Goal: Task Accomplishment & Management: Use online tool/utility

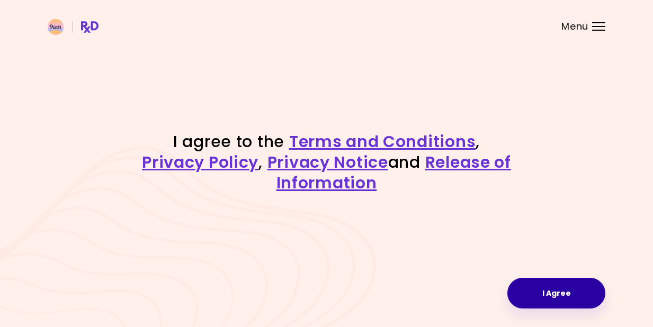
click at [554, 295] on button "I Agree" at bounding box center [556, 293] width 98 height 31
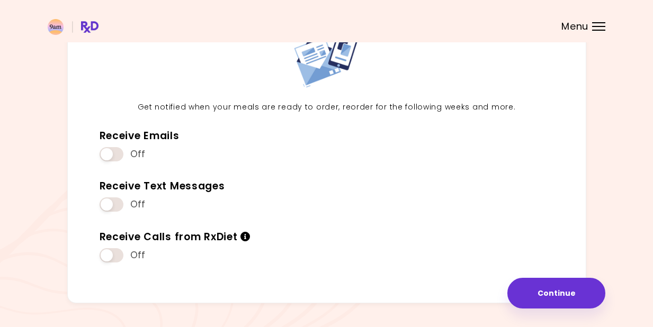
scroll to position [89, 0]
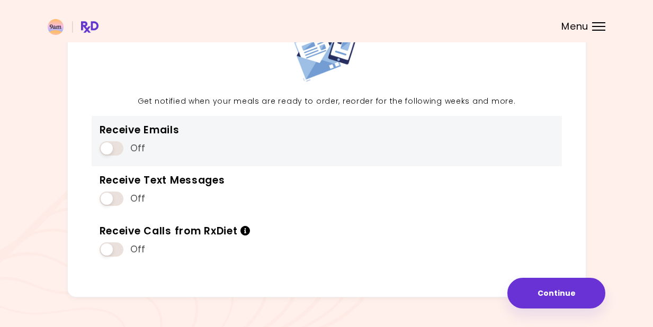
click at [114, 147] on span at bounding box center [112, 148] width 24 height 14
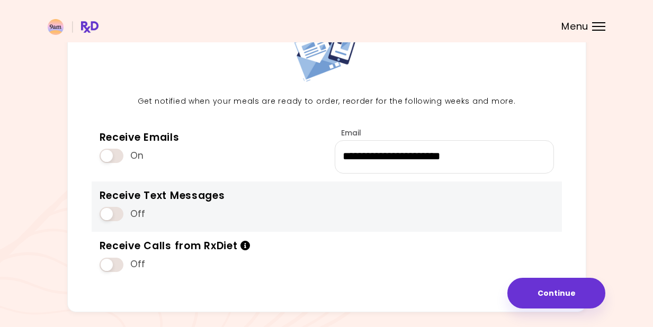
click at [110, 211] on span at bounding box center [112, 214] width 24 height 14
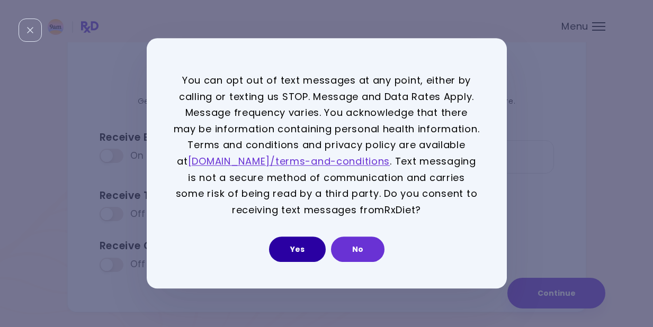
click at [308, 248] on button "Yes" at bounding box center [297, 249] width 57 height 25
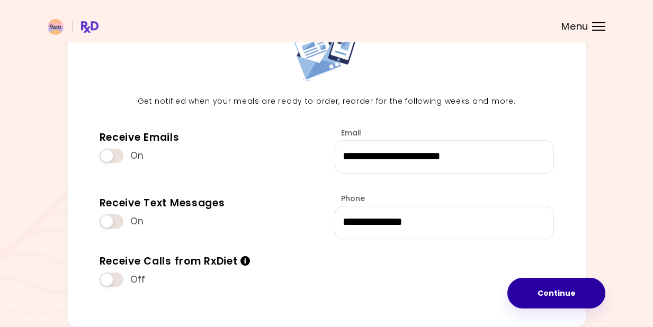
click at [560, 294] on button "Continue" at bounding box center [556, 293] width 98 height 31
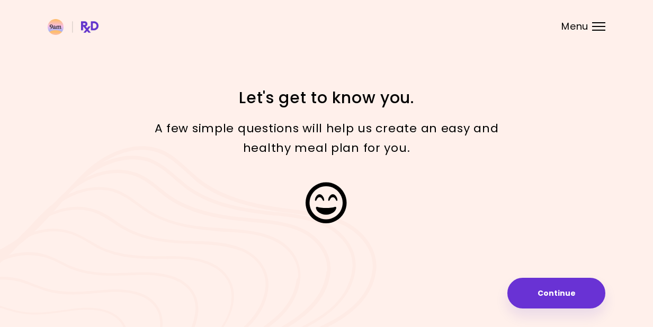
click at [560, 294] on button "Continue" at bounding box center [556, 293] width 98 height 31
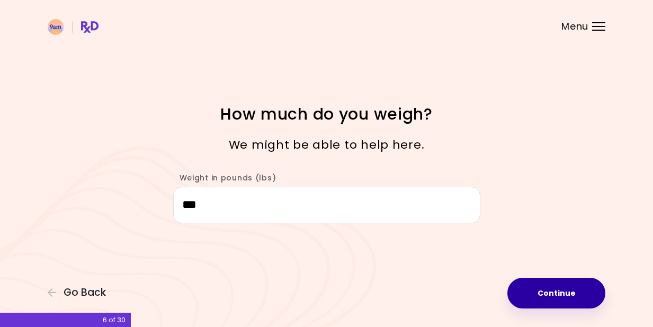
click at [558, 294] on button "Continue" at bounding box center [556, 293] width 98 height 31
select select "****"
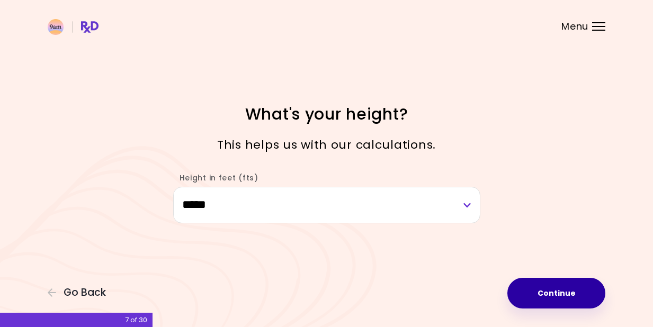
click at [558, 294] on button "Continue" at bounding box center [556, 293] width 98 height 31
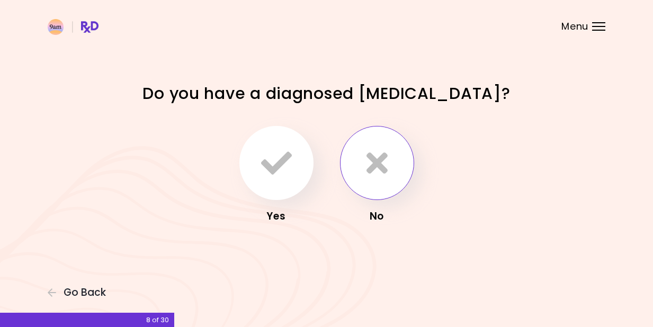
click at [378, 164] on icon "button" at bounding box center [376, 163] width 21 height 31
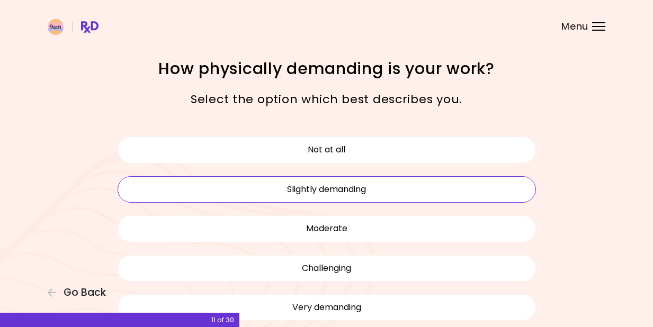
click at [352, 190] on button "Slightly demanding" at bounding box center [327, 189] width 418 height 26
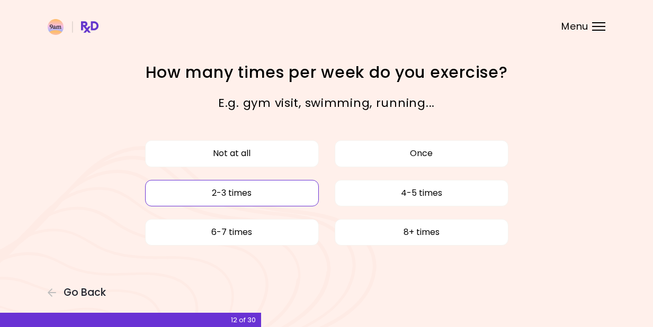
click at [280, 190] on button "2-3 times" at bounding box center [232, 193] width 174 height 26
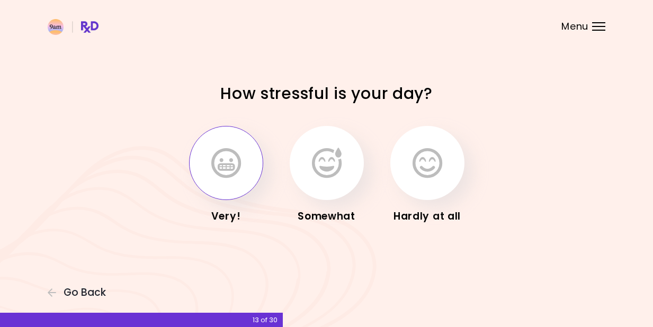
click at [238, 175] on icon "button" at bounding box center [226, 163] width 30 height 31
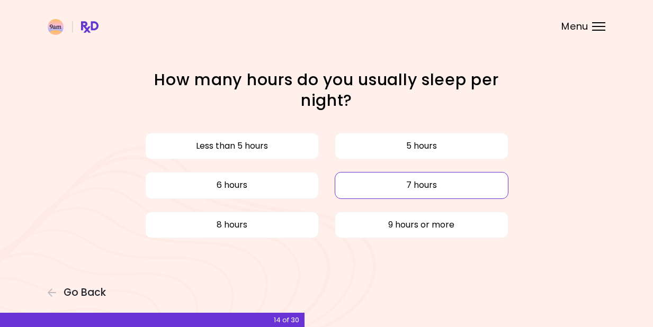
click at [366, 189] on button "7 hours" at bounding box center [422, 185] width 174 height 26
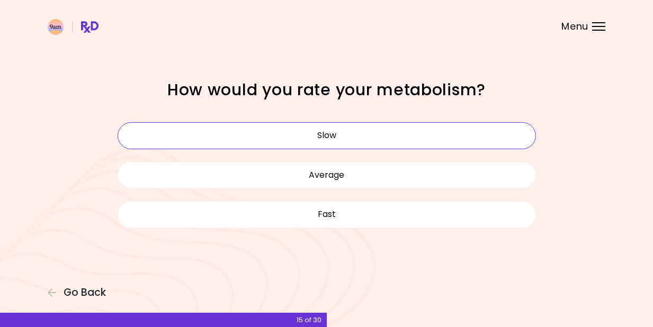
click at [343, 133] on button "Slow" at bounding box center [327, 135] width 418 height 26
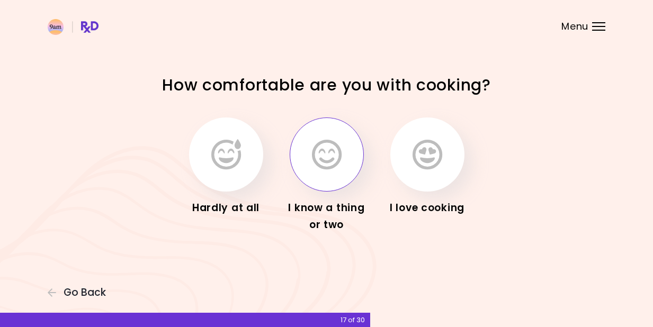
click at [328, 177] on button "button" at bounding box center [327, 155] width 74 height 74
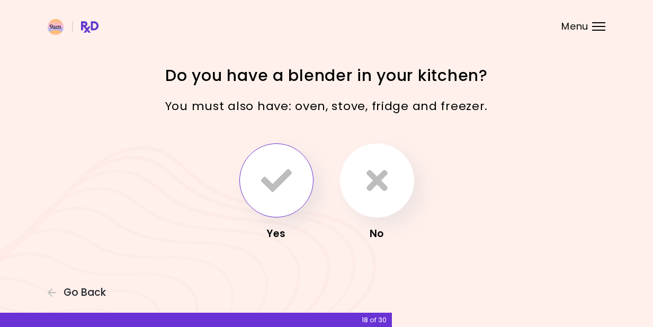
click at [281, 179] on icon "button" at bounding box center [276, 180] width 31 height 31
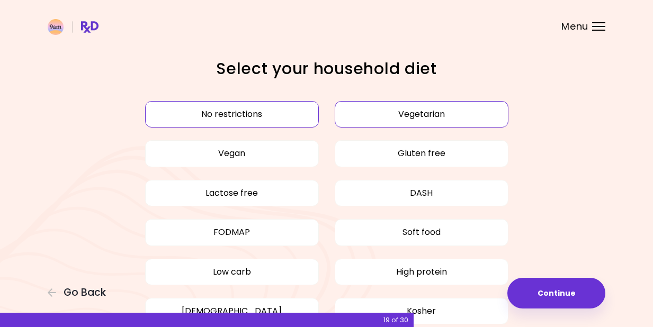
click at [415, 111] on button "Vegetarian" at bounding box center [422, 114] width 174 height 26
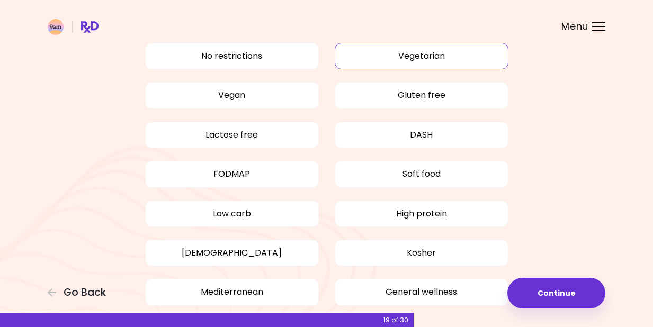
scroll to position [64, 0]
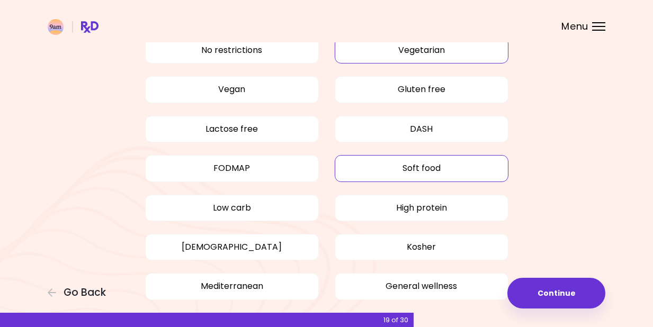
click at [418, 169] on button "Soft food" at bounding box center [422, 168] width 174 height 26
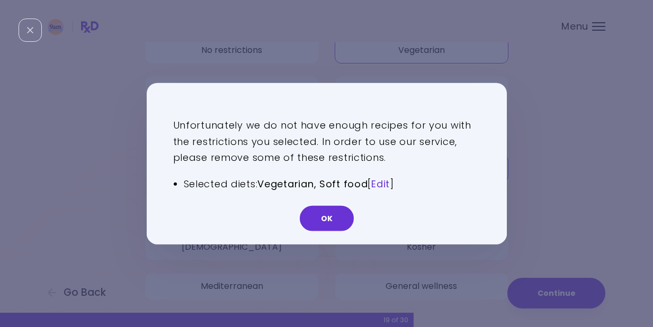
click at [384, 180] on link "Edit" at bounding box center [380, 183] width 19 height 13
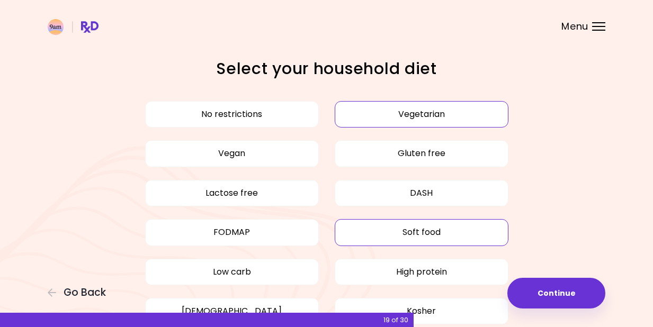
scroll to position [0, 0]
click at [265, 149] on button "Vegan" at bounding box center [232, 153] width 174 height 26
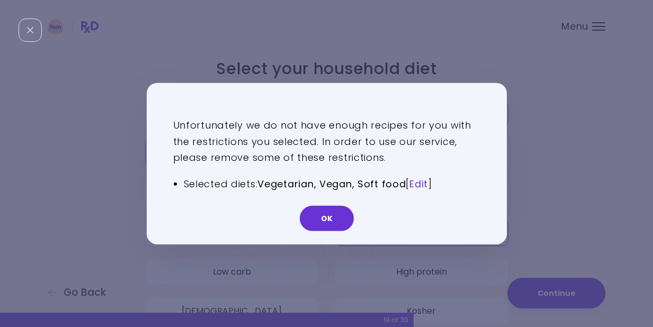
click at [425, 182] on link "Edit" at bounding box center [418, 183] width 19 height 13
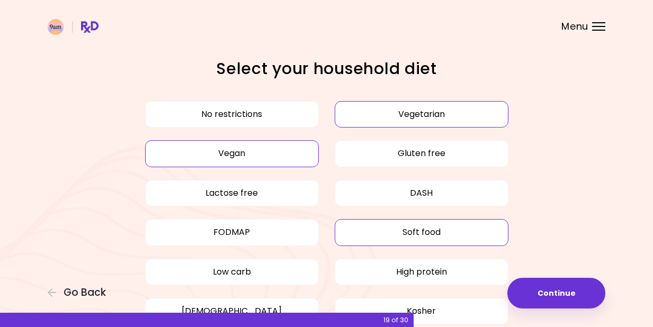
click at [426, 224] on button "Soft food" at bounding box center [422, 232] width 174 height 26
click at [419, 115] on button "Vegetarian" at bounding box center [422, 114] width 174 height 26
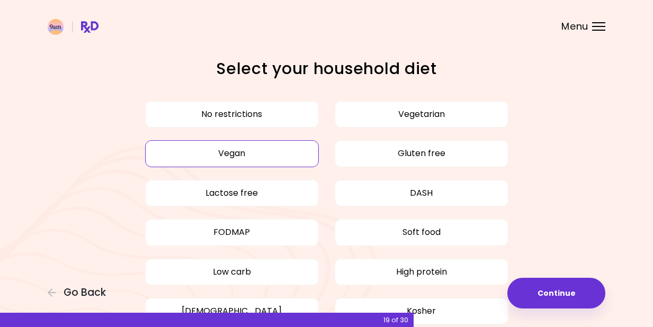
click at [232, 151] on button "Vegan" at bounding box center [232, 153] width 174 height 26
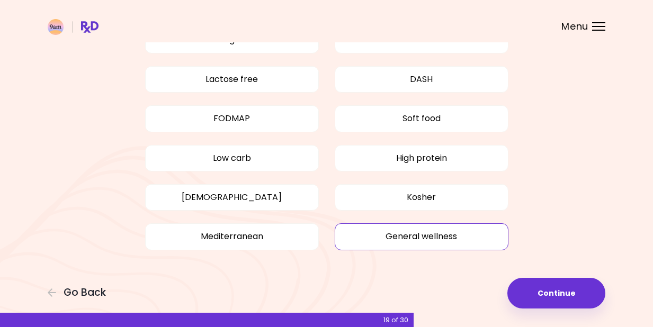
scroll to position [113, 0]
click at [427, 239] on button "General wellness" at bounding box center [422, 237] width 174 height 26
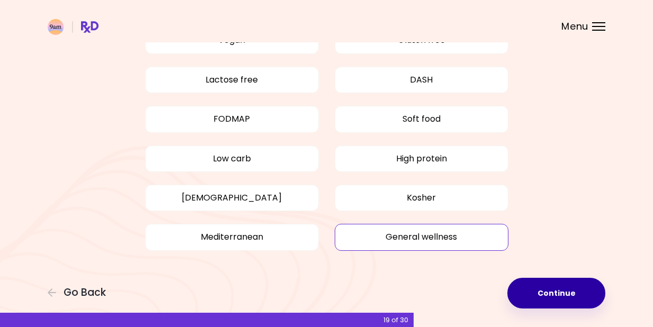
click at [548, 294] on button "Continue" at bounding box center [556, 293] width 98 height 31
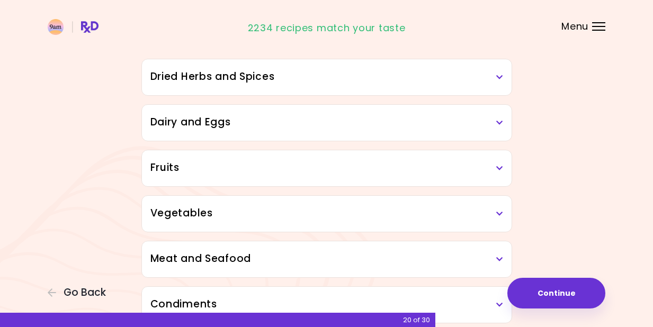
scroll to position [98, 0]
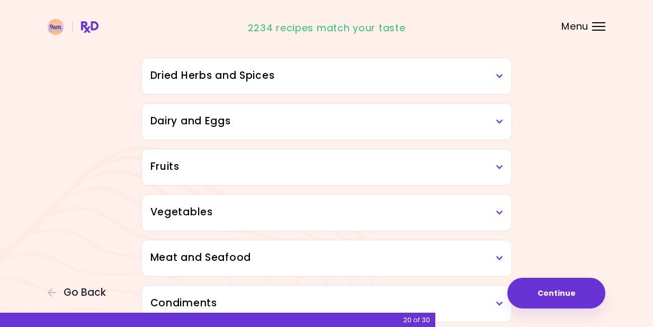
click at [498, 121] on icon at bounding box center [499, 121] width 7 height 7
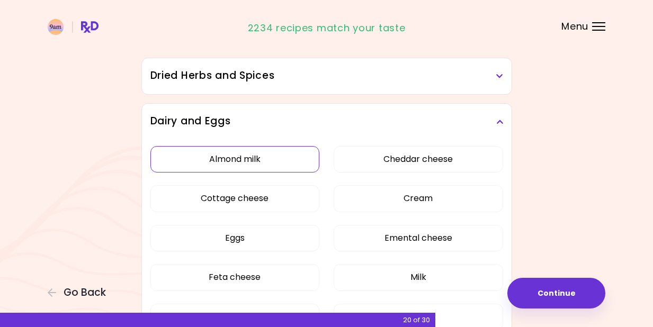
click at [244, 166] on button "Almond milk" at bounding box center [234, 159] width 169 height 26
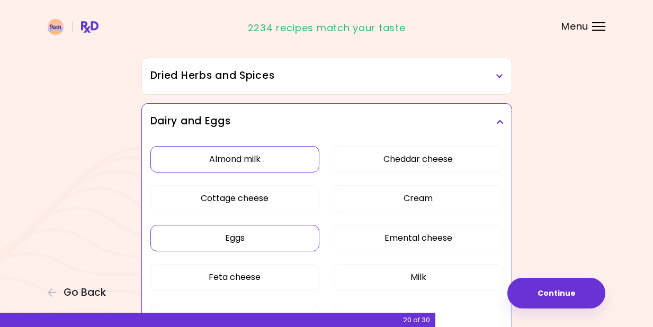
click at [239, 244] on button "Eggs" at bounding box center [234, 238] width 169 height 26
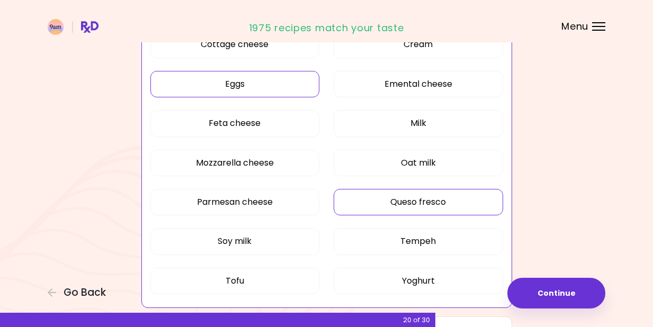
scroll to position [263, 0]
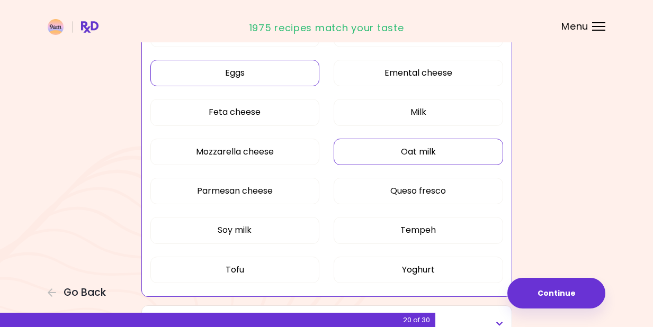
click at [428, 153] on button "Oat milk" at bounding box center [418, 152] width 169 height 26
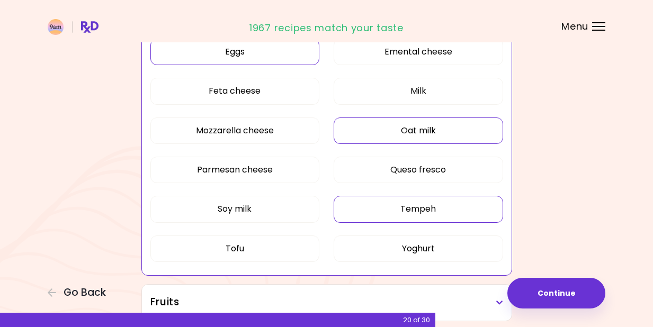
scroll to position [289, 0]
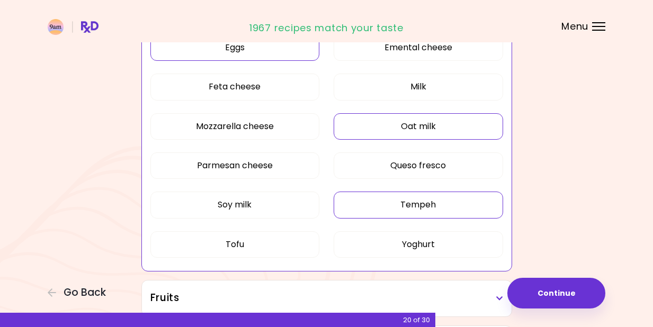
click at [431, 210] on button "Tempeh" at bounding box center [418, 205] width 169 height 26
click at [283, 244] on button "Tofu" at bounding box center [234, 244] width 169 height 26
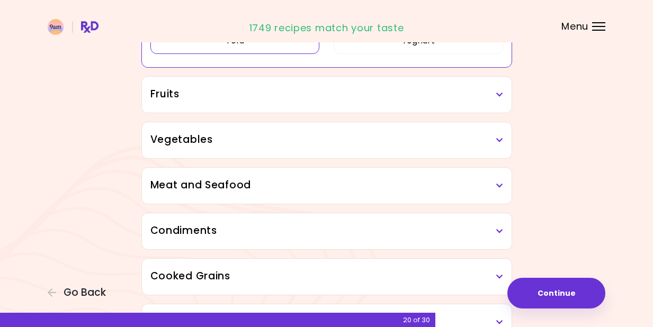
scroll to position [490, 0]
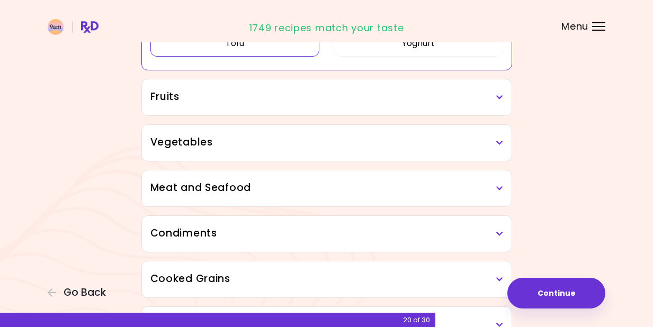
click at [500, 99] on icon at bounding box center [499, 97] width 7 height 7
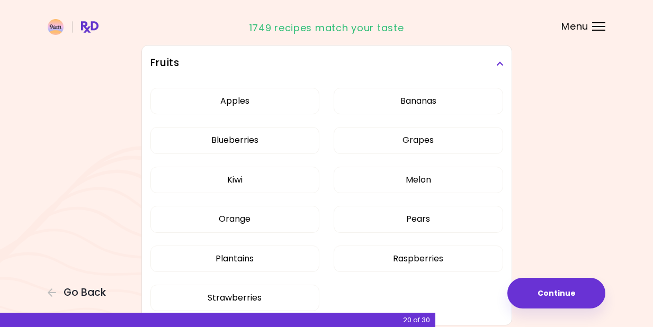
scroll to position [537, 0]
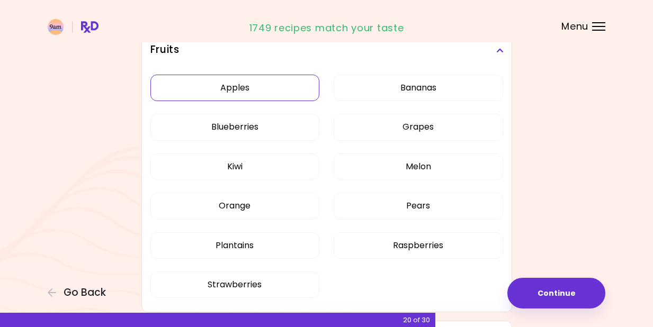
click at [255, 86] on button "Apples" at bounding box center [234, 88] width 169 height 26
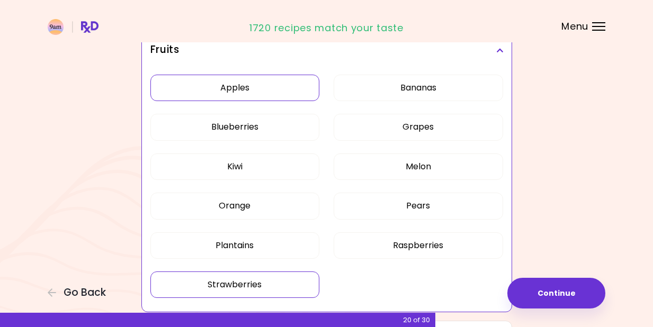
click at [278, 287] on button "Strawberries" at bounding box center [234, 285] width 169 height 26
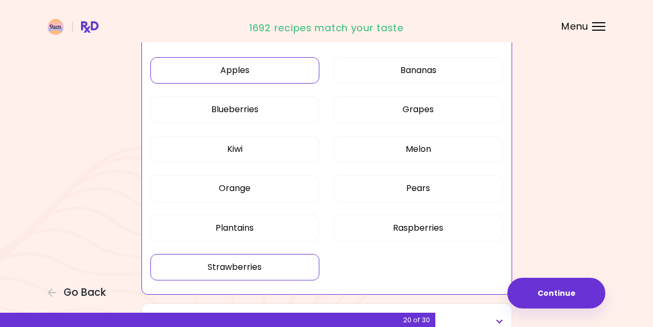
scroll to position [558, 0]
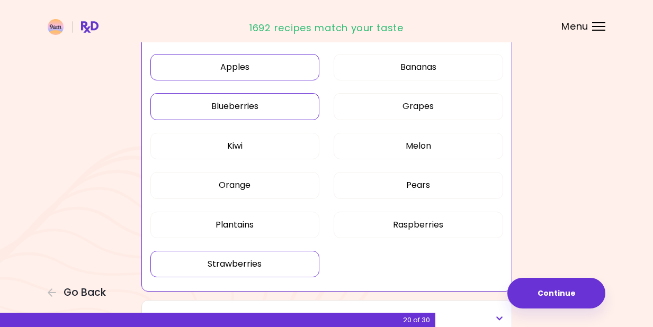
click at [264, 110] on button "Blueberries" at bounding box center [234, 106] width 169 height 26
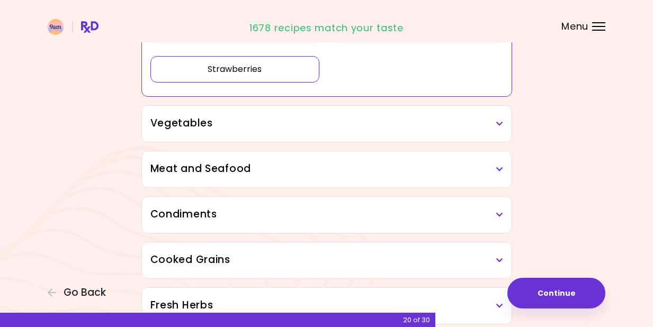
scroll to position [766, 0]
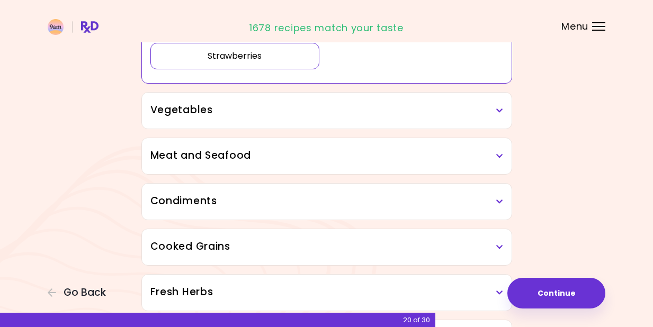
click at [499, 117] on h3 "Vegetables" at bounding box center [326, 110] width 353 height 15
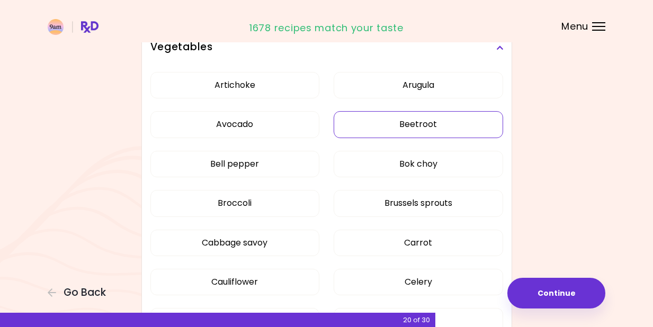
scroll to position [834, 0]
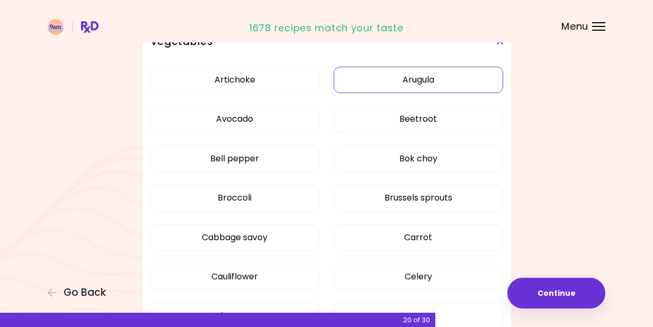
click at [409, 84] on button "Arugula" at bounding box center [418, 80] width 169 height 26
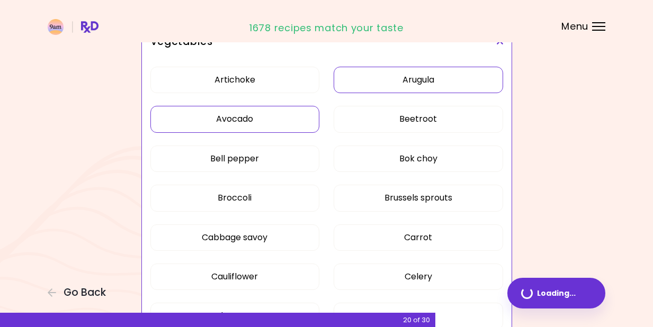
click at [267, 115] on button "Avocado" at bounding box center [234, 119] width 169 height 26
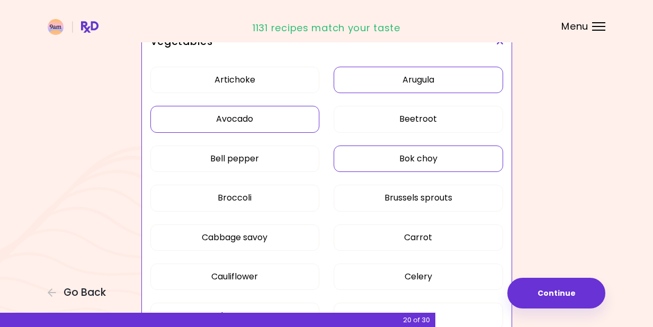
click at [409, 159] on button "Bok choy" at bounding box center [418, 159] width 169 height 26
click at [251, 193] on button "Broccoli" at bounding box center [234, 198] width 169 height 26
click at [391, 196] on button "Brussels sprouts" at bounding box center [418, 198] width 169 height 26
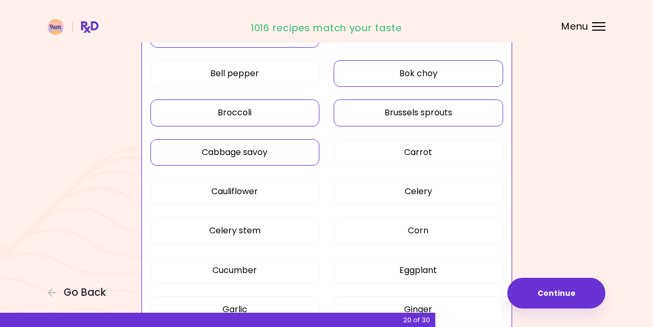
scroll to position [933, 0]
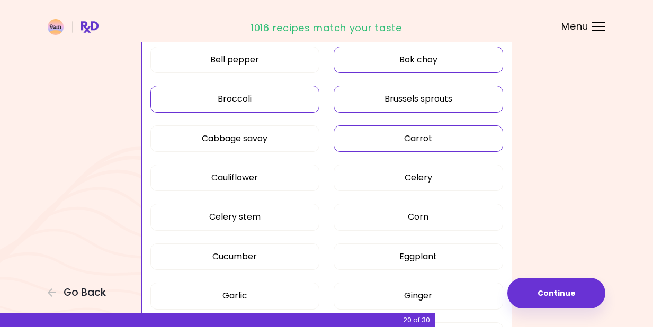
click at [384, 140] on button "Carrot" at bounding box center [418, 139] width 169 height 26
click at [268, 151] on div "Artichoke Arugula Avocado Beetroot Bell pepper Bok choy Broccoli Brussels sprou…" at bounding box center [326, 280] width 353 height 639
click at [260, 200] on div "Artichoke Arugula Avocado Beetroot Bell pepper Bok choy Broccoli Brussels sprou…" at bounding box center [326, 280] width 353 height 639
click at [260, 175] on button "Cauliflower" at bounding box center [234, 178] width 169 height 26
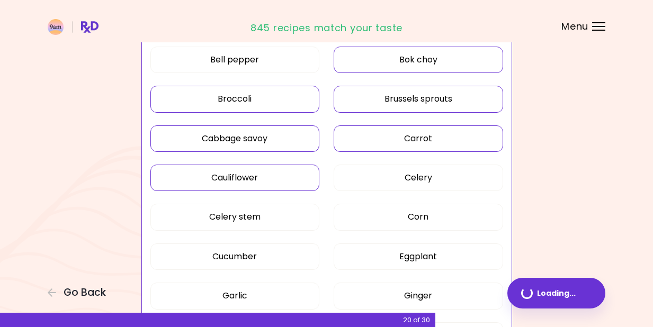
click at [255, 130] on button "Cabbage savoy" at bounding box center [234, 139] width 169 height 26
click at [246, 221] on button "Celery stem" at bounding box center [234, 217] width 169 height 26
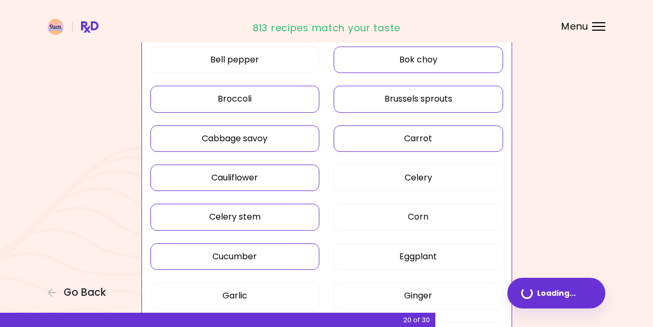
click at [245, 253] on button "Cucumber" at bounding box center [234, 257] width 169 height 26
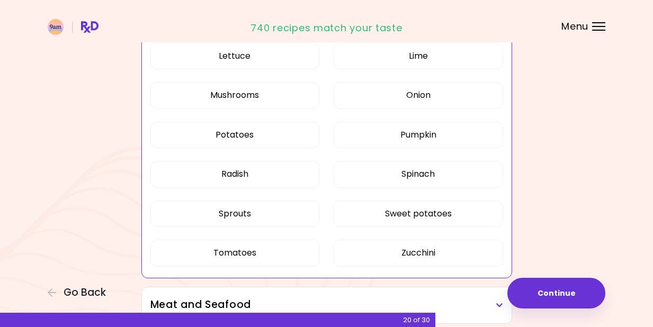
scroll to position [1233, 0]
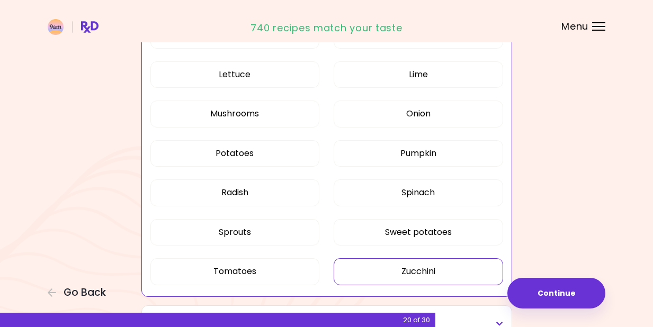
click at [419, 262] on button "Zucchini" at bounding box center [418, 271] width 169 height 26
click at [240, 261] on button "Tomatoes" at bounding box center [234, 271] width 169 height 26
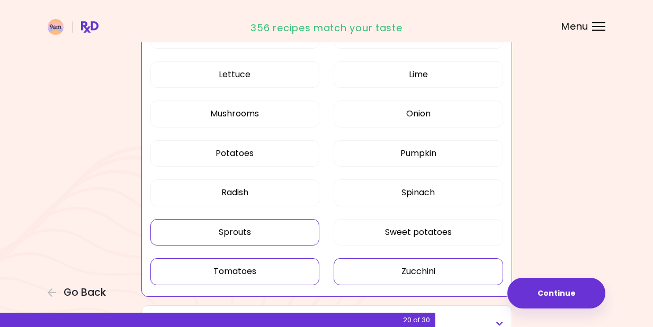
click at [240, 239] on button "Sprouts" at bounding box center [234, 232] width 169 height 26
click at [399, 241] on button "Sweet potatoes" at bounding box center [418, 232] width 169 height 26
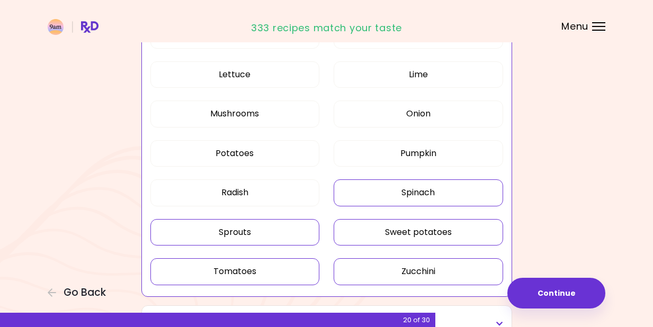
click at [408, 196] on button "Spinach" at bounding box center [418, 193] width 169 height 26
click at [408, 158] on button "Pumpkin" at bounding box center [418, 153] width 169 height 26
click at [364, 156] on button "Pumpkin" at bounding box center [418, 153] width 169 height 26
click at [249, 112] on button "Mushrooms" at bounding box center [234, 114] width 169 height 26
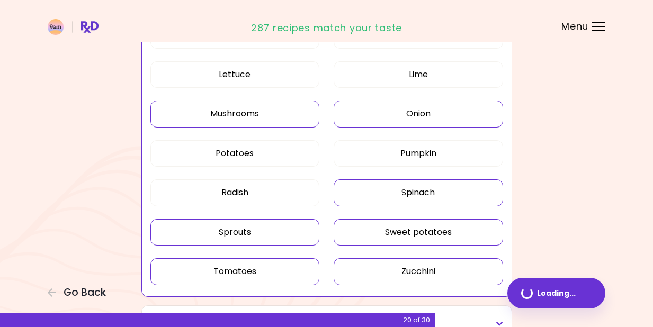
click at [406, 121] on button "Onion" at bounding box center [418, 114] width 169 height 26
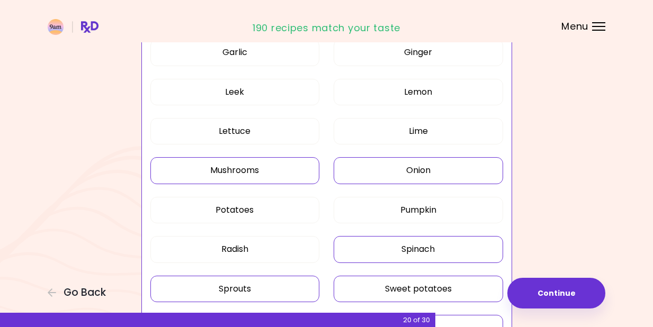
scroll to position [1139, 0]
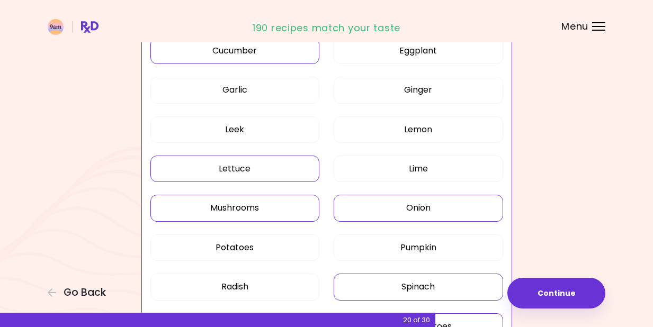
click at [273, 164] on button "Lettuce" at bounding box center [234, 169] width 169 height 26
click at [391, 162] on button "Lime" at bounding box center [418, 169] width 169 height 26
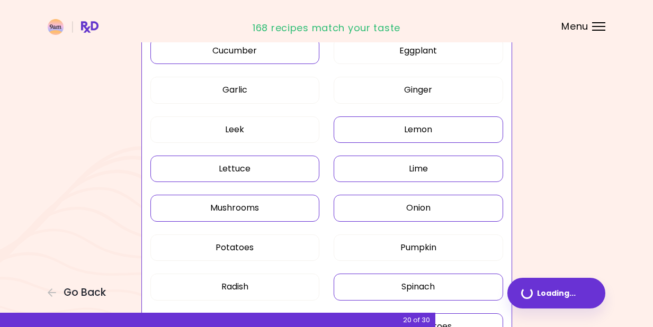
click at [394, 127] on button "Lemon" at bounding box center [418, 130] width 169 height 26
click at [393, 81] on button "Ginger" at bounding box center [418, 90] width 169 height 26
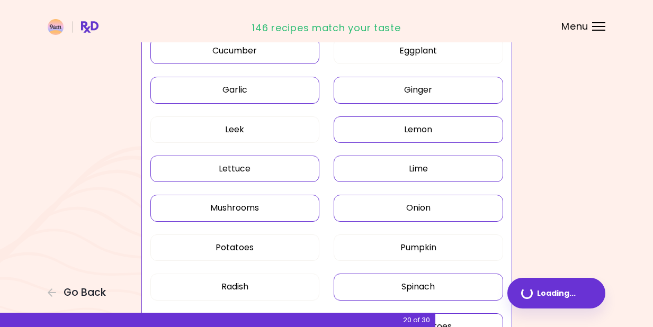
click at [256, 86] on button "Garlic" at bounding box center [234, 90] width 169 height 26
click at [253, 136] on button "Leek" at bounding box center [234, 130] width 169 height 26
click at [389, 51] on button "Eggplant" at bounding box center [418, 51] width 169 height 26
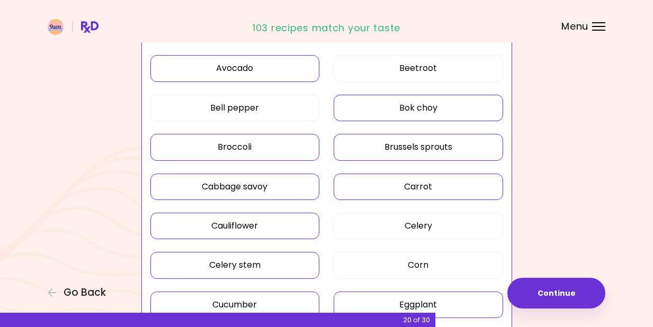
scroll to position [863, 0]
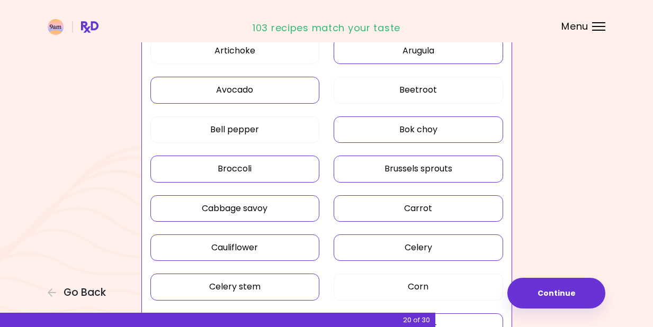
click at [430, 244] on button "Celery" at bounding box center [418, 248] width 169 height 26
click at [427, 283] on button "Corn" at bounding box center [418, 287] width 169 height 26
click at [516, 251] on div "Dried Herbs and Spices Adobo Annatto seeds Chilli Cinnamon Cumin [PERSON_NAME] …" at bounding box center [326, 241] width 381 height 1945
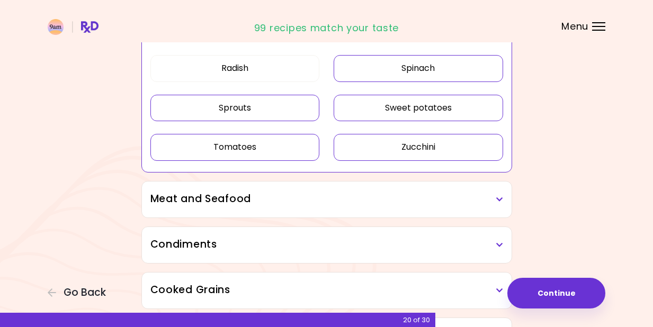
scroll to position [1411, 0]
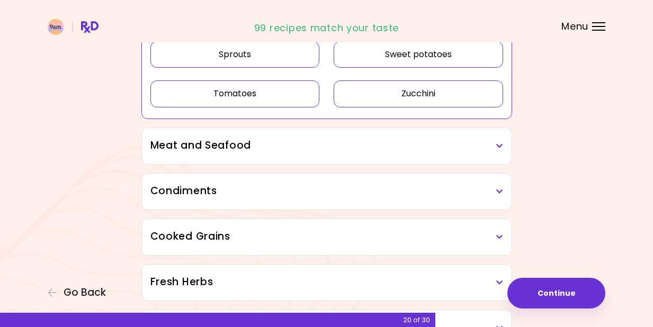
click at [505, 151] on div "Meat and Seafood" at bounding box center [327, 146] width 370 height 36
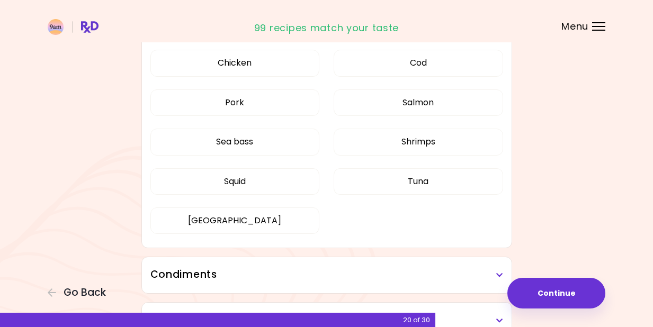
scroll to position [1573, 0]
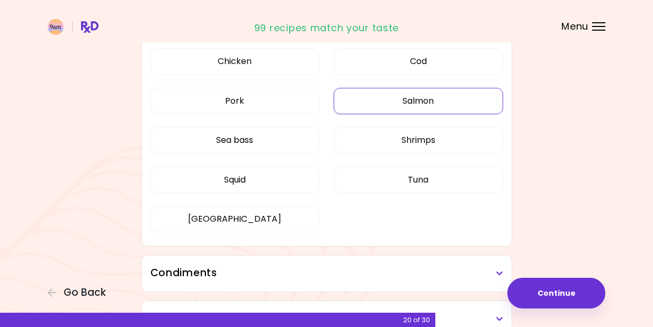
click at [453, 101] on button "Salmon" at bounding box center [418, 101] width 169 height 26
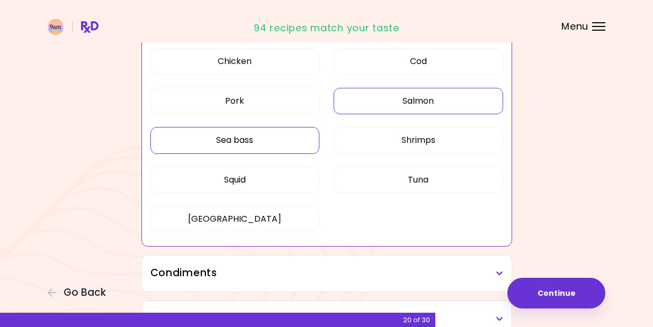
click at [256, 142] on button "Sea bass" at bounding box center [234, 140] width 169 height 26
click at [414, 141] on button "Shrimps" at bounding box center [418, 140] width 169 height 26
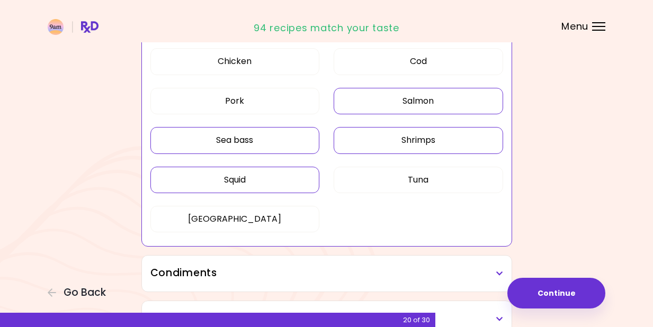
click at [259, 181] on button "Squid" at bounding box center [234, 180] width 169 height 26
click at [391, 180] on button "Tuna" at bounding box center [418, 180] width 169 height 26
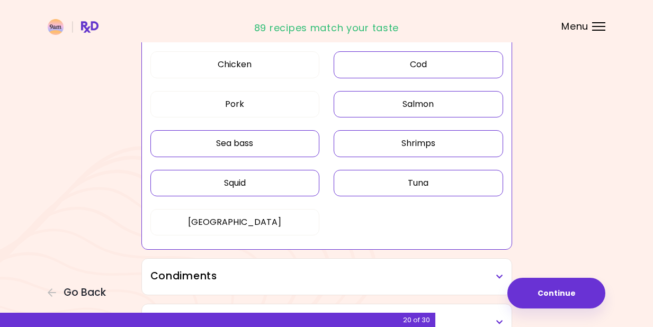
scroll to position [1569, 0]
click at [404, 66] on button "Cod" at bounding box center [418, 65] width 169 height 26
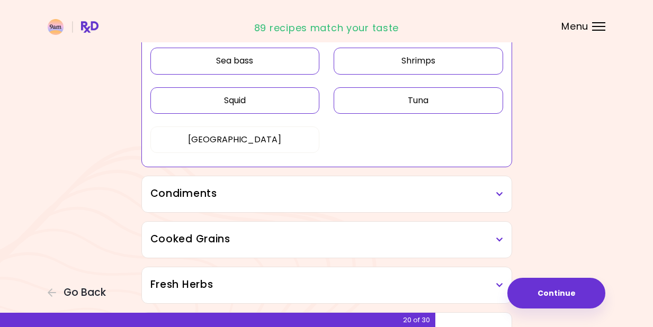
scroll to position [1697, 0]
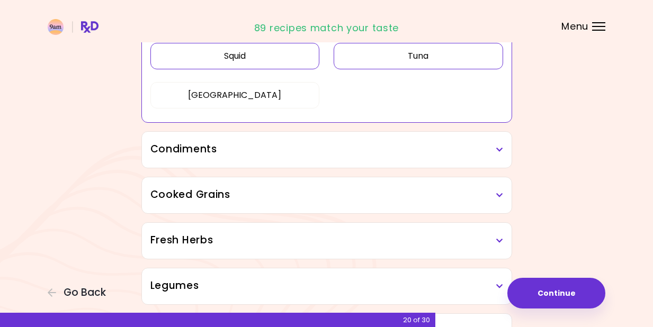
click at [453, 165] on div "Condiments" at bounding box center [327, 150] width 370 height 36
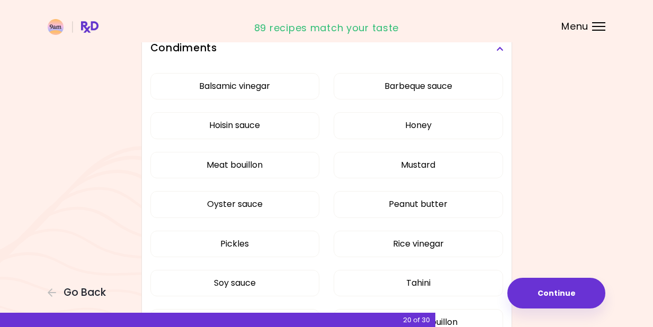
scroll to position [1815, 0]
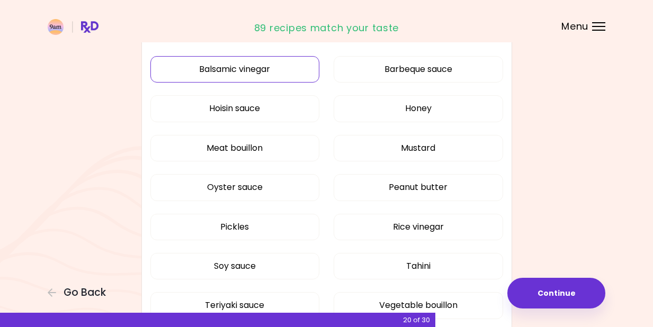
click at [249, 74] on button "Balsamic vinegar" at bounding box center [234, 69] width 169 height 26
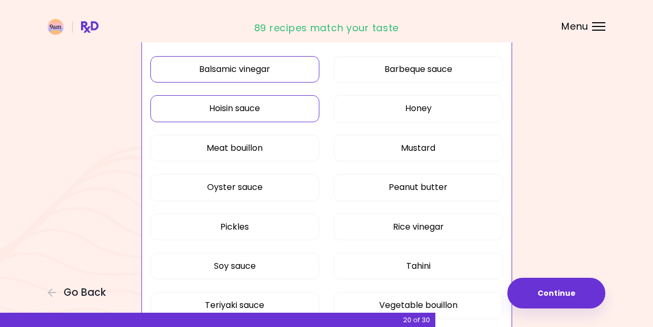
click at [262, 105] on button "Hoisin sauce" at bounding box center [234, 108] width 169 height 26
click at [391, 106] on button "Honey" at bounding box center [418, 108] width 169 height 26
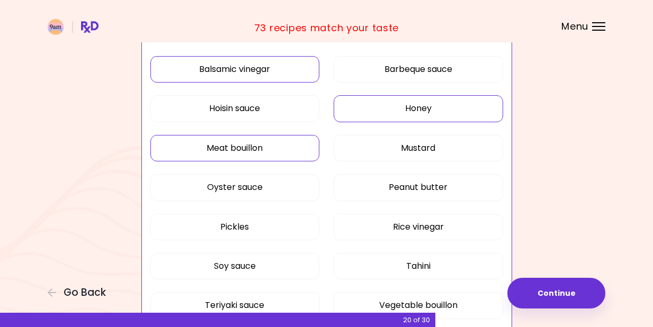
click at [284, 151] on button "Meat bouillon" at bounding box center [234, 148] width 169 height 26
click at [395, 150] on button "Mustard" at bounding box center [418, 148] width 169 height 26
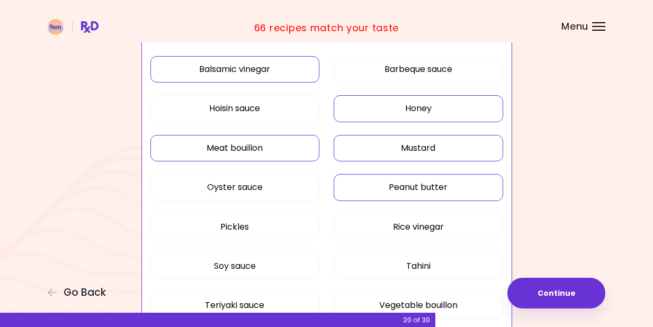
click at [404, 186] on button "Peanut butter" at bounding box center [418, 187] width 169 height 26
click at [283, 180] on button "Oyster sauce" at bounding box center [234, 187] width 169 height 26
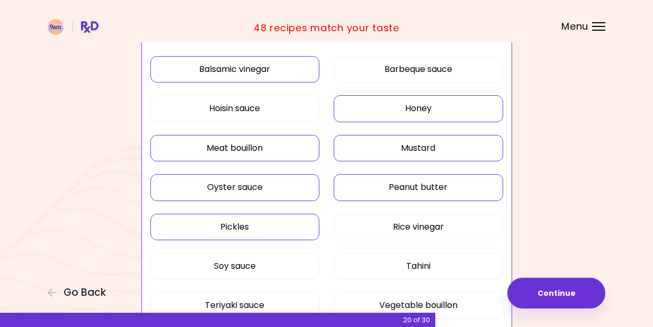
click at [255, 236] on button "Pickles" at bounding box center [234, 227] width 169 height 26
click at [393, 219] on button "Rice vinegar" at bounding box center [418, 227] width 169 height 26
click at [308, 222] on button "Pickles" at bounding box center [234, 227] width 169 height 26
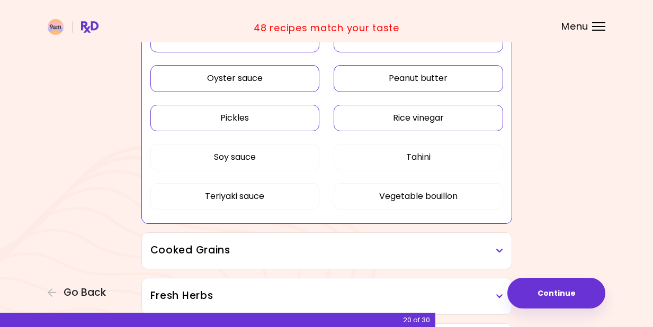
scroll to position [1926, 0]
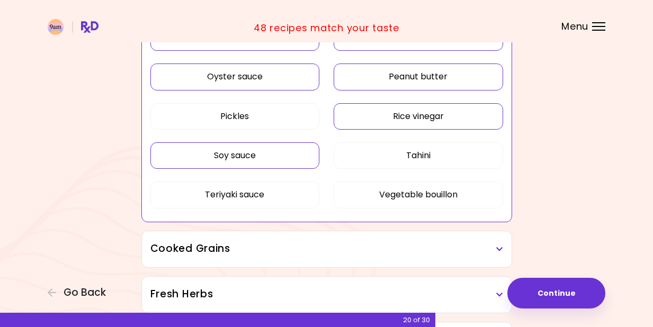
click at [269, 156] on button "Soy sauce" at bounding box center [234, 155] width 169 height 26
click at [370, 153] on button "Tahini" at bounding box center [418, 155] width 169 height 26
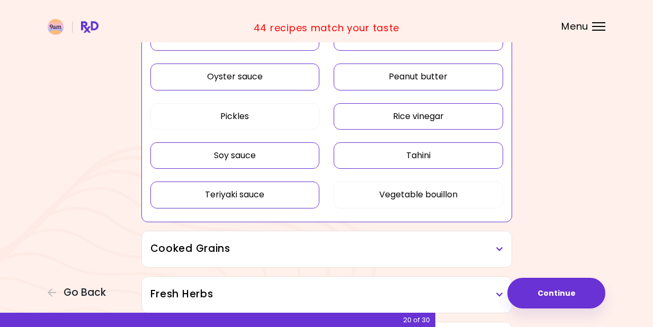
click at [241, 184] on button "Teriyaki sauce" at bounding box center [234, 195] width 169 height 26
click at [390, 202] on button "Vegetable bouillon" at bounding box center [418, 195] width 169 height 26
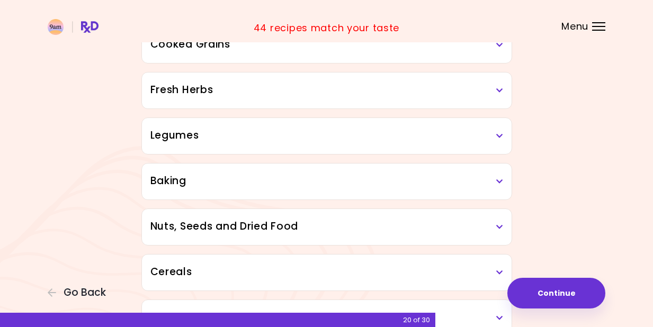
scroll to position [2100, 0]
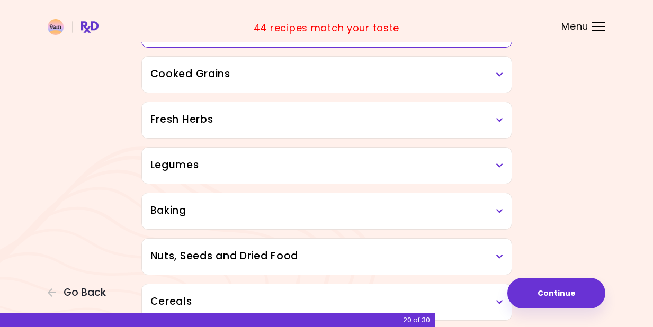
click at [398, 79] on h3 "Cooked Grains" at bounding box center [326, 74] width 353 height 15
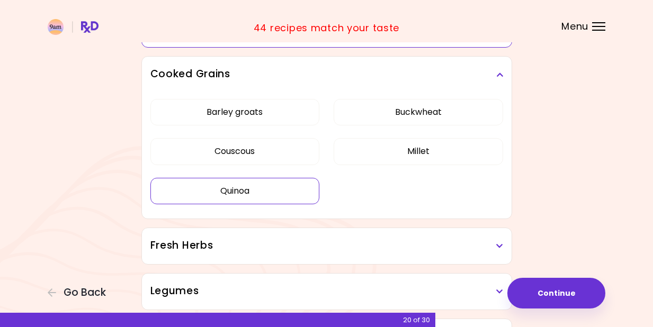
click at [259, 188] on button "Quinoa" at bounding box center [234, 191] width 169 height 26
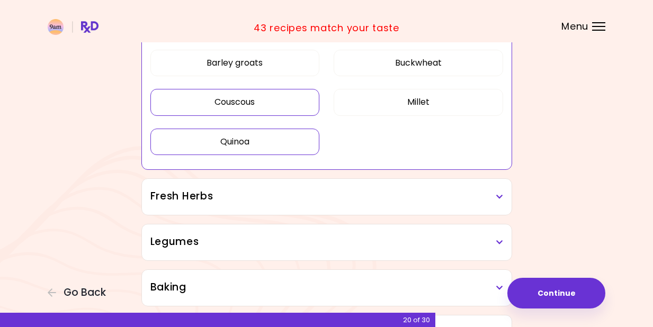
scroll to position [2169, 0]
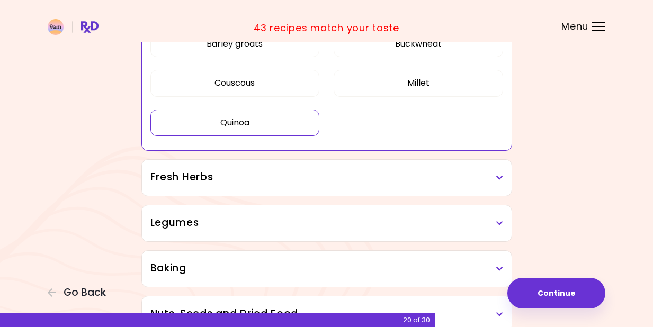
click at [299, 182] on h3 "Fresh Herbs" at bounding box center [326, 177] width 353 height 15
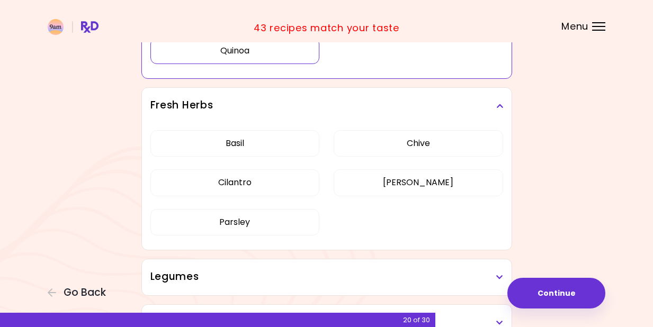
scroll to position [2260, 0]
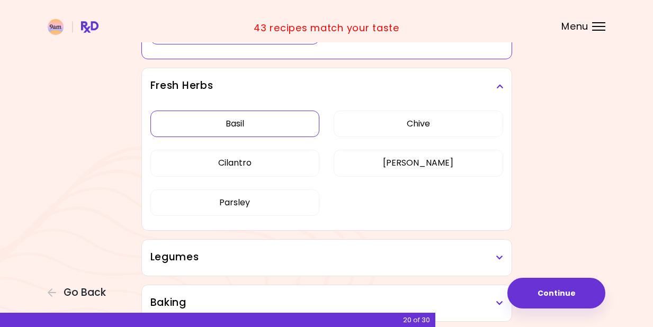
click at [264, 131] on button "Basil" at bounding box center [234, 124] width 169 height 26
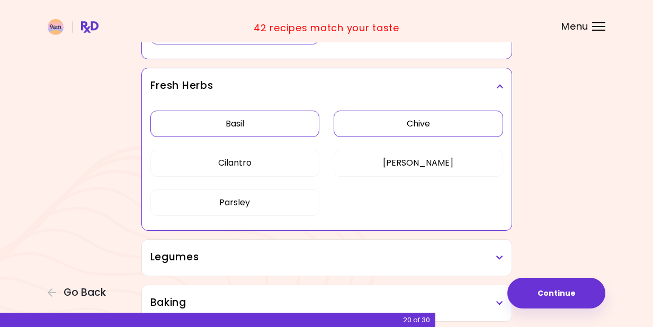
click at [373, 123] on button "Chive" at bounding box center [418, 124] width 169 height 26
click at [383, 148] on div "[PERSON_NAME] Cilantro [PERSON_NAME] [PERSON_NAME]" at bounding box center [326, 167] width 353 height 127
click at [385, 166] on button "[PERSON_NAME]" at bounding box center [418, 163] width 169 height 26
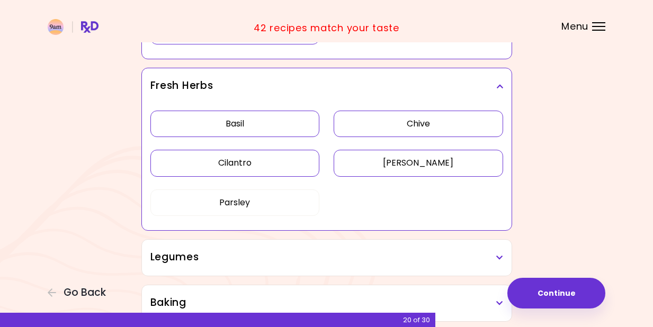
click at [276, 176] on button "Cilantro" at bounding box center [234, 163] width 169 height 26
click at [266, 194] on button "Parsley" at bounding box center [234, 203] width 169 height 26
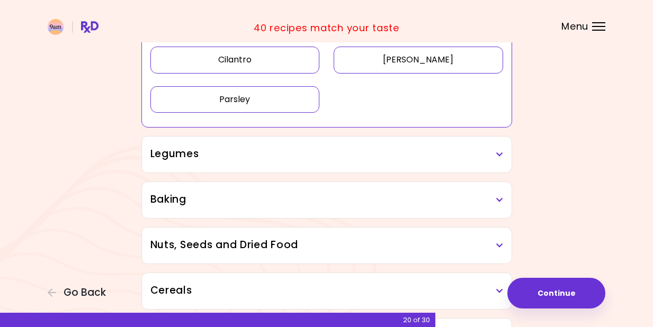
scroll to position [2383, 0]
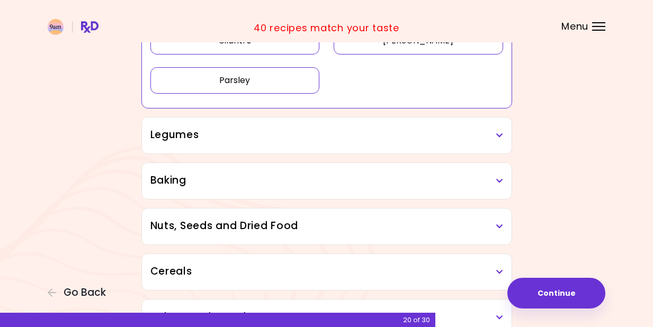
click at [280, 140] on h3 "Legumes" at bounding box center [326, 135] width 353 height 15
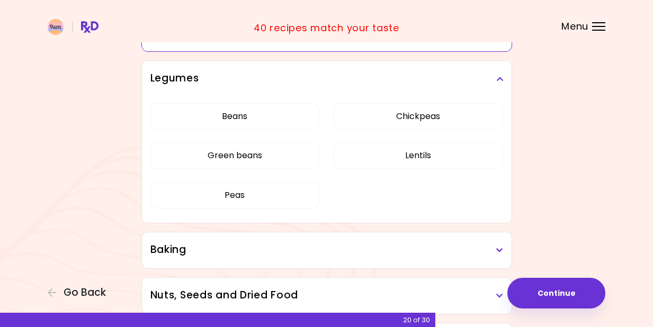
scroll to position [2442, 0]
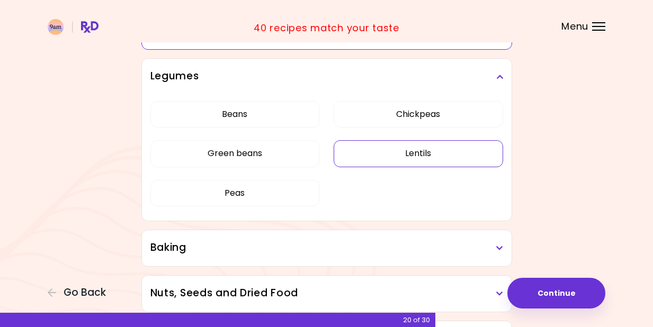
click at [426, 159] on button "Lentils" at bounding box center [418, 153] width 169 height 26
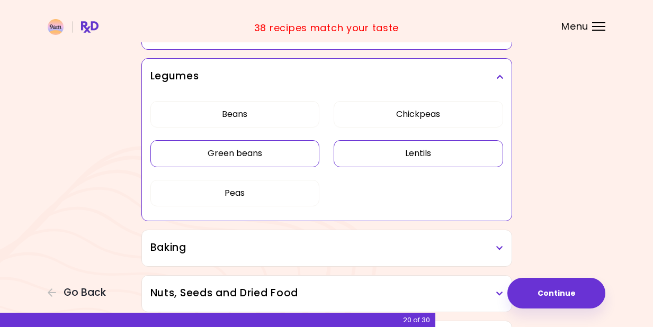
click at [271, 162] on button "Green beans" at bounding box center [234, 153] width 169 height 26
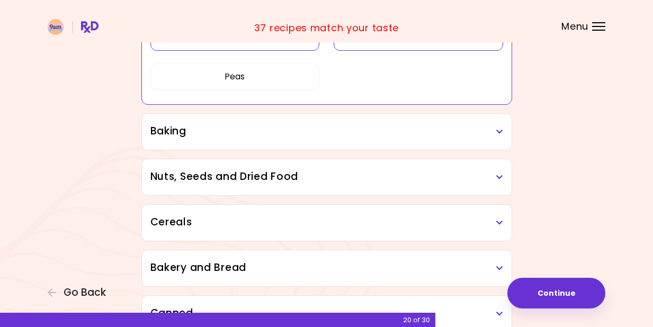
scroll to position [2560, 0]
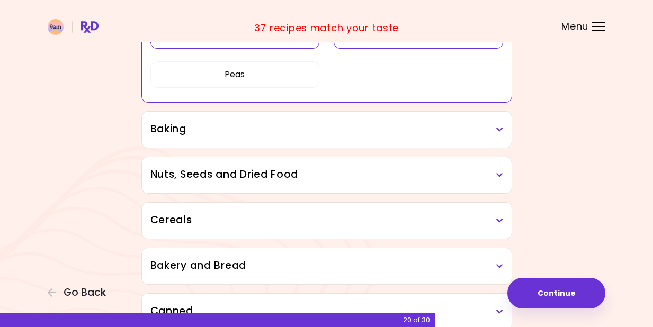
click at [288, 132] on h3 "Baking" at bounding box center [326, 129] width 353 height 15
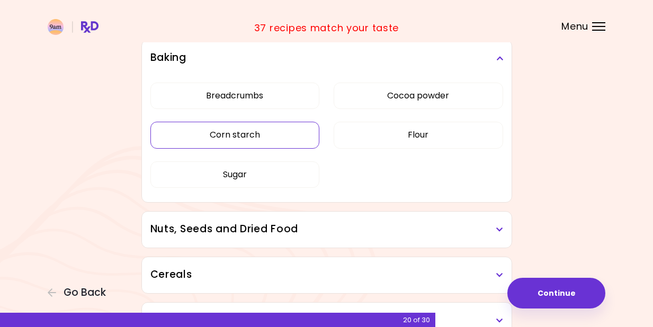
scroll to position [2636, 0]
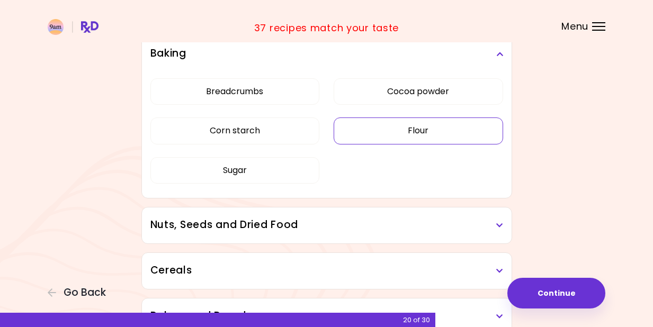
click at [397, 137] on button "Flour" at bounding box center [418, 131] width 169 height 26
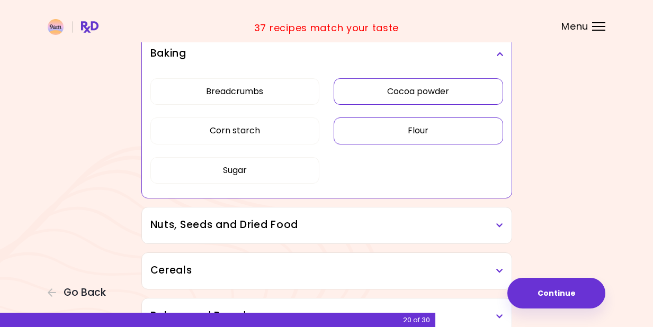
click at [400, 99] on button "Cocoa powder" at bounding box center [418, 91] width 169 height 26
click at [265, 128] on button "Corn starch" at bounding box center [234, 131] width 169 height 26
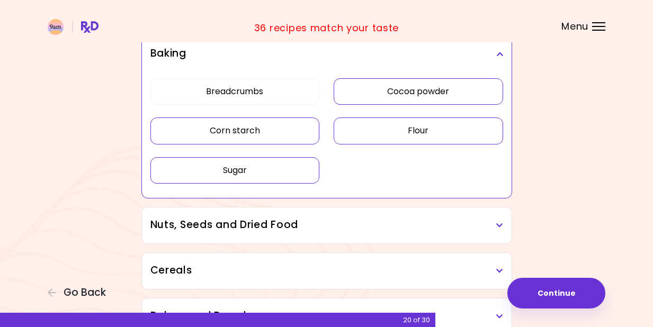
click at [261, 167] on button "Sugar" at bounding box center [234, 170] width 169 height 26
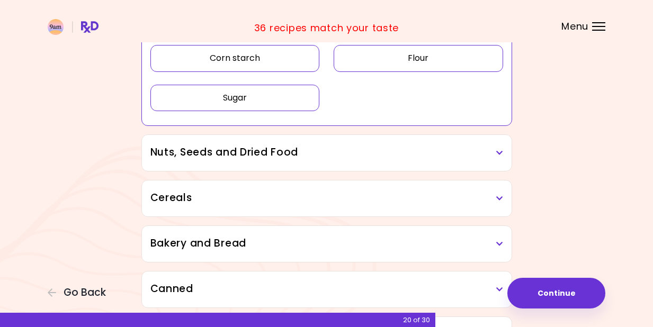
click at [286, 157] on h3 "Nuts, Seeds and Dried Food" at bounding box center [326, 152] width 353 height 15
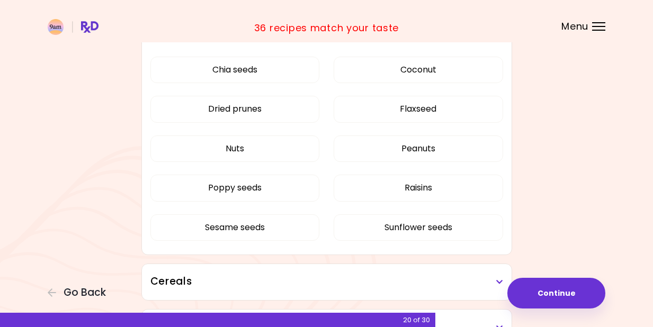
scroll to position [2841, 0]
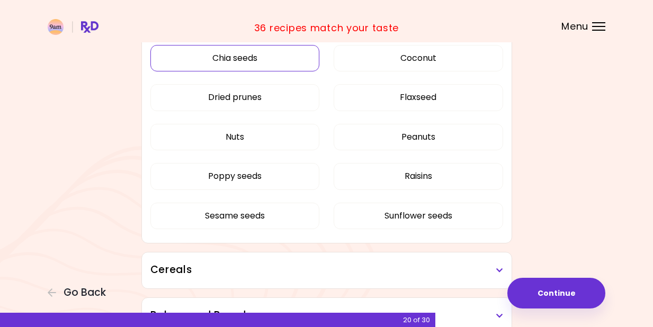
click at [277, 60] on button "Chia seeds" at bounding box center [234, 58] width 169 height 26
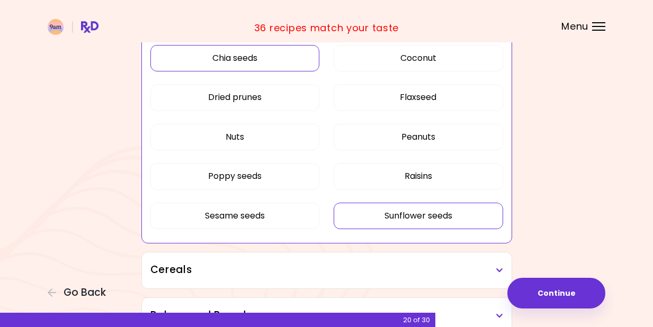
click at [415, 210] on button "Sunflower seeds" at bounding box center [418, 216] width 169 height 26
click at [428, 99] on button "Flaxseed" at bounding box center [418, 97] width 169 height 26
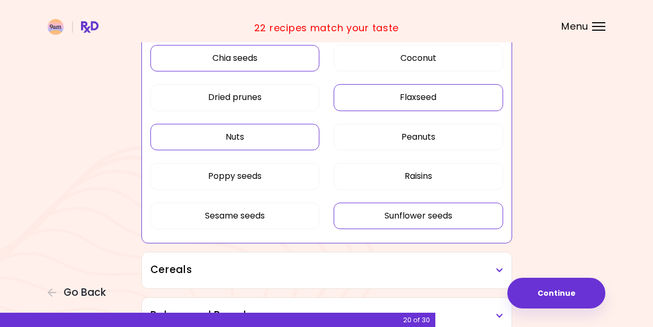
click at [262, 138] on button "Nuts" at bounding box center [234, 137] width 169 height 26
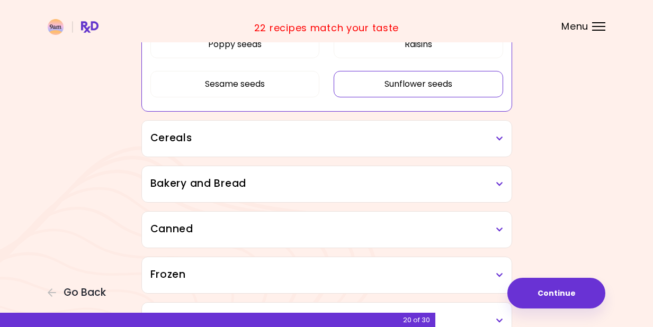
scroll to position [2979, 0]
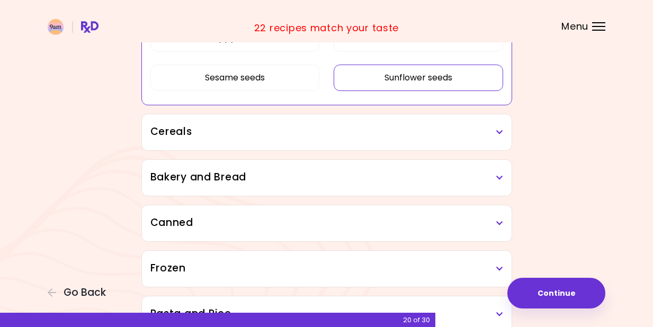
click at [397, 138] on h3 "Cereals" at bounding box center [326, 131] width 353 height 15
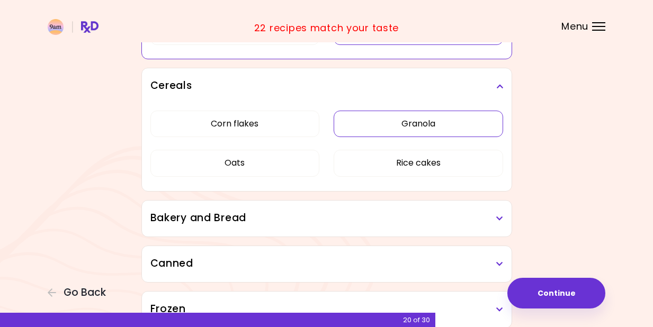
scroll to position [3030, 0]
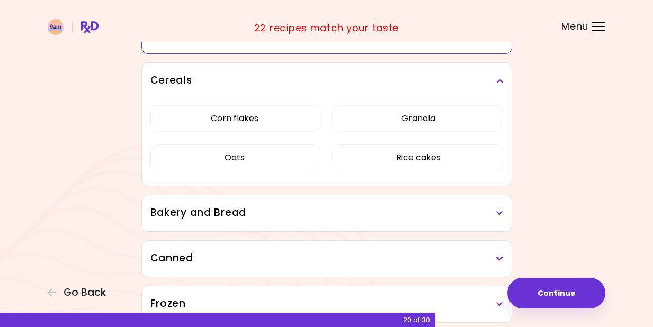
click at [230, 181] on div "Corn flakes Granola Oats Rice cakes" at bounding box center [326, 142] width 353 height 87
click at [242, 159] on button "Oats" at bounding box center [234, 158] width 169 height 26
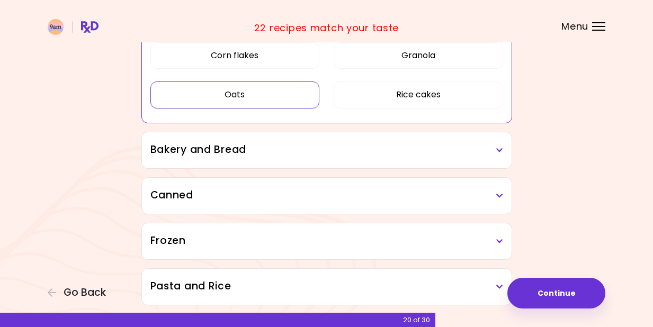
click at [252, 146] on h3 "Bakery and Bread" at bounding box center [326, 149] width 353 height 15
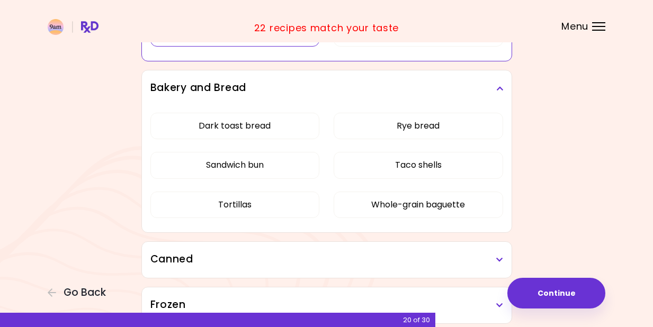
scroll to position [3168, 0]
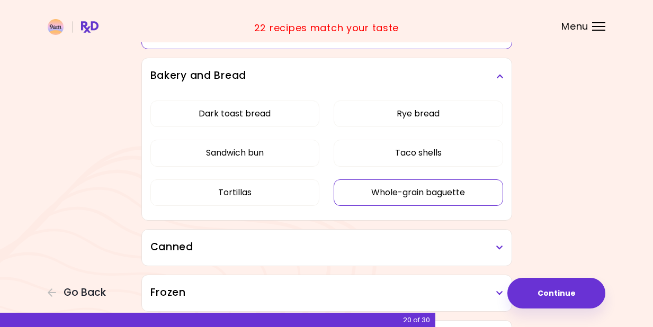
click at [432, 194] on button "Whole-grain baguette" at bounding box center [418, 193] width 169 height 26
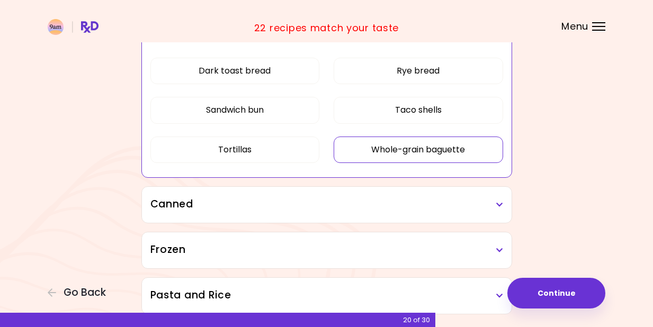
scroll to position [3256, 0]
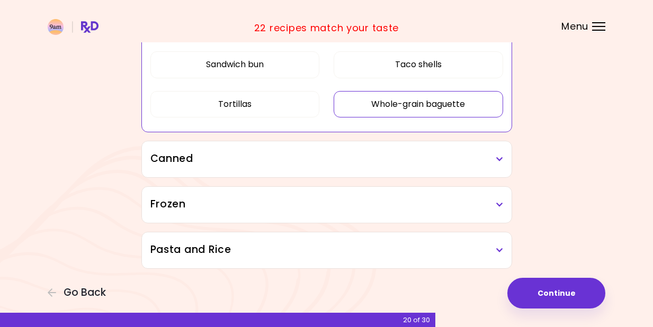
click at [424, 160] on h3 "Canned" at bounding box center [326, 158] width 353 height 15
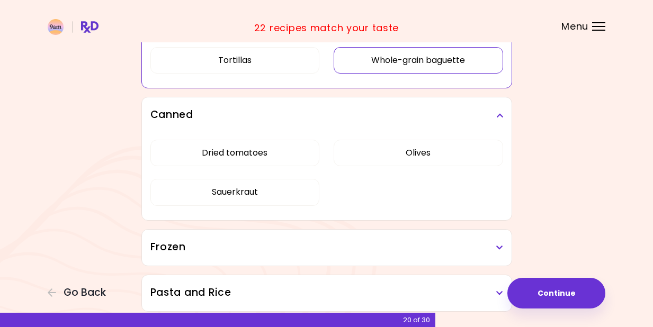
scroll to position [3308, 0]
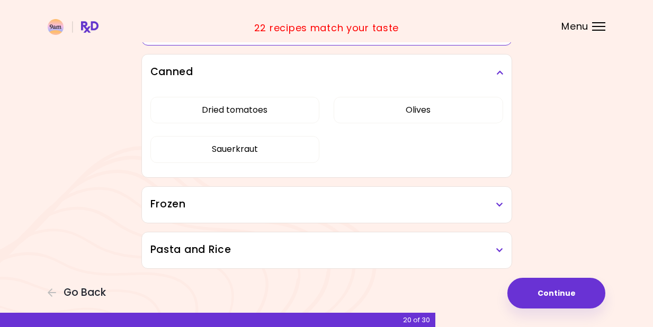
click at [278, 201] on h3 "Frozen" at bounding box center [326, 204] width 353 height 15
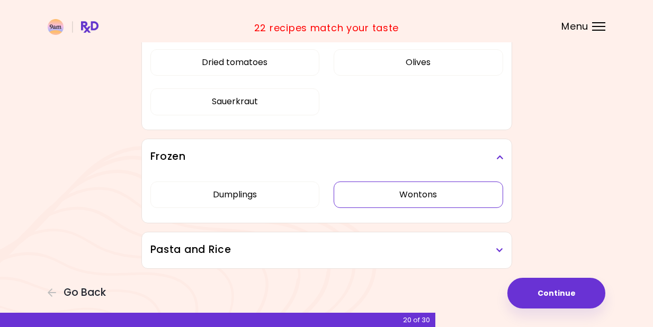
scroll to position [3391, 0]
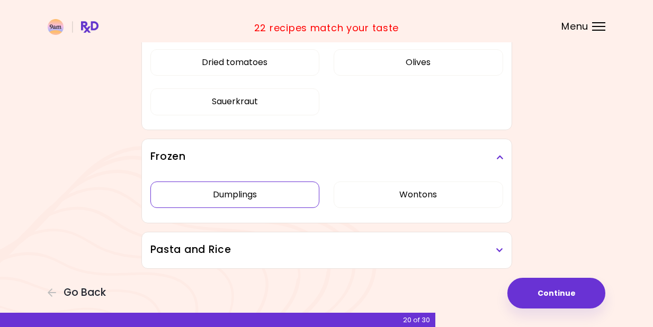
click at [272, 190] on button "Dumplings" at bounding box center [234, 195] width 169 height 26
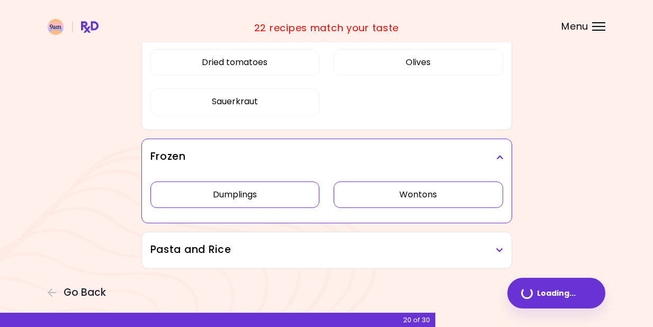
click at [419, 194] on button "Wontons" at bounding box center [418, 195] width 169 height 26
click at [416, 235] on div "Pasta and Rice" at bounding box center [327, 250] width 370 height 36
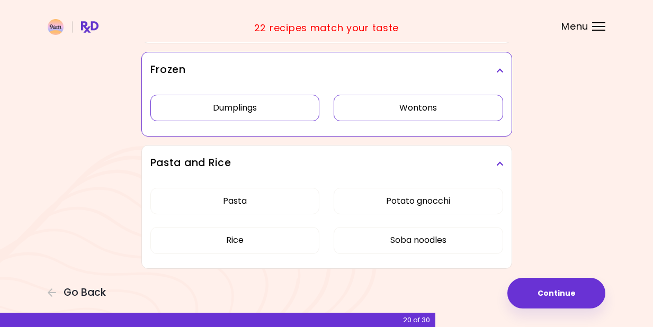
scroll to position [3477, 0]
click at [412, 237] on button "Soba noodles" at bounding box center [418, 240] width 169 height 26
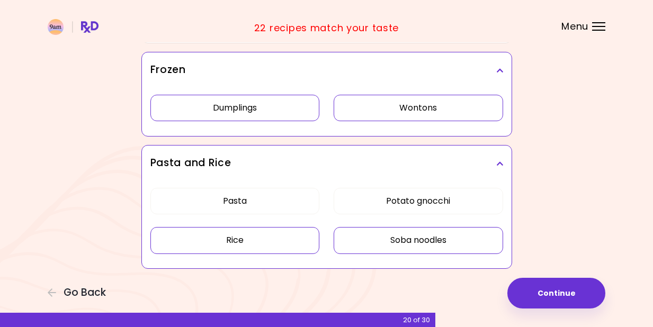
click at [270, 240] on button "Rice" at bounding box center [234, 240] width 169 height 26
click at [280, 208] on button "Pasta" at bounding box center [234, 201] width 169 height 26
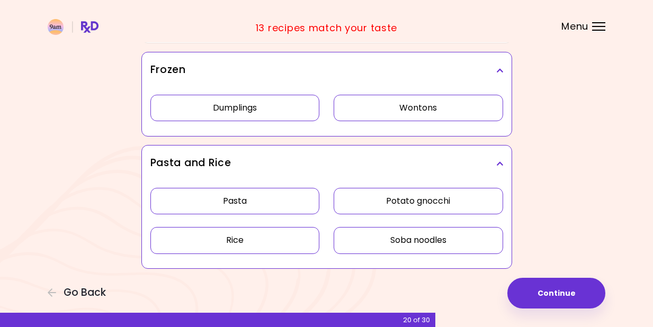
click at [430, 200] on button "Potato gnocchi" at bounding box center [418, 201] width 169 height 26
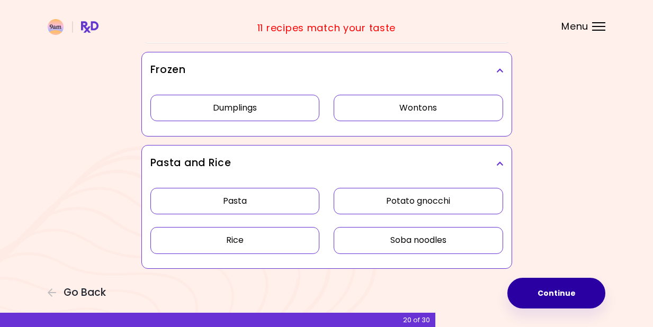
click at [548, 296] on button "Continue" at bounding box center [556, 293] width 98 height 31
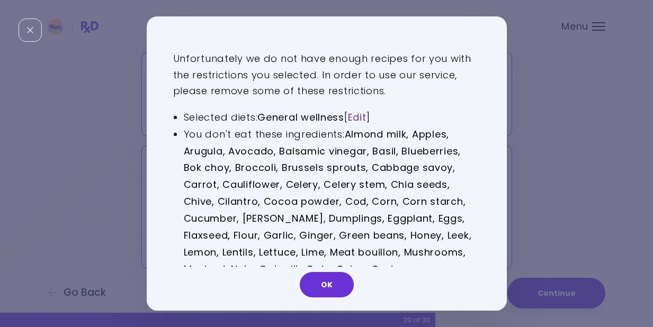
click at [366, 117] on link "Edit" at bounding box center [357, 117] width 19 height 13
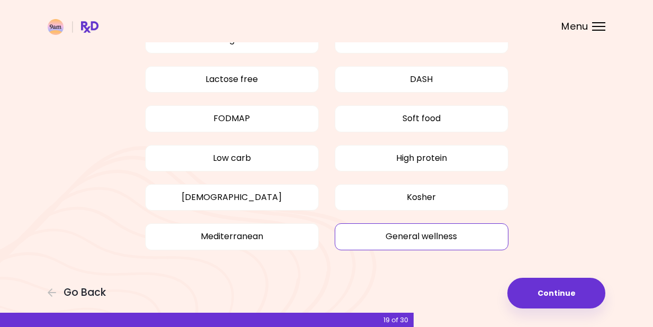
scroll to position [113, 0]
click at [410, 234] on button "General wellness" at bounding box center [422, 237] width 174 height 26
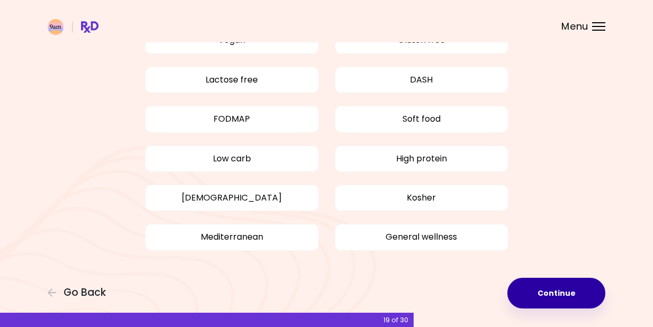
click at [564, 300] on button "Continue" at bounding box center [556, 293] width 98 height 31
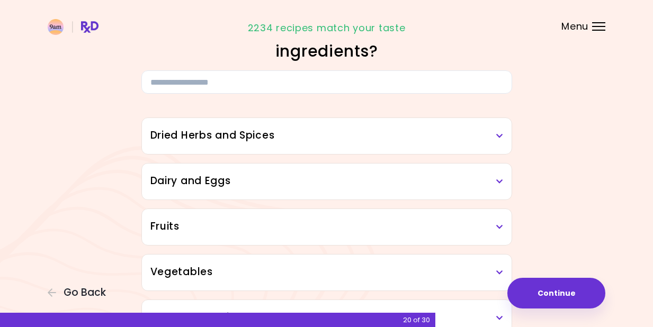
scroll to position [47, 0]
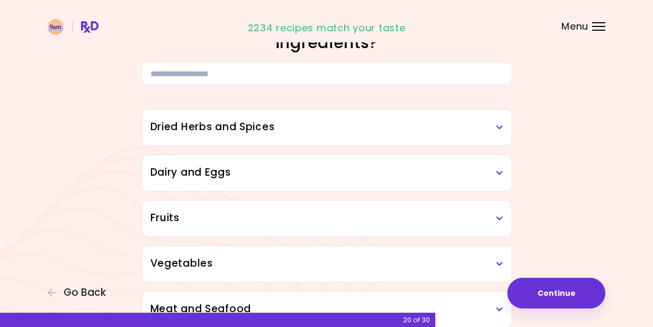
click at [495, 122] on h3 "Dried Herbs and Spices" at bounding box center [326, 127] width 353 height 15
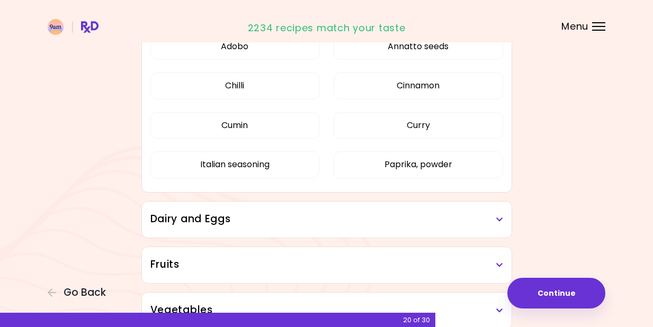
scroll to position [166, 0]
click at [435, 53] on button "Annatto seeds" at bounding box center [418, 46] width 169 height 26
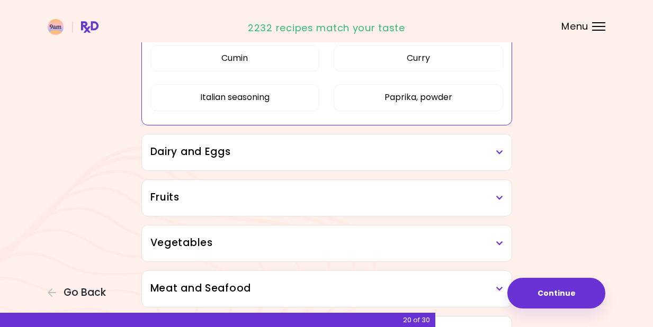
scroll to position [248, 0]
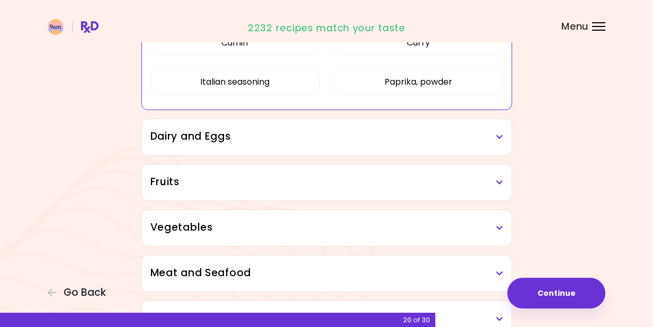
click at [478, 142] on h3 "Dairy and Eggs" at bounding box center [326, 136] width 353 height 15
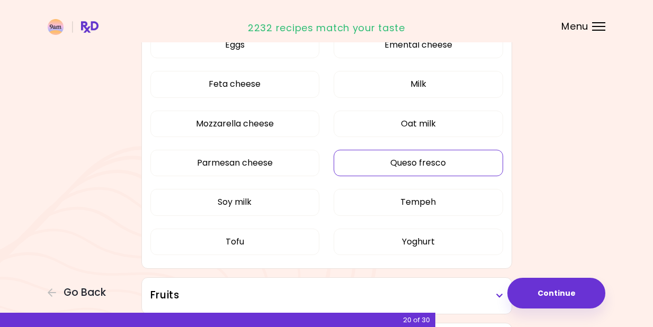
scroll to position [465, 0]
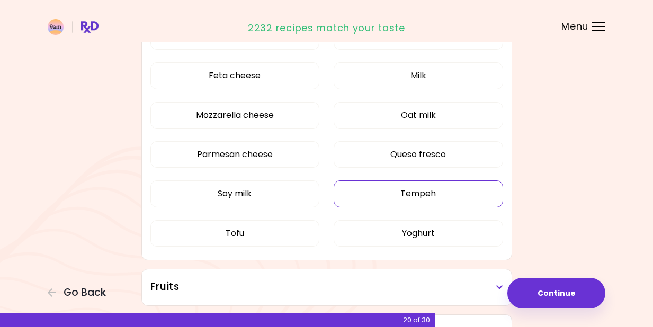
click at [415, 186] on button "Tempeh" at bounding box center [418, 194] width 169 height 26
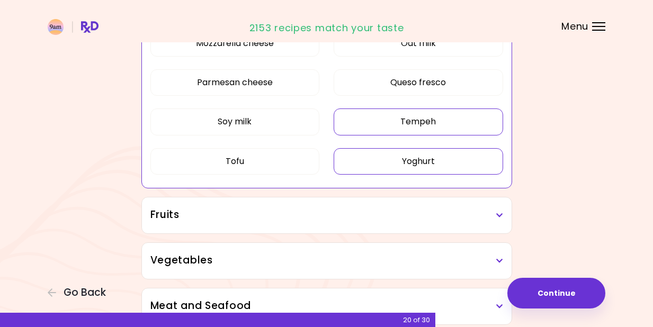
scroll to position [566, 0]
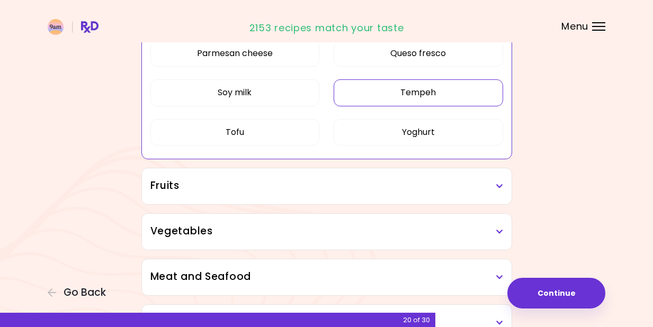
click at [423, 195] on div "Fruits" at bounding box center [327, 186] width 370 height 36
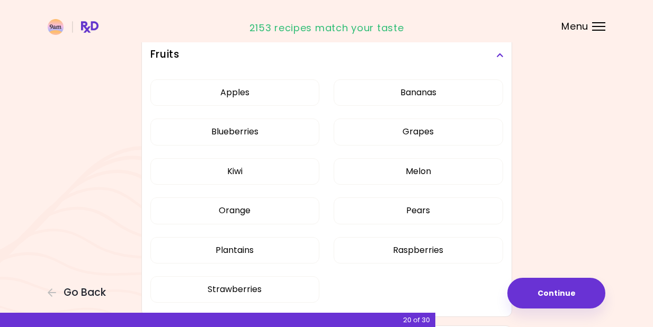
scroll to position [704, 0]
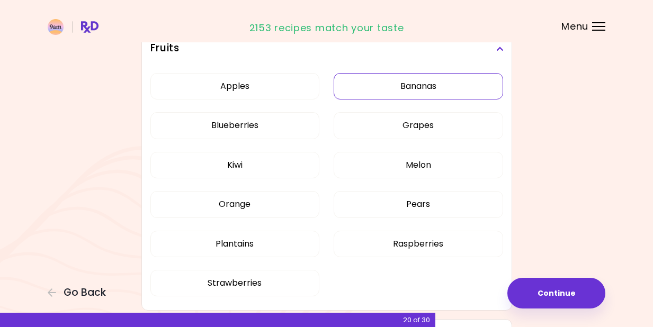
click at [421, 87] on button "Bananas" at bounding box center [418, 86] width 169 height 26
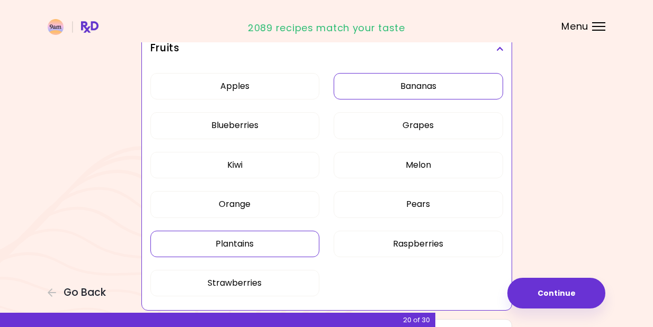
click at [256, 232] on button "Plantains" at bounding box center [234, 244] width 169 height 26
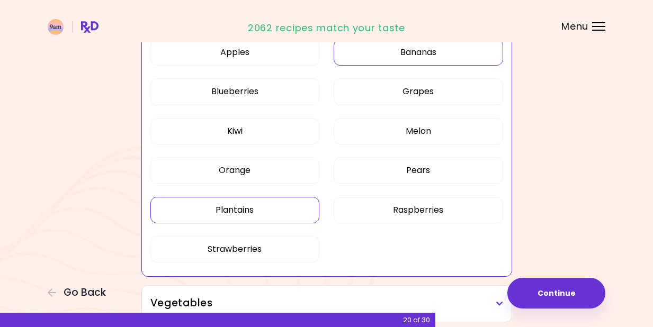
scroll to position [761, 0]
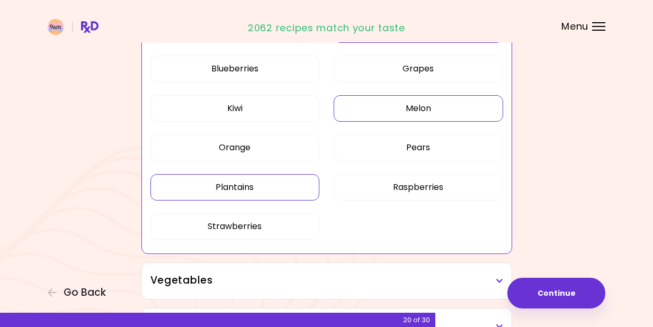
click at [454, 115] on button "Melon" at bounding box center [418, 108] width 169 height 26
click at [449, 142] on button "Pears" at bounding box center [418, 148] width 169 height 26
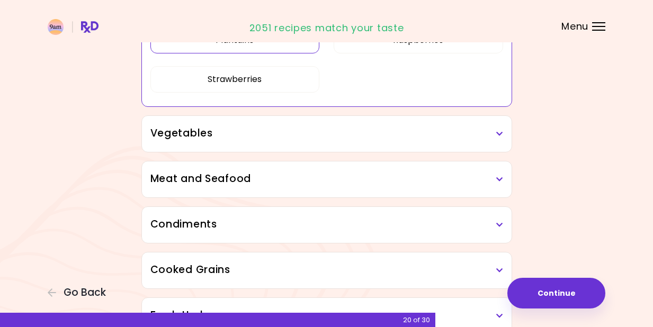
scroll to position [914, 0]
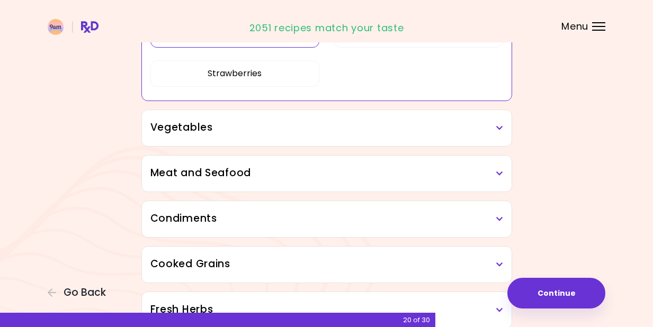
click at [443, 170] on h3 "Meat and Seafood" at bounding box center [326, 173] width 353 height 15
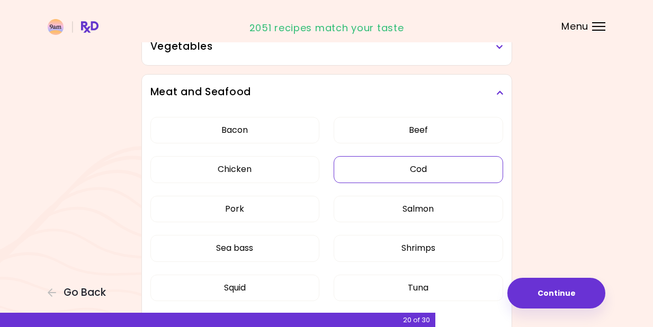
scroll to position [997, 0]
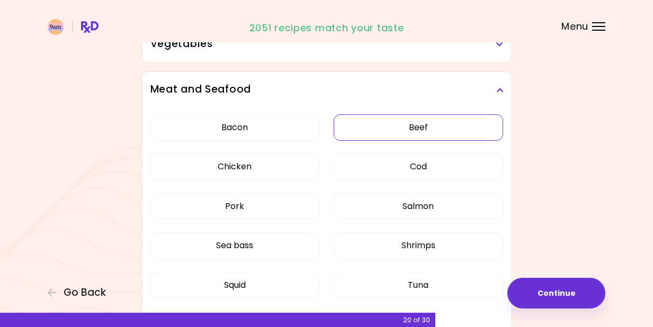
click at [427, 130] on button "Beef" at bounding box center [418, 127] width 169 height 26
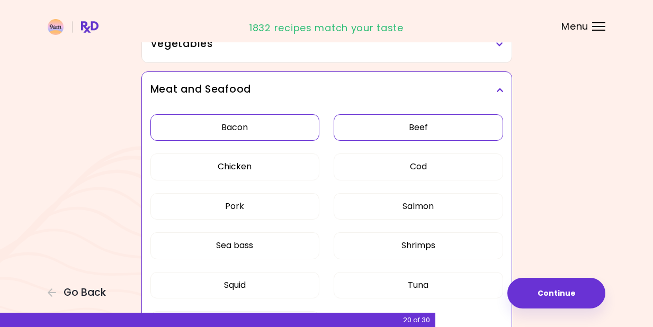
click at [262, 128] on button "Bacon" at bounding box center [234, 127] width 169 height 26
click at [252, 172] on button "Chicken" at bounding box center [234, 167] width 169 height 26
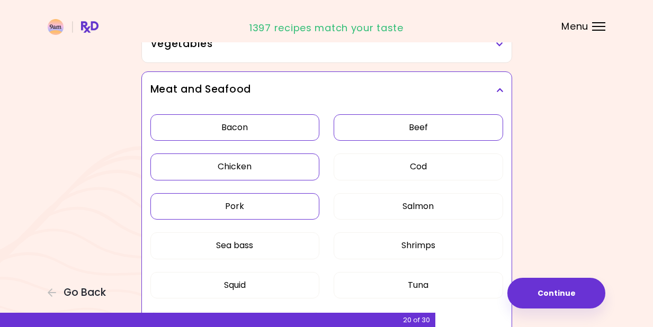
click at [263, 208] on button "Pork" at bounding box center [234, 206] width 169 height 26
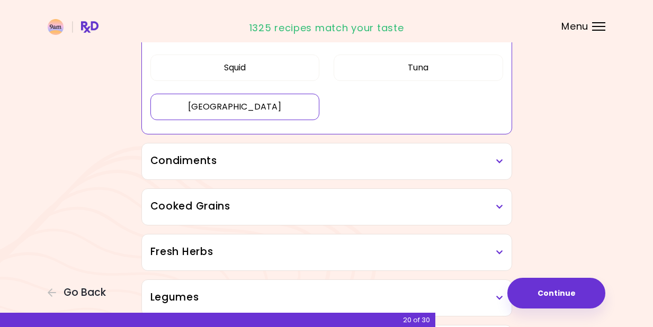
scroll to position [1220, 0]
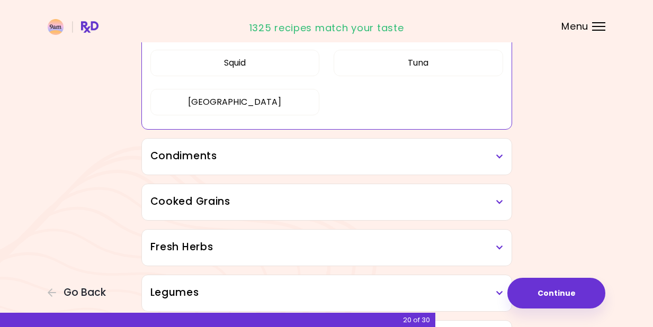
click at [281, 159] on h3 "Condiments" at bounding box center [326, 156] width 353 height 15
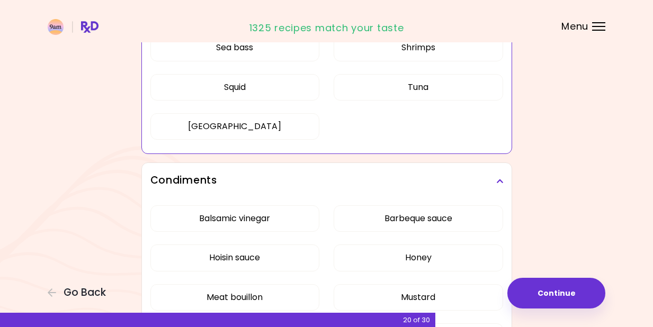
scroll to position [1178, 0]
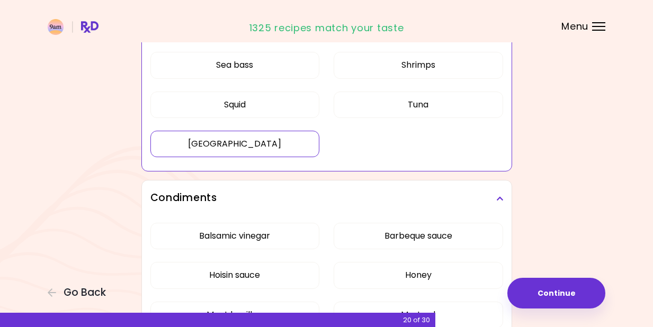
click at [269, 142] on button "[GEOGRAPHIC_DATA]" at bounding box center [234, 144] width 169 height 26
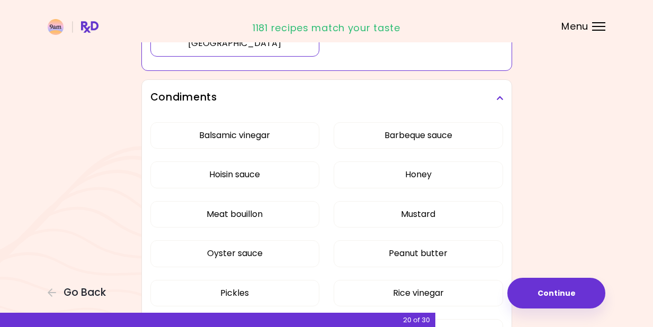
scroll to position [1280, 0]
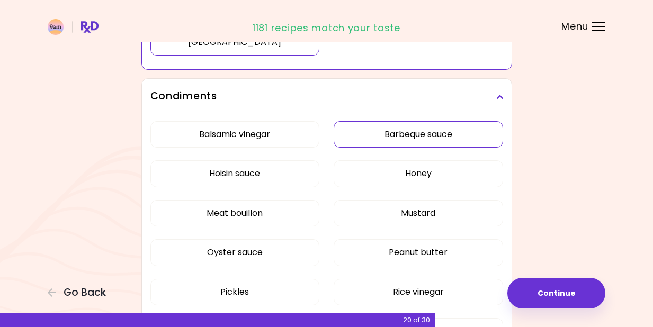
click at [401, 137] on button "Barbeque sauce" at bounding box center [418, 134] width 169 height 26
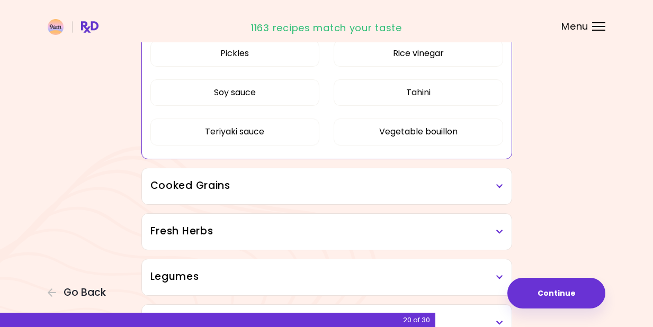
scroll to position [1528, 0]
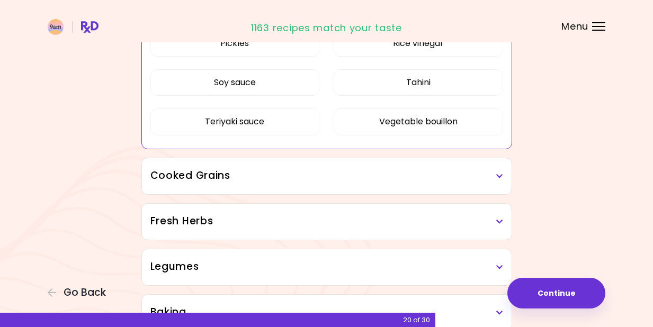
click at [357, 185] on div "Cooked Grains" at bounding box center [327, 176] width 370 height 36
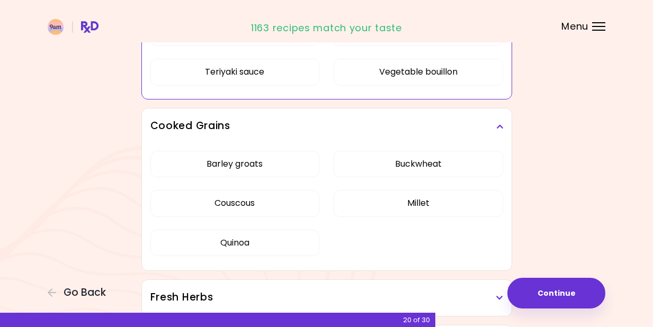
scroll to position [1614, 0]
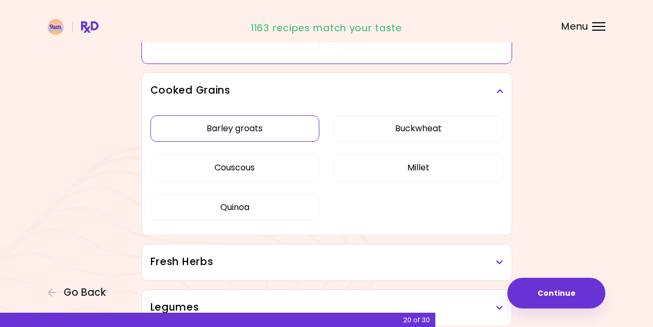
click at [268, 130] on button "Barley groats" at bounding box center [234, 128] width 169 height 26
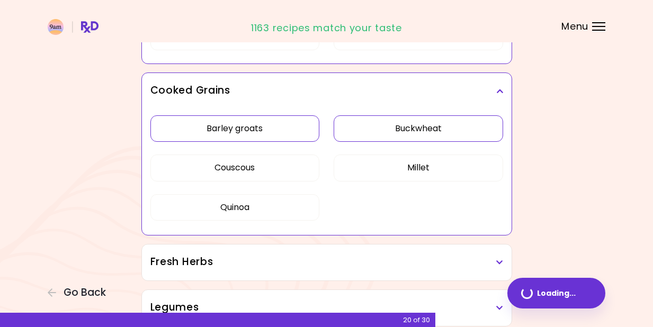
click at [406, 130] on button "Buckwheat" at bounding box center [418, 128] width 169 height 26
click at [401, 171] on button "Millet" at bounding box center [418, 168] width 169 height 26
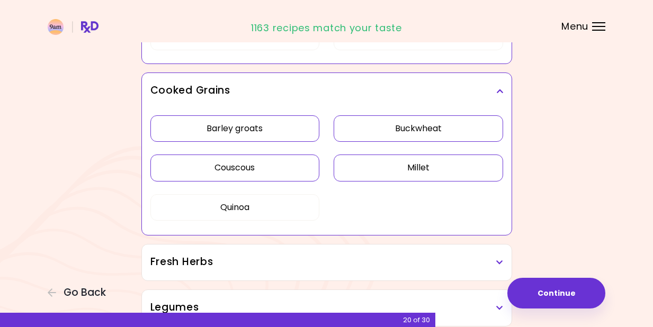
click at [286, 165] on button "Couscous" at bounding box center [234, 168] width 169 height 26
click at [275, 169] on button "Couscous" at bounding box center [234, 168] width 169 height 26
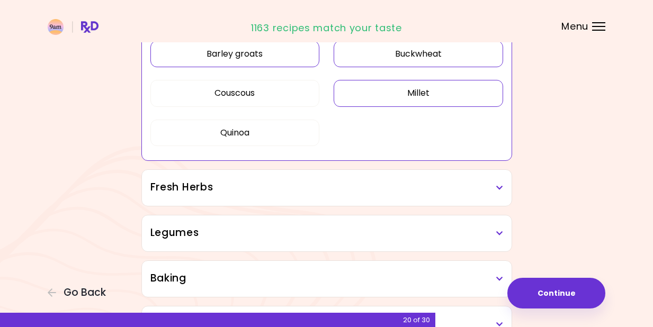
scroll to position [1692, 0]
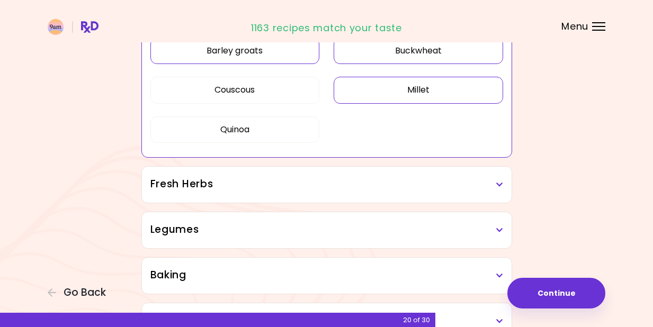
click at [298, 186] on h3 "Fresh Herbs" at bounding box center [326, 184] width 353 height 15
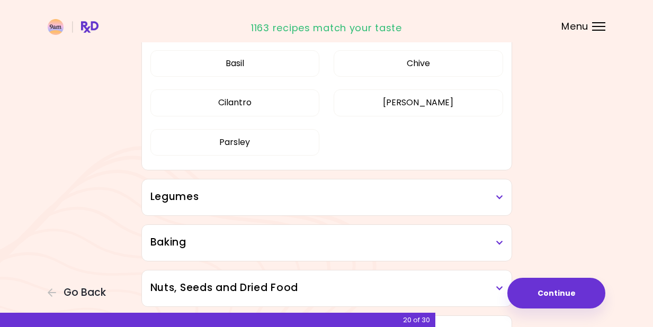
scroll to position [1844, 0]
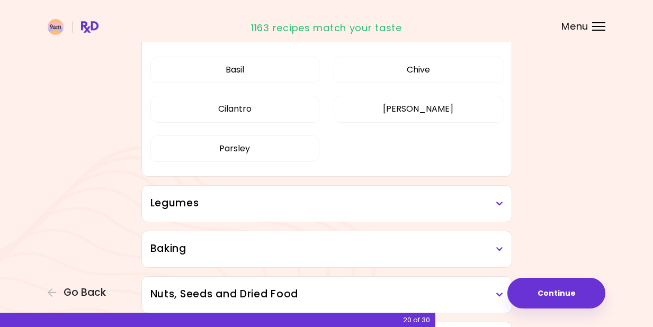
click at [295, 203] on h3 "Legumes" at bounding box center [326, 203] width 353 height 15
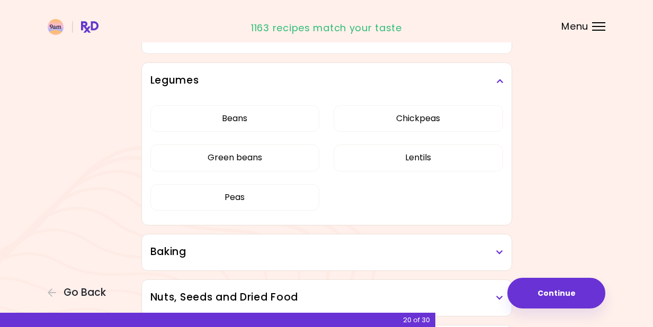
scroll to position [1982, 0]
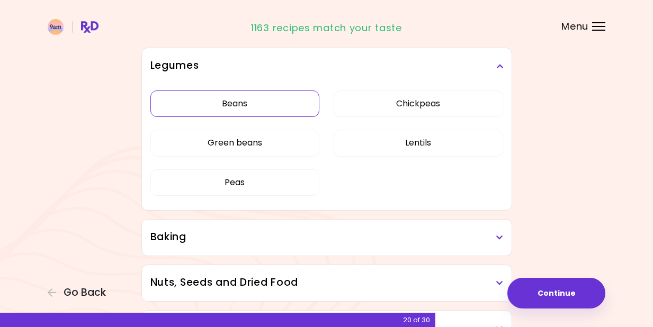
click at [251, 114] on button "Beans" at bounding box center [234, 104] width 169 height 26
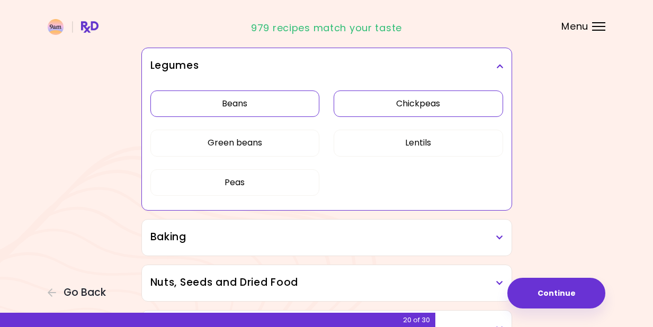
click at [390, 113] on button "Chickpeas" at bounding box center [418, 104] width 169 height 26
click at [263, 180] on button "Peas" at bounding box center [234, 182] width 169 height 26
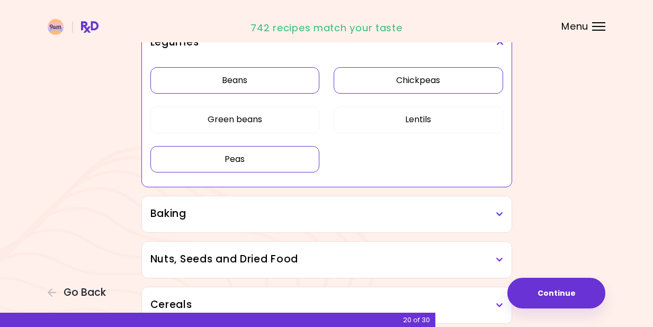
scroll to position [2060, 0]
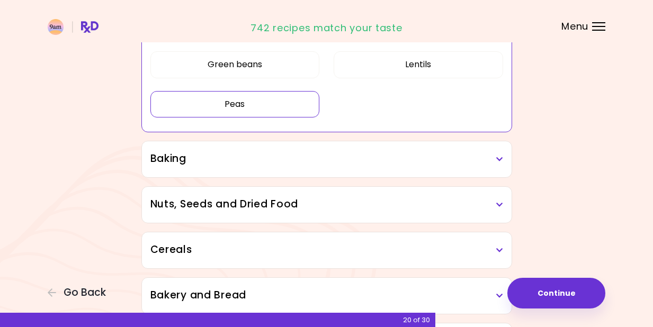
click at [296, 165] on h3 "Baking" at bounding box center [326, 158] width 353 height 15
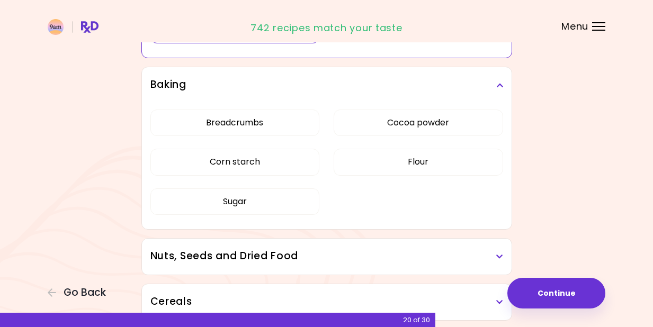
scroll to position [2149, 0]
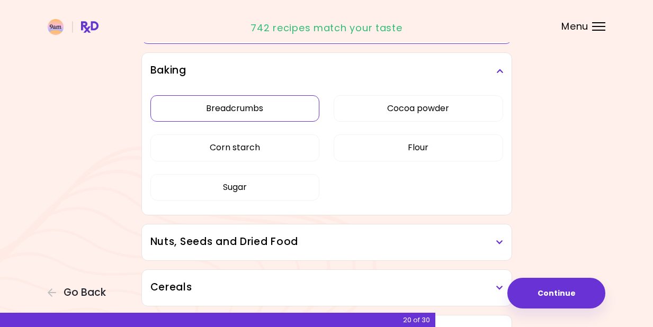
click at [262, 110] on button "Breadcrumbs" at bounding box center [234, 108] width 169 height 26
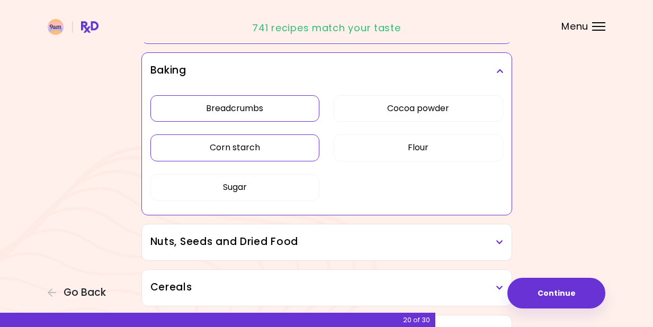
click at [259, 140] on button "Corn starch" at bounding box center [234, 148] width 169 height 26
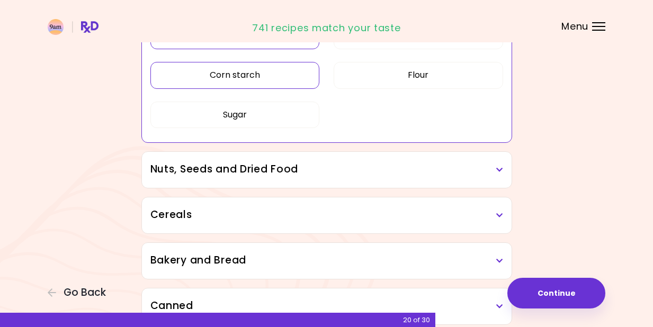
click at [293, 176] on h3 "Nuts, Seeds and Dried Food" at bounding box center [326, 169] width 353 height 15
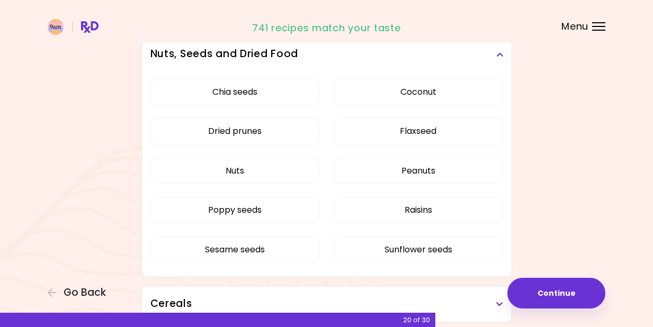
scroll to position [2344, 0]
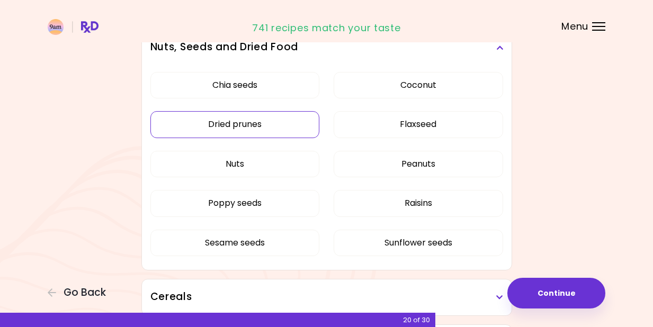
click at [264, 128] on button "Dried prunes" at bounding box center [234, 124] width 169 height 26
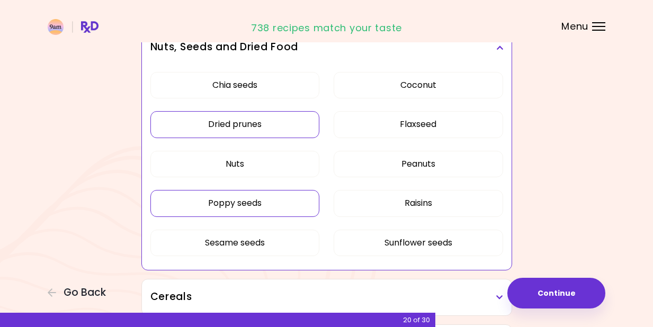
click at [249, 203] on button "Poppy seeds" at bounding box center [234, 203] width 169 height 26
click at [419, 167] on button "Peanuts" at bounding box center [418, 164] width 169 height 26
click at [279, 160] on button "Nuts" at bounding box center [234, 164] width 169 height 26
click at [290, 166] on button "Nuts" at bounding box center [234, 164] width 169 height 26
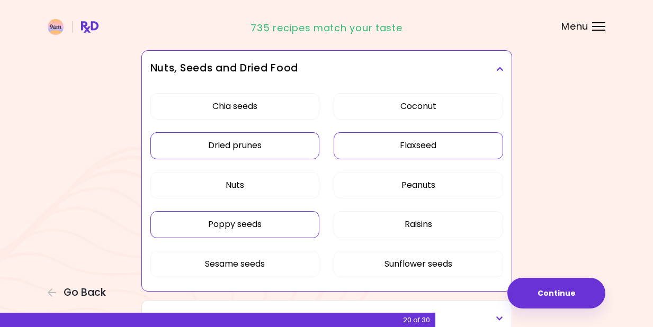
scroll to position [2329, 0]
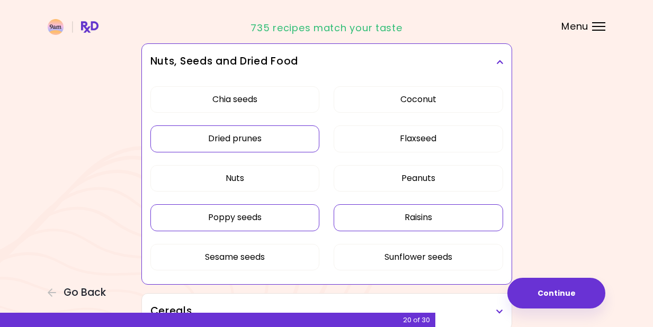
click at [421, 211] on button "Raisins" at bounding box center [418, 217] width 169 height 26
click at [427, 95] on button "Coconut" at bounding box center [418, 99] width 169 height 26
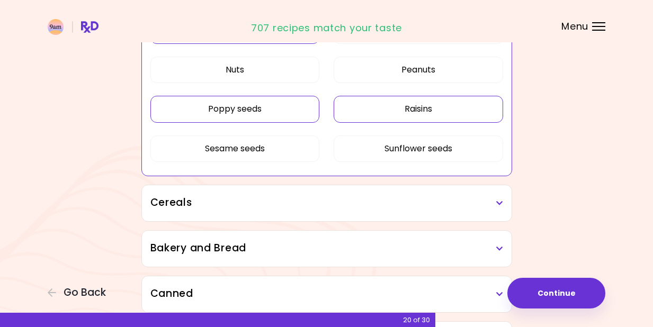
scroll to position [2441, 0]
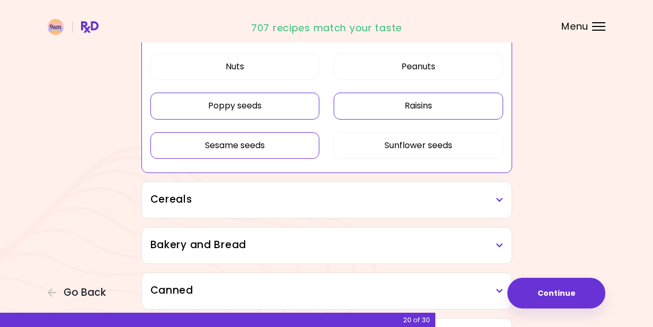
click at [284, 149] on button "Sesame seeds" at bounding box center [234, 145] width 169 height 26
click at [278, 148] on button "Sesame seeds" at bounding box center [234, 145] width 169 height 26
click at [347, 192] on div "Cereals" at bounding box center [327, 200] width 370 height 36
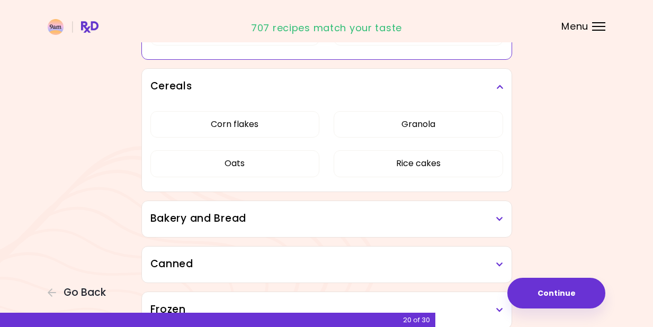
scroll to position [2581, 0]
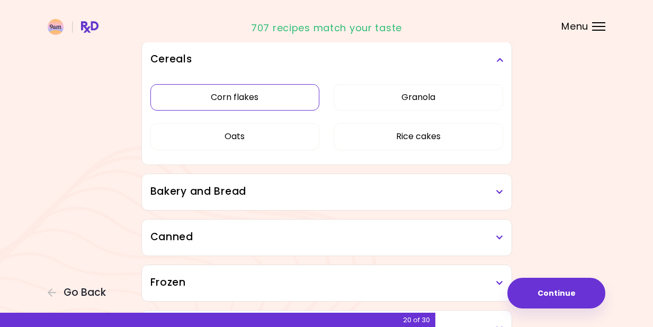
click at [279, 99] on button "Corn flakes" at bounding box center [234, 97] width 169 height 26
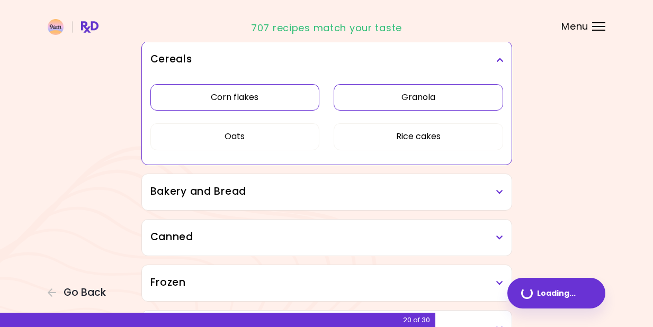
click at [392, 95] on button "Granola" at bounding box center [418, 97] width 169 height 26
click at [394, 129] on button "Rice cakes" at bounding box center [418, 136] width 169 height 26
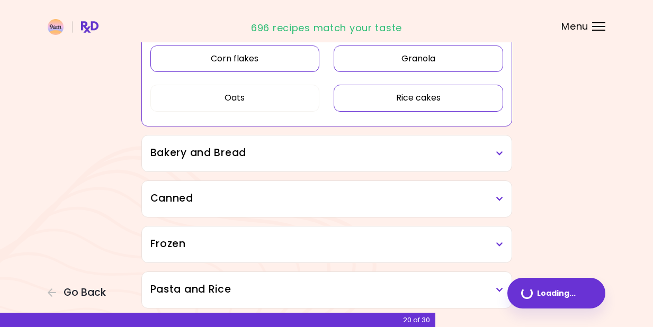
scroll to position [2623, 0]
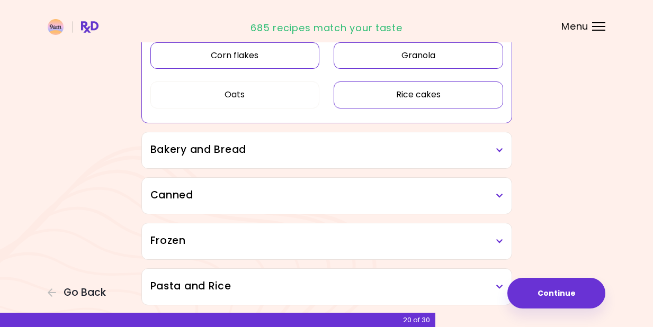
click at [378, 158] on div "Bakery and Bread" at bounding box center [327, 150] width 370 height 36
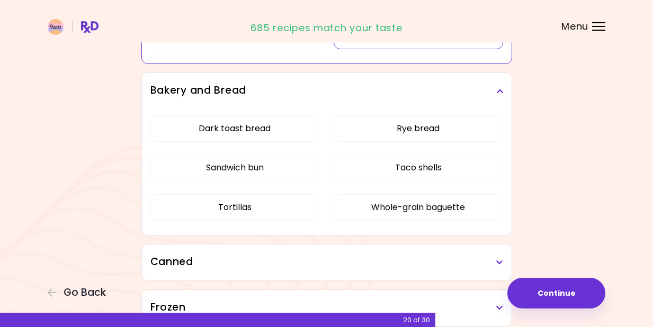
scroll to position [2696, 0]
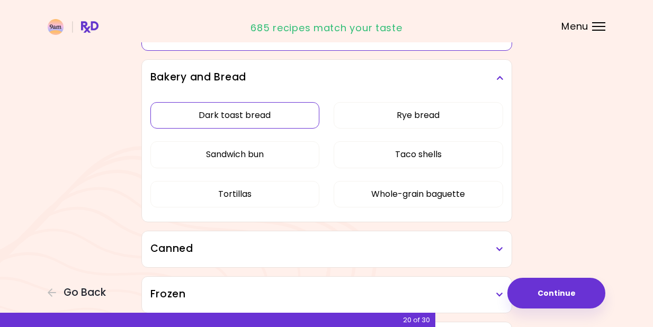
click at [267, 113] on button "Dark toast bread" at bounding box center [234, 115] width 169 height 26
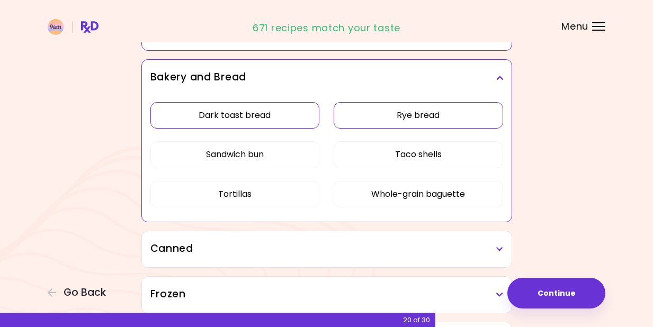
click at [391, 113] on button "Rye bread" at bounding box center [418, 115] width 169 height 26
click at [390, 163] on button "Taco shells" at bounding box center [418, 154] width 169 height 26
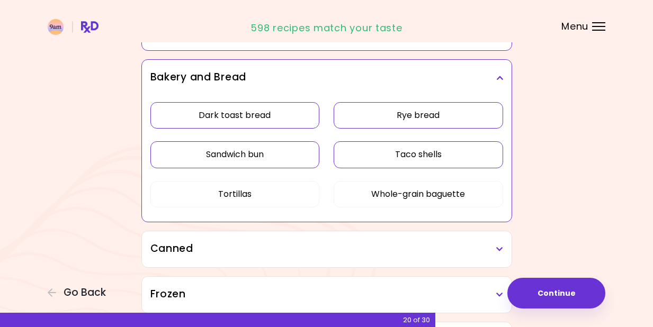
click at [287, 153] on button "Sandwich bun" at bounding box center [234, 154] width 169 height 26
click at [276, 186] on button "Tortillas" at bounding box center [234, 194] width 169 height 26
click at [280, 193] on button "Tortillas" at bounding box center [234, 194] width 169 height 26
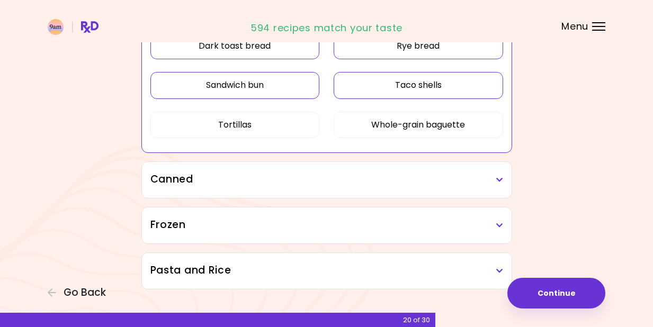
scroll to position [2769, 0]
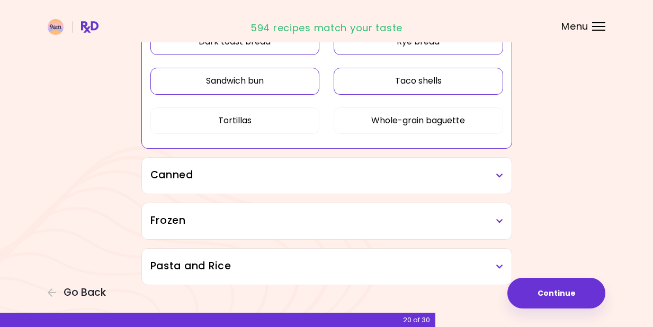
click at [354, 184] on div "Canned" at bounding box center [327, 176] width 370 height 36
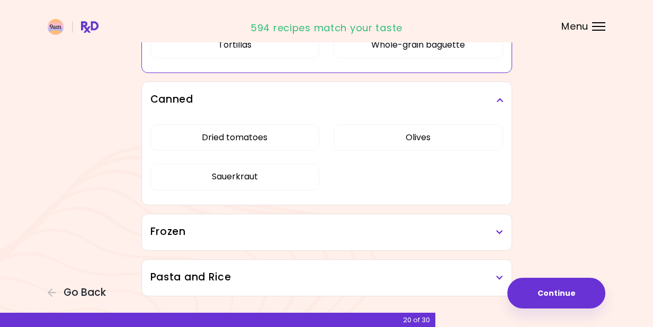
scroll to position [2869, 0]
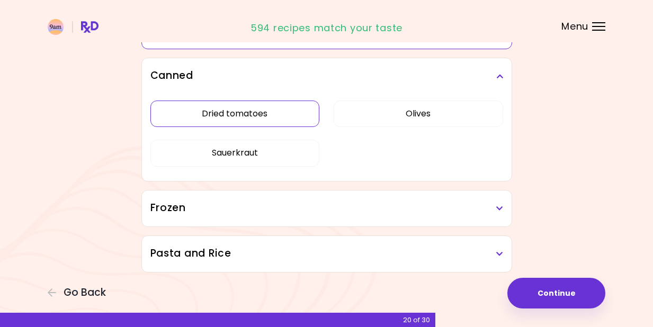
click at [278, 112] on button "Dried tomatoes" at bounding box center [234, 114] width 169 height 26
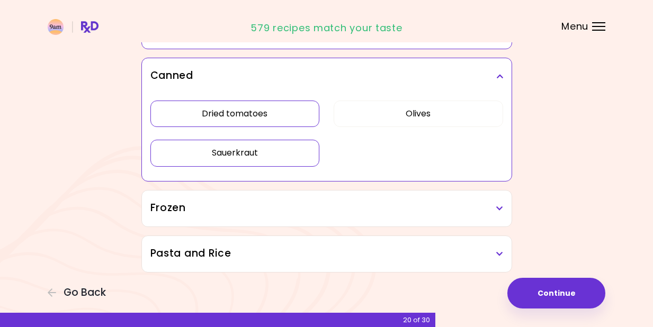
click at [280, 147] on button "Sauerkraut" at bounding box center [234, 153] width 169 height 26
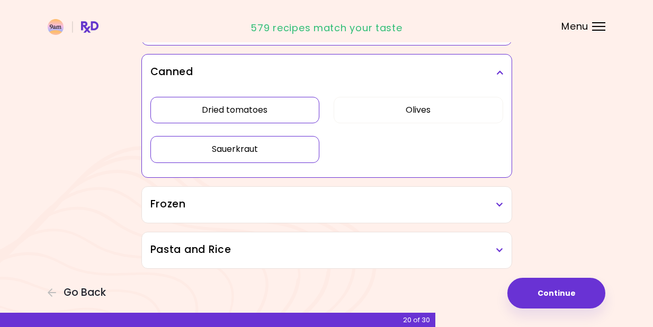
scroll to position [2873, 0]
click at [271, 203] on h3 "Frozen" at bounding box center [326, 204] width 353 height 15
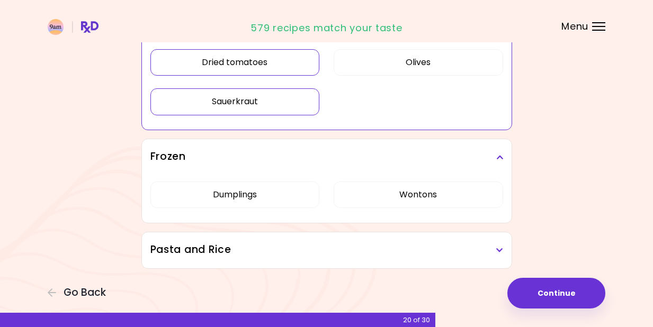
scroll to position [2920, 0]
click at [267, 262] on div "Pasta and Rice" at bounding box center [327, 250] width 370 height 36
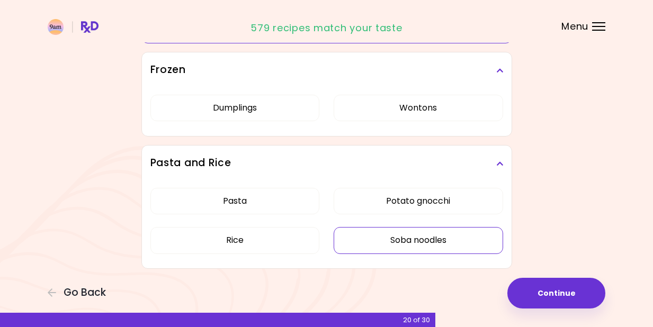
scroll to position [3007, 0]
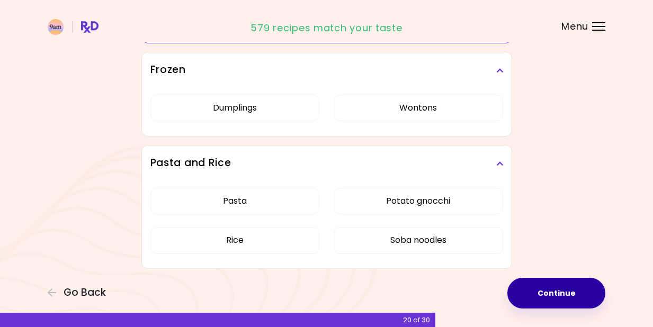
click at [552, 290] on button "Continue" at bounding box center [556, 293] width 98 height 31
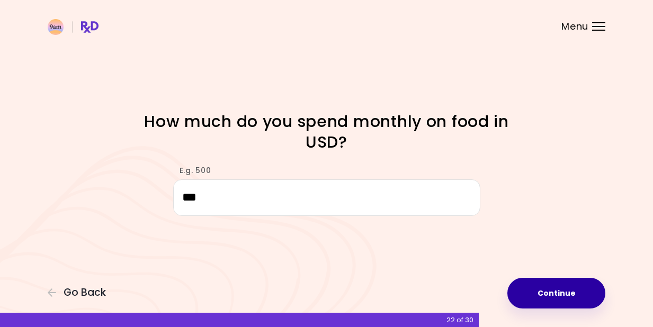
type input "***"
click at [567, 291] on button "Continue" at bounding box center [556, 293] width 98 height 31
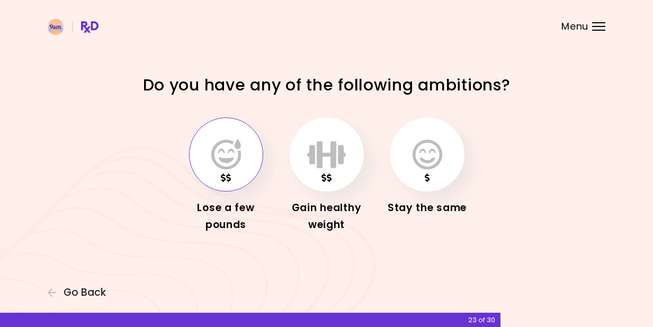
click at [226, 169] on icon "button" at bounding box center [226, 154] width 30 height 31
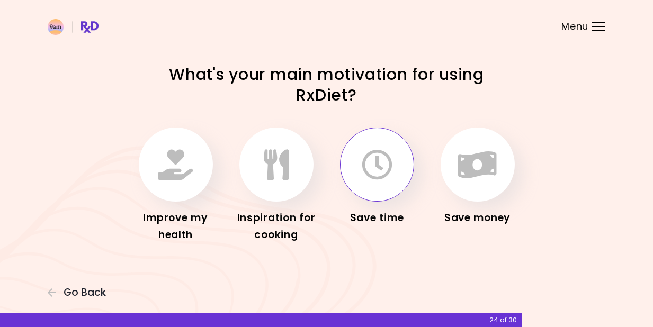
click at [383, 172] on icon "button" at bounding box center [377, 164] width 31 height 31
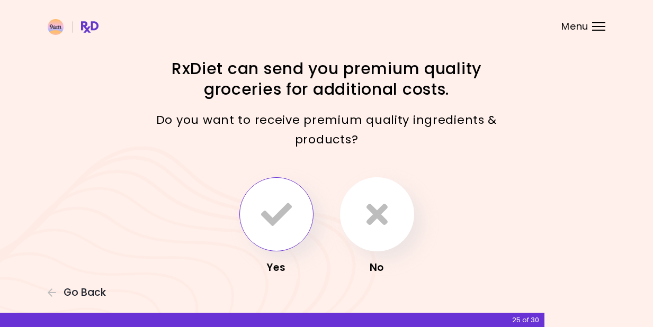
click at [272, 214] on icon "button" at bounding box center [276, 214] width 31 height 31
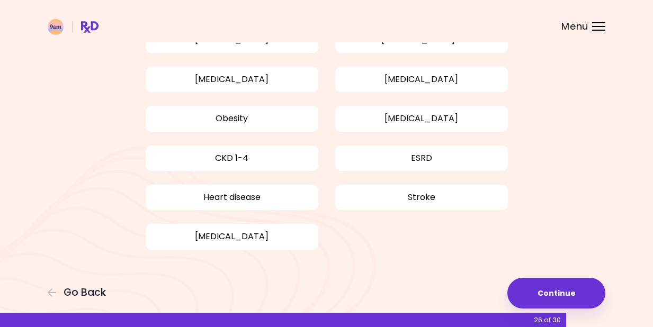
scroll to position [110, 0]
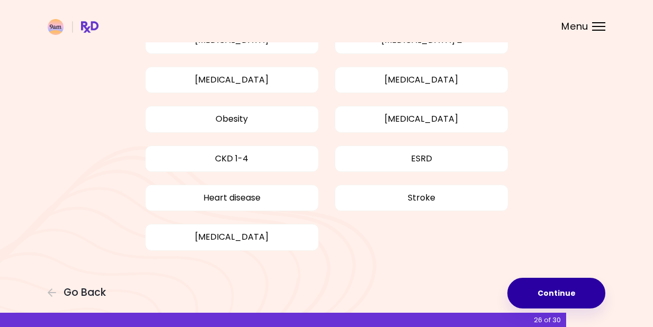
click at [565, 293] on button "Continue" at bounding box center [556, 293] width 98 height 31
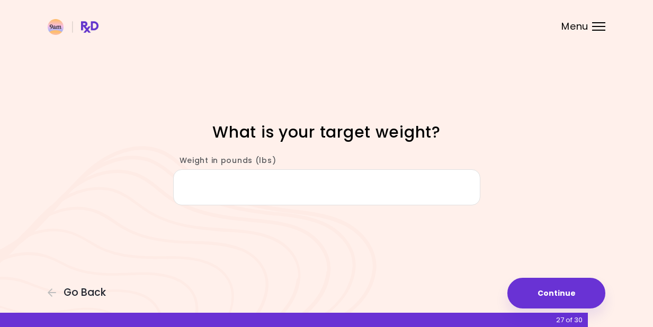
click at [365, 187] on input "Weight in pounds (lbs)" at bounding box center [326, 187] width 307 height 37
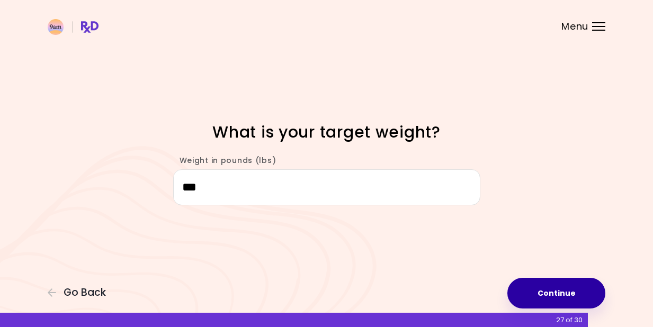
type input "***"
click at [564, 290] on button "Continue" at bounding box center [556, 293] width 98 height 31
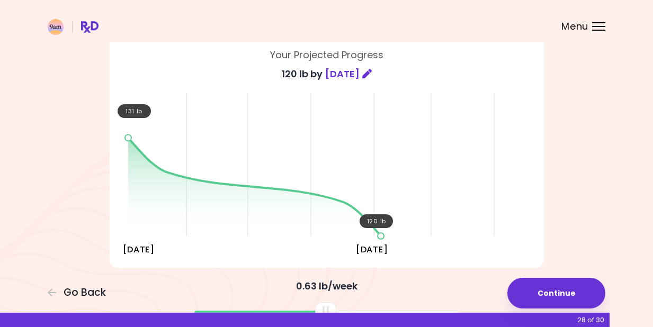
scroll to position [85, 0]
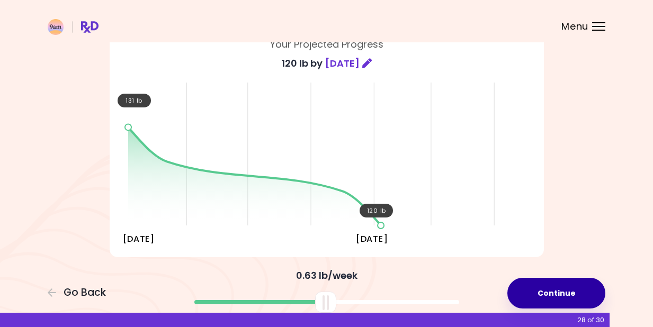
click at [555, 290] on button "Continue" at bounding box center [556, 293] width 98 height 31
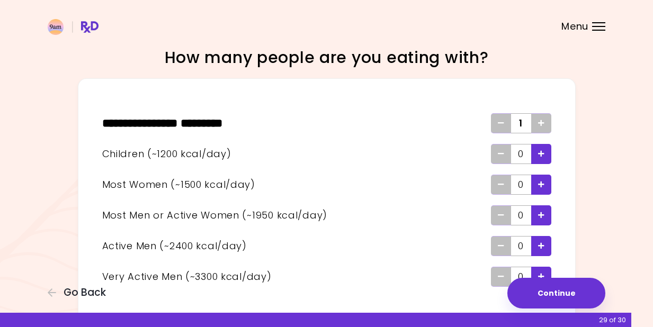
scroll to position [12, 0]
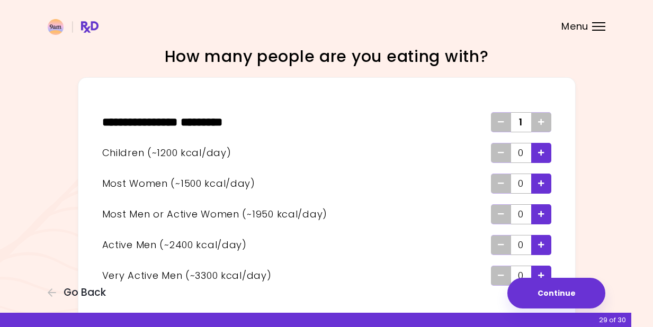
click at [548, 153] on div "Add - Child" at bounding box center [541, 153] width 20 height 20
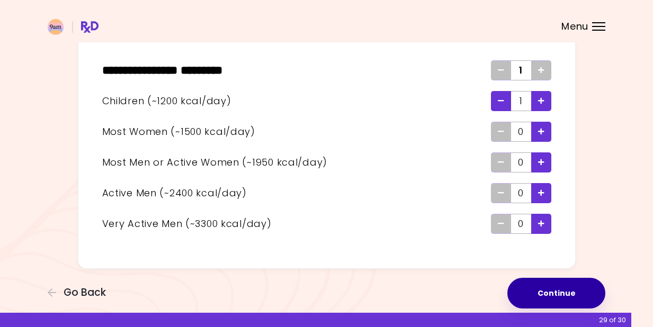
scroll to position [64, 0]
click at [559, 290] on button "Continue" at bounding box center [556, 293] width 98 height 31
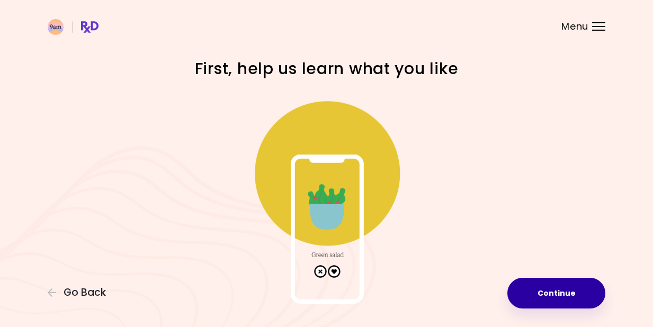
click at [549, 291] on button "Continue" at bounding box center [556, 293] width 98 height 31
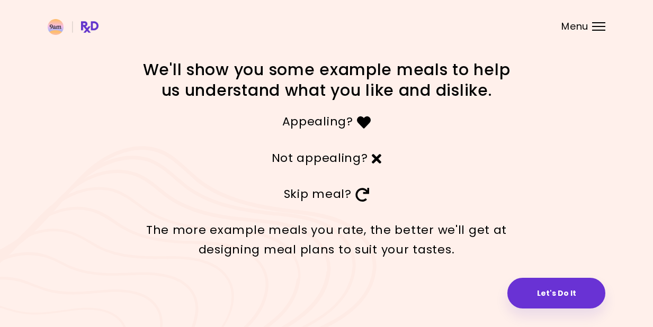
click at [549, 291] on button "Let's Do It" at bounding box center [556, 293] width 98 height 31
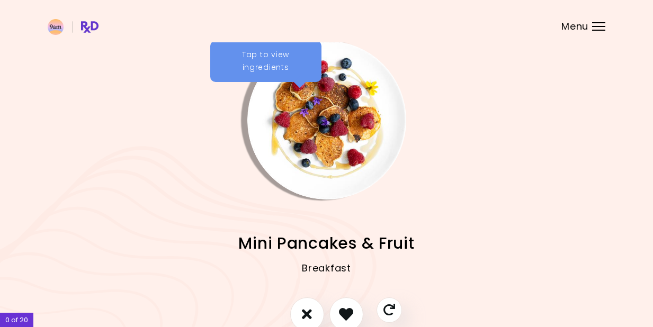
scroll to position [33, 0]
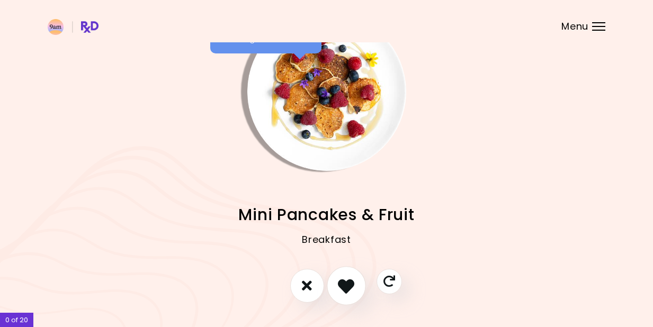
click at [342, 280] on icon "I like this recipe" at bounding box center [346, 286] width 16 height 16
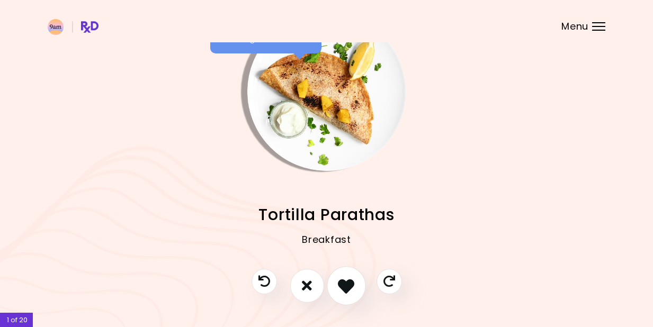
click at [342, 280] on icon "I like this recipe" at bounding box center [346, 286] width 16 height 16
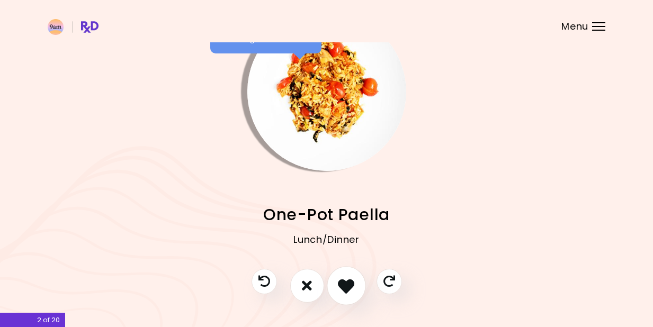
click at [342, 280] on icon "I like this recipe" at bounding box center [346, 286] width 16 height 16
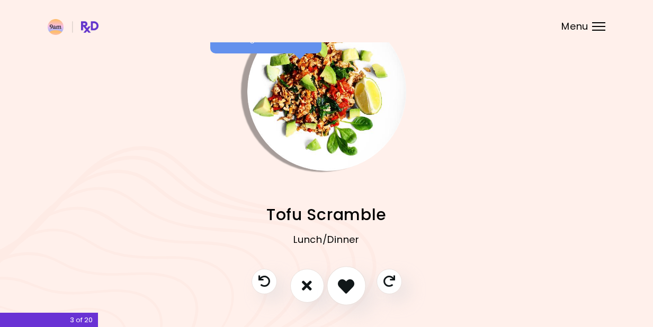
click at [342, 280] on icon "I like this recipe" at bounding box center [346, 286] width 16 height 16
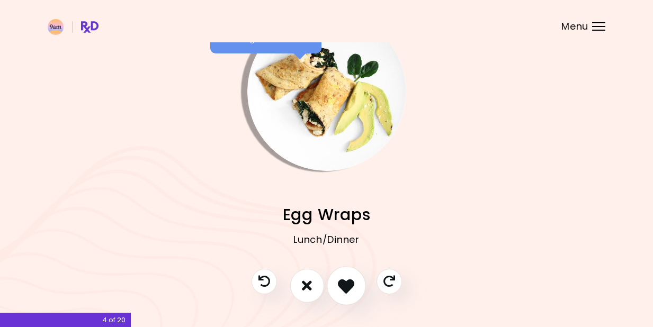
click at [342, 280] on icon "I like this recipe" at bounding box center [346, 286] width 16 height 16
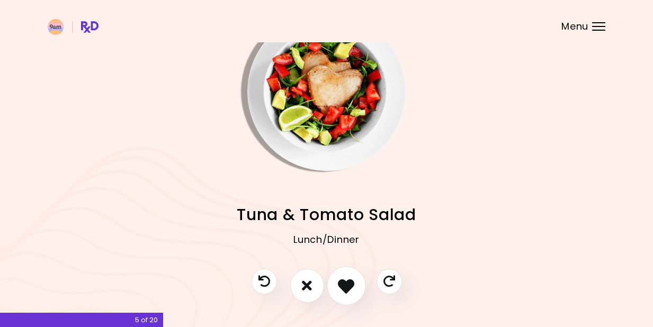
click at [342, 280] on icon "I like this recipe" at bounding box center [346, 286] width 16 height 16
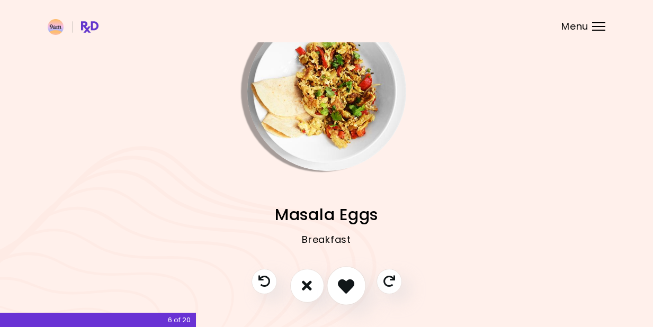
click at [342, 280] on icon "I like this recipe" at bounding box center [346, 286] width 16 height 16
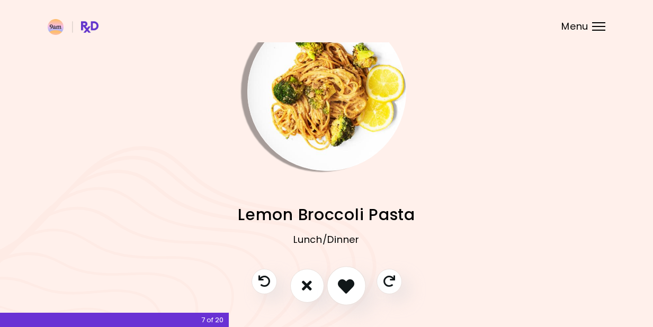
click at [342, 280] on icon "I like this recipe" at bounding box center [346, 286] width 16 height 16
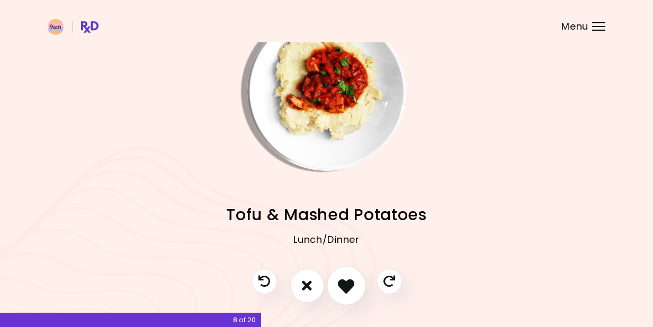
click at [342, 280] on icon "I like this recipe" at bounding box center [346, 286] width 16 height 16
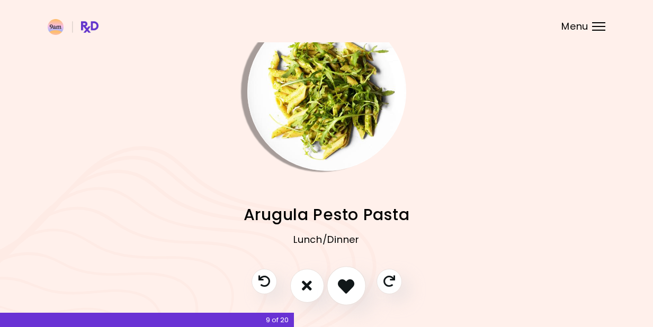
click at [342, 280] on icon "I like this recipe" at bounding box center [346, 286] width 16 height 16
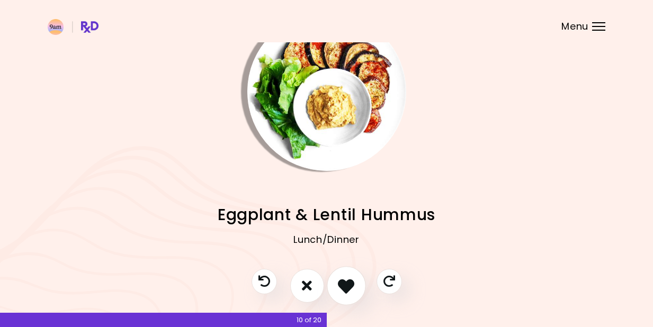
click at [342, 280] on icon "I like this recipe" at bounding box center [346, 286] width 16 height 16
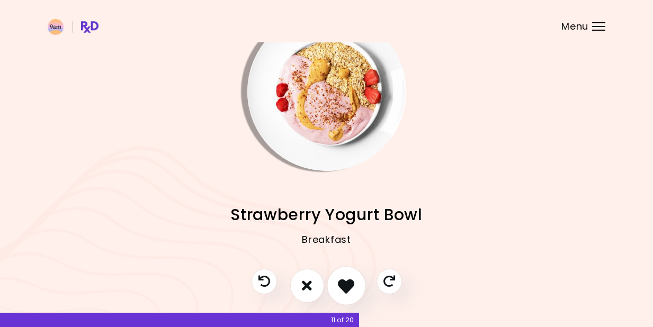
click at [342, 280] on icon "I like this recipe" at bounding box center [346, 286] width 16 height 16
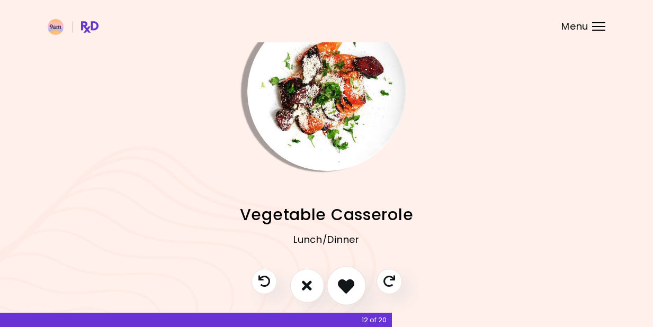
click at [342, 280] on icon "I like this recipe" at bounding box center [346, 286] width 16 height 16
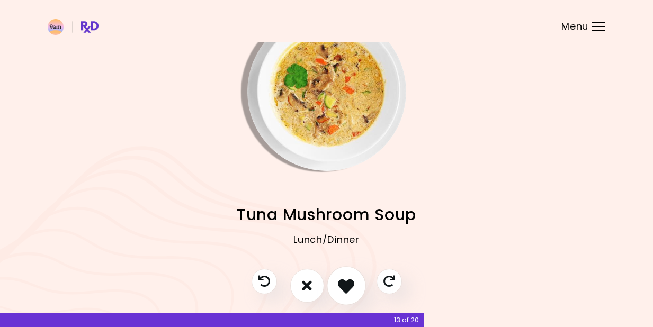
click at [342, 280] on icon "I like this recipe" at bounding box center [346, 286] width 16 height 16
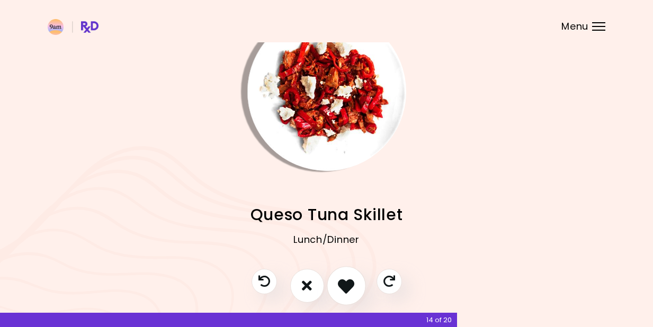
click at [342, 280] on icon "I like this recipe" at bounding box center [346, 286] width 16 height 16
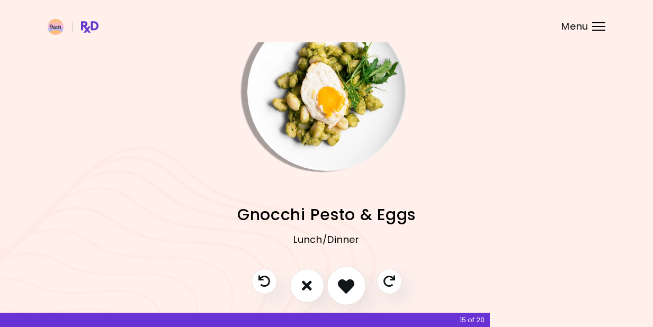
click at [342, 280] on icon "I like this recipe" at bounding box center [346, 286] width 16 height 16
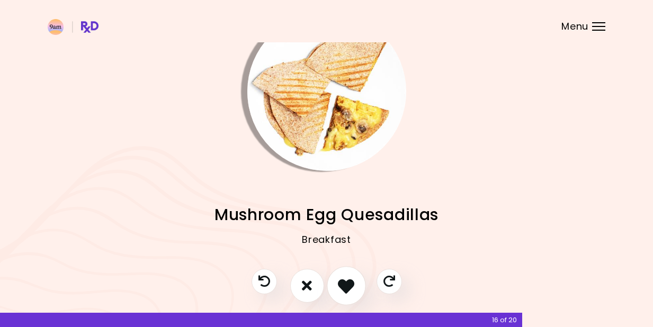
click at [342, 280] on icon "I like this recipe" at bounding box center [346, 286] width 16 height 16
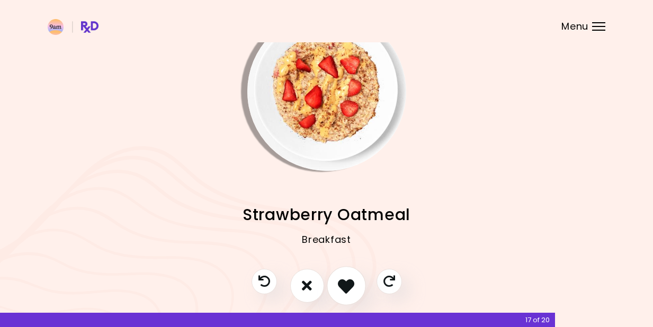
click at [342, 280] on icon "I like this recipe" at bounding box center [346, 286] width 16 height 16
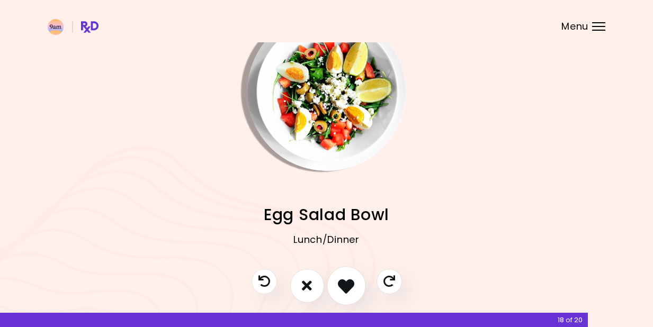
click at [342, 280] on icon "I like this recipe" at bounding box center [346, 286] width 16 height 16
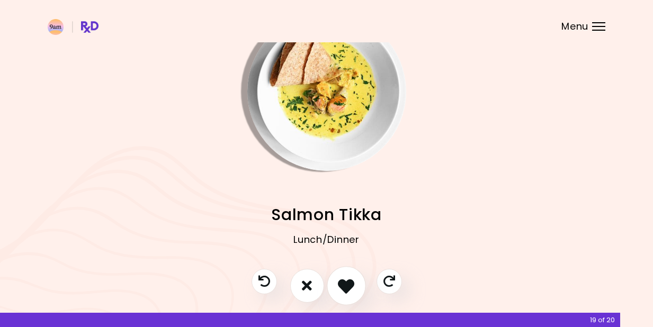
click at [342, 280] on icon "I like this recipe" at bounding box center [346, 286] width 16 height 16
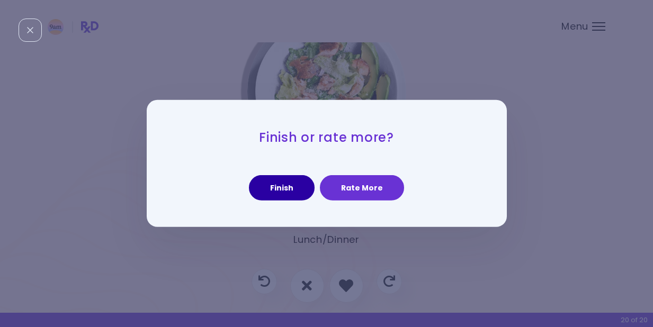
click at [289, 189] on button "Finish" at bounding box center [282, 187] width 66 height 25
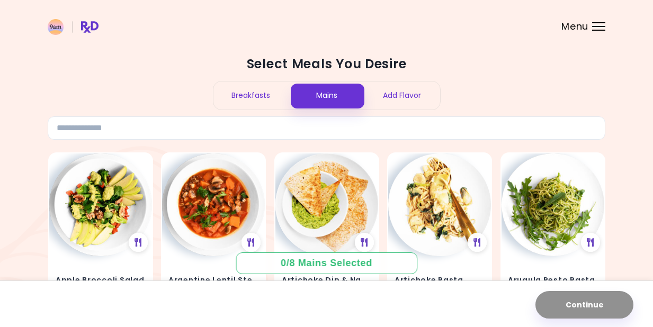
click at [238, 103] on div "Breakfasts" at bounding box center [251, 96] width 76 height 28
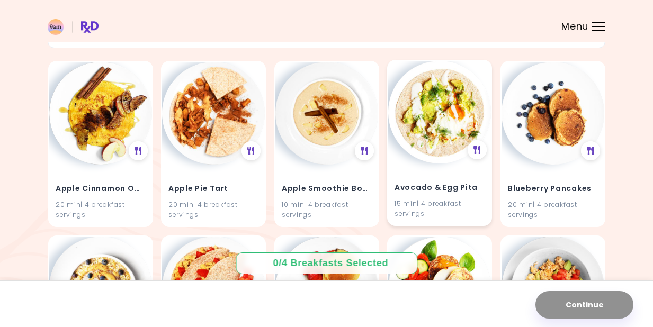
scroll to position [119, 0]
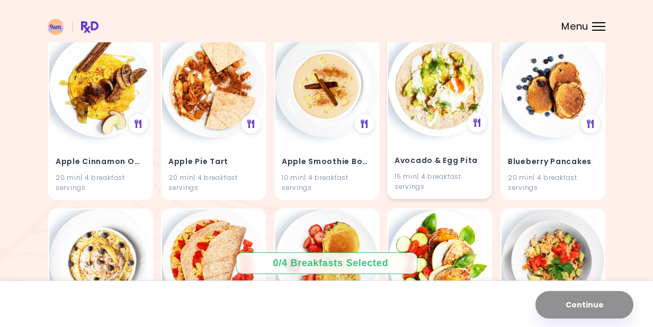
click at [436, 177] on div "15 min | 4 breakfast servings" at bounding box center [440, 182] width 90 height 20
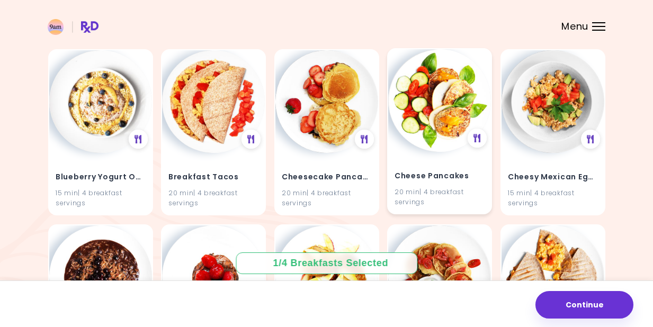
scroll to position [290, 0]
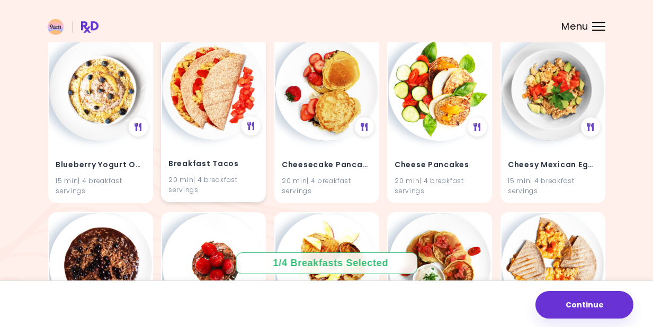
click at [221, 148] on div "Breakfast Tacos 20 min | 4 breakfast servings" at bounding box center [213, 171] width 103 height 62
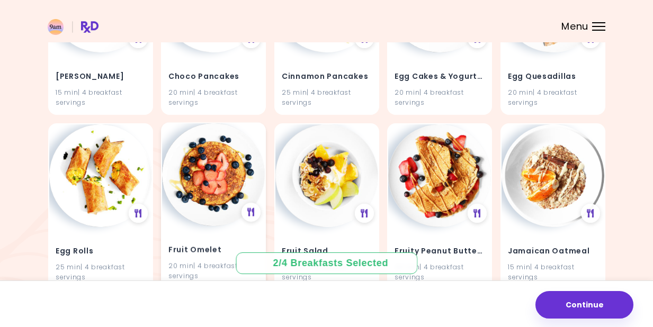
scroll to position [572, 0]
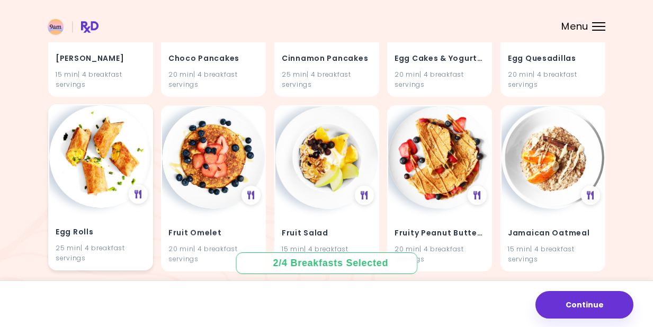
click at [125, 233] on h4 "Egg Rolls" at bounding box center [101, 232] width 90 height 17
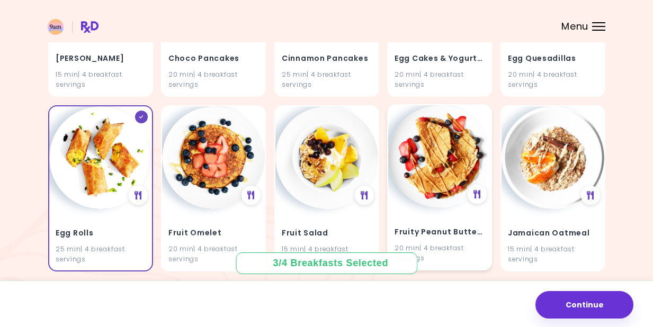
scroll to position [560, 0]
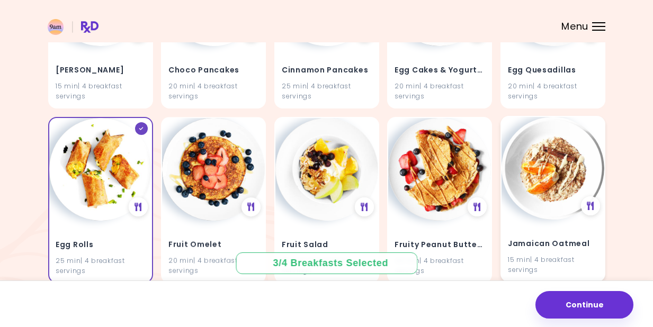
click at [544, 256] on div "15 min | 4 breakfast servings" at bounding box center [553, 265] width 90 height 20
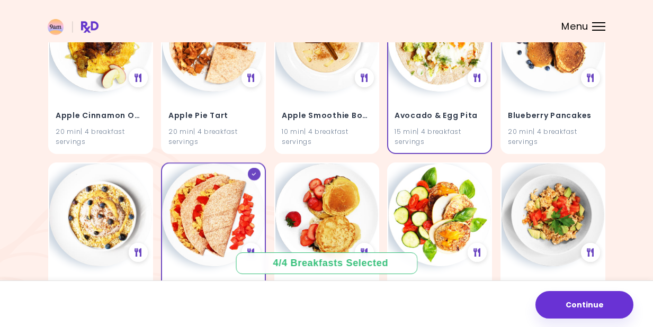
scroll to position [0, 0]
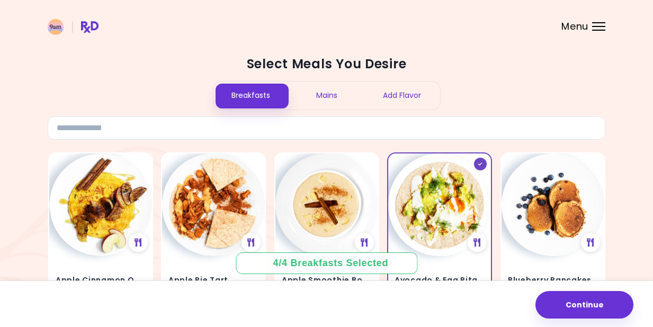
click at [328, 100] on div "Mains" at bounding box center [327, 96] width 76 height 28
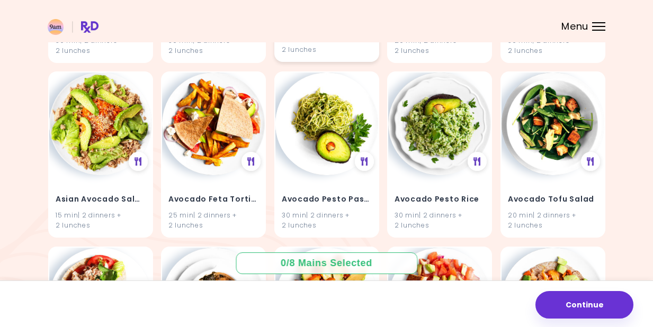
scroll to position [303, 0]
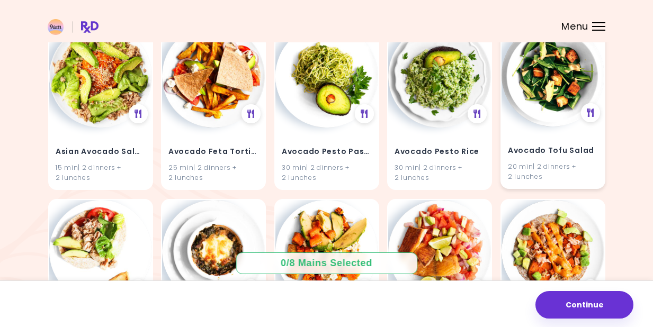
click at [557, 99] on img at bounding box center [553, 75] width 103 height 103
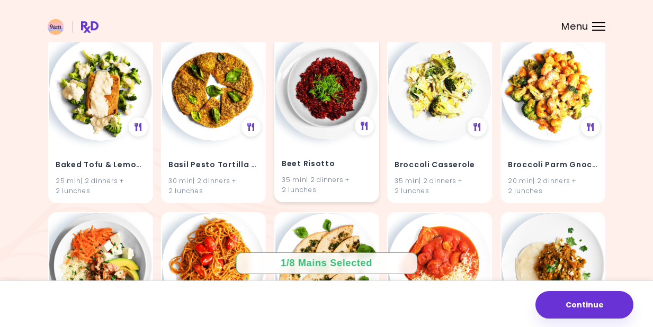
scroll to position [641, 0]
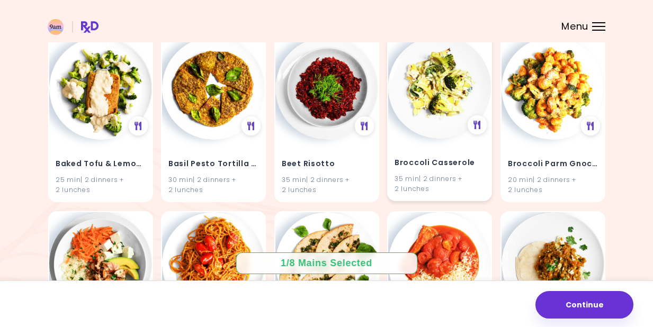
click at [425, 123] on img at bounding box center [439, 87] width 103 height 103
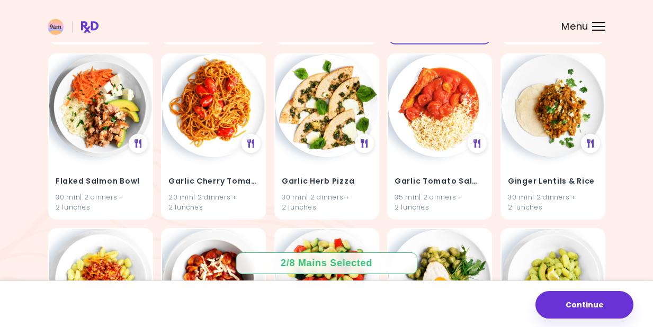
scroll to position [801, 0]
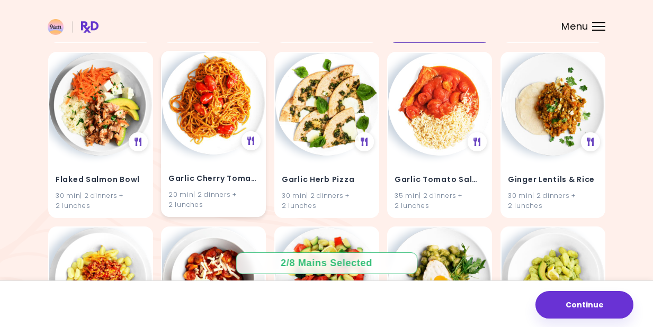
click at [216, 126] on img at bounding box center [213, 103] width 103 height 103
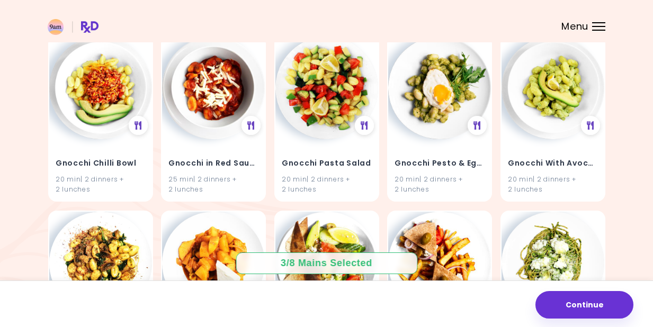
scroll to position [1047, 0]
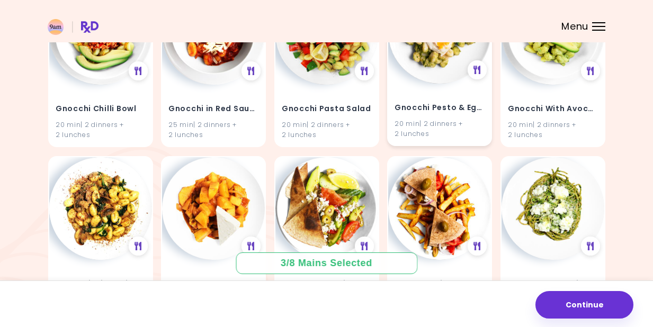
click at [422, 91] on div "Gnocchi Pesto & Eggs 20 min | 2 dinners + 2 lunches" at bounding box center [439, 115] width 103 height 62
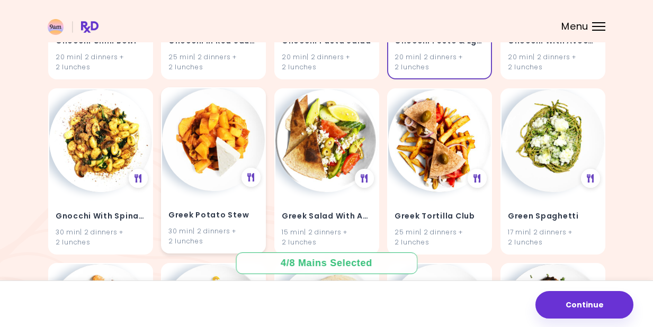
scroll to position [1287, 0]
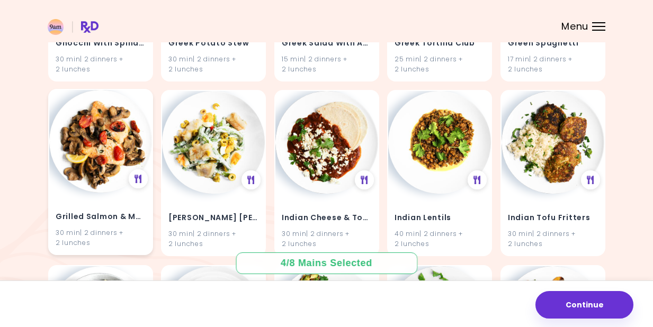
click at [113, 162] on img at bounding box center [100, 141] width 103 height 103
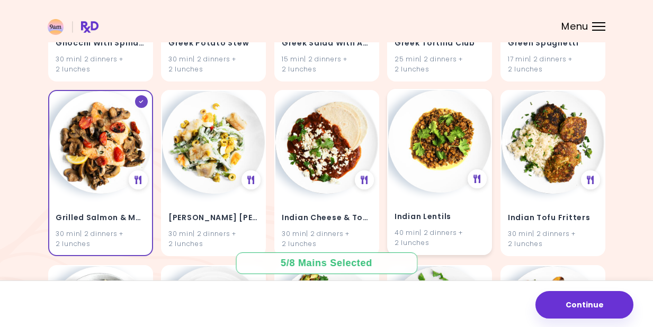
scroll to position [1454, 0]
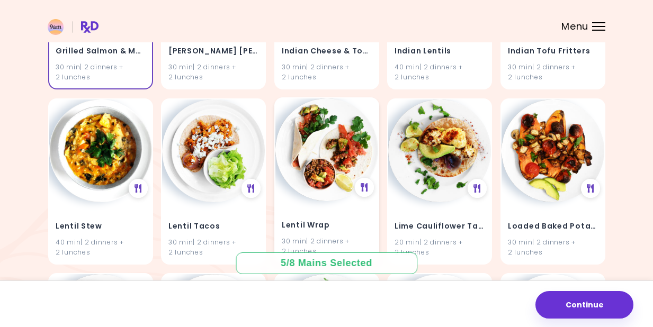
click at [333, 167] on img at bounding box center [326, 150] width 103 height 103
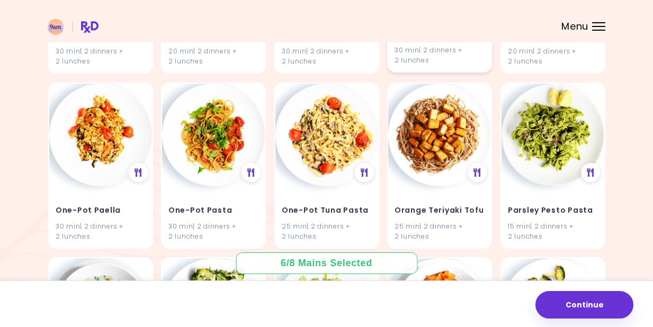
scroll to position [1871, 0]
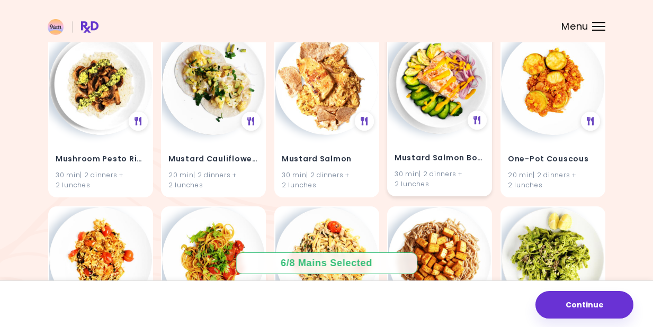
click at [441, 104] on img at bounding box center [439, 82] width 103 height 103
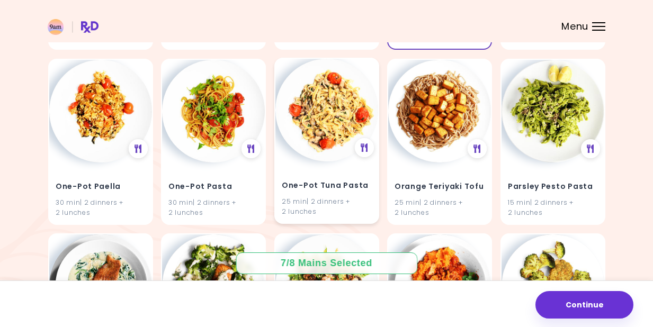
scroll to position [2052, 0]
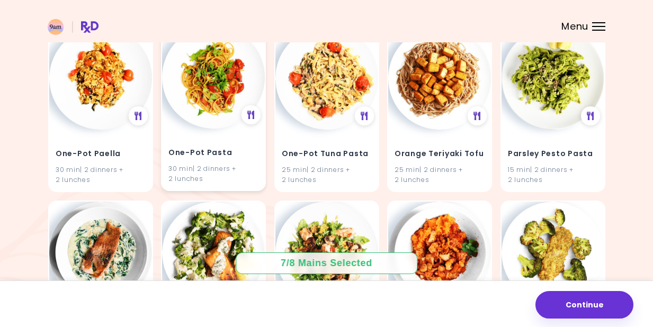
click at [218, 97] on img at bounding box center [213, 77] width 103 height 103
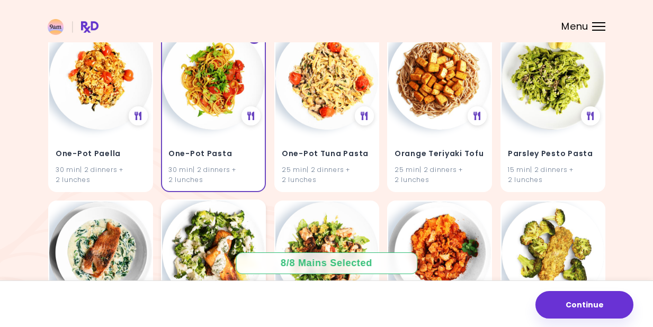
scroll to position [2187, 0]
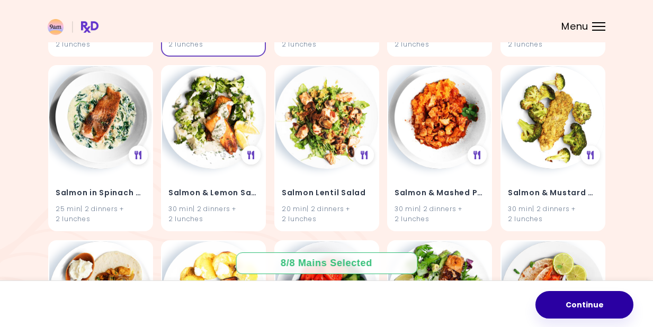
click at [577, 303] on button "Continue" at bounding box center [584, 305] width 98 height 28
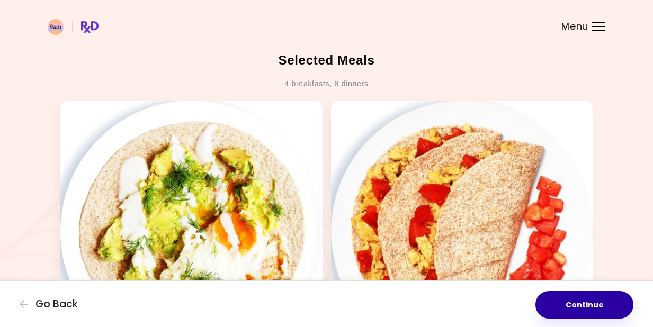
click at [587, 303] on button "Continue" at bounding box center [584, 305] width 98 height 28
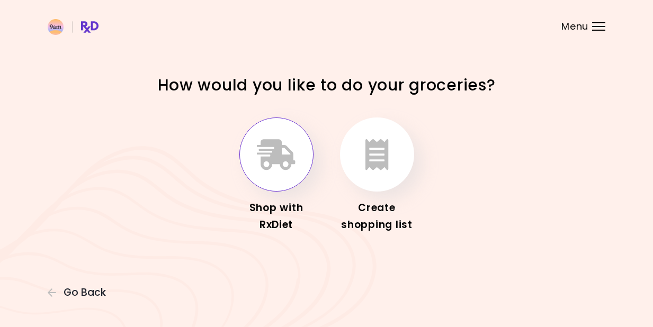
click at [281, 169] on icon "button" at bounding box center [276, 154] width 39 height 31
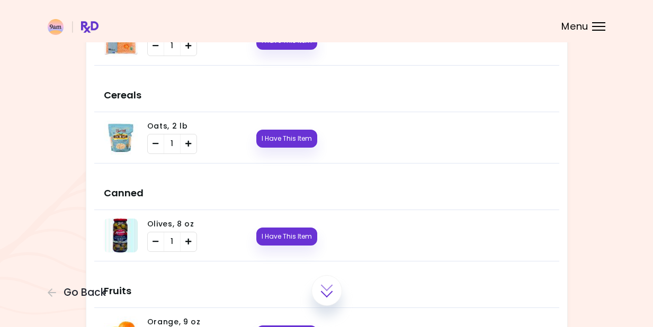
scroll to position [1242, 0]
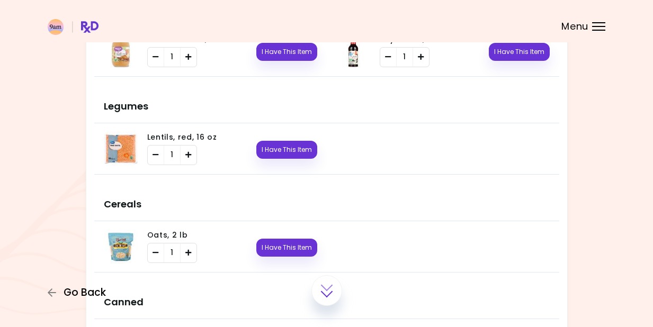
click at [52, 291] on icon "button" at bounding box center [53, 293] width 10 height 10
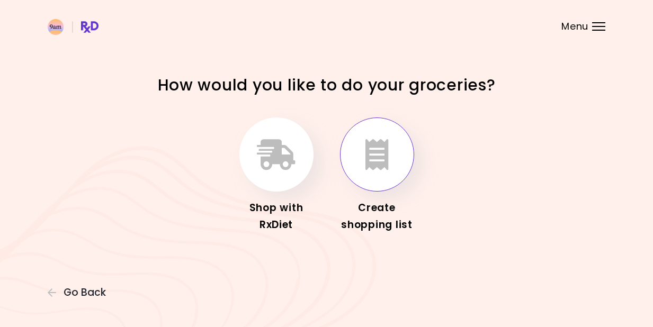
click at [389, 155] on button "button" at bounding box center [377, 155] width 74 height 74
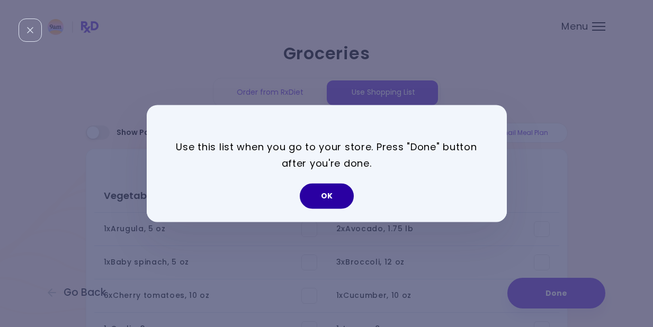
click at [332, 200] on button "OK" at bounding box center [327, 196] width 54 height 25
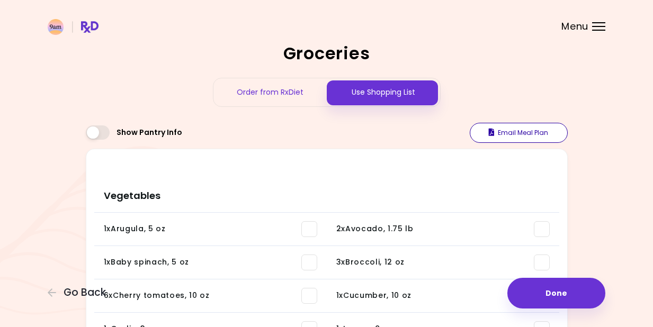
click at [516, 135] on button "Email Meal Plan" at bounding box center [519, 133] width 98 height 20
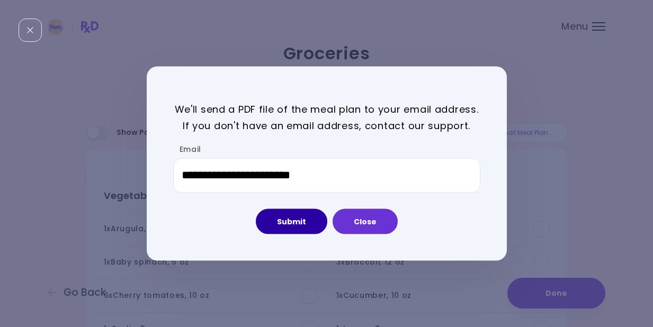
click at [284, 227] on button "Submit" at bounding box center [291, 221] width 71 height 25
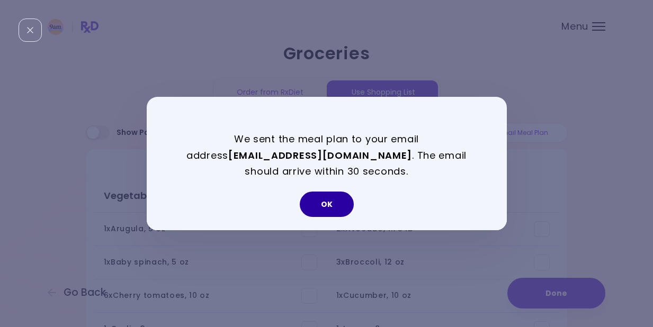
click at [330, 206] on button "OK" at bounding box center [327, 204] width 54 height 25
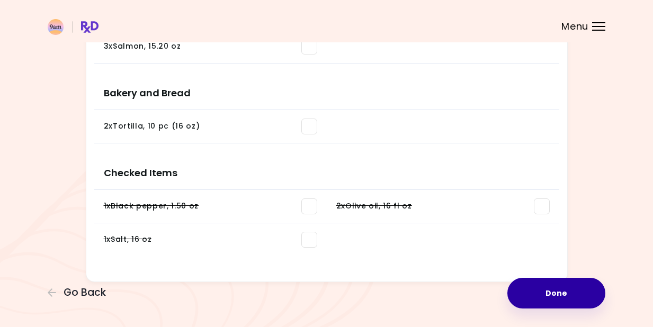
scroll to position [1396, 0]
click at [551, 298] on button "Done" at bounding box center [556, 293] width 98 height 31
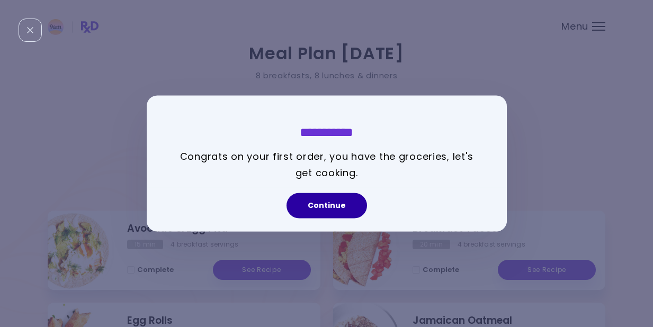
click at [333, 205] on button "Continue" at bounding box center [327, 205] width 81 height 25
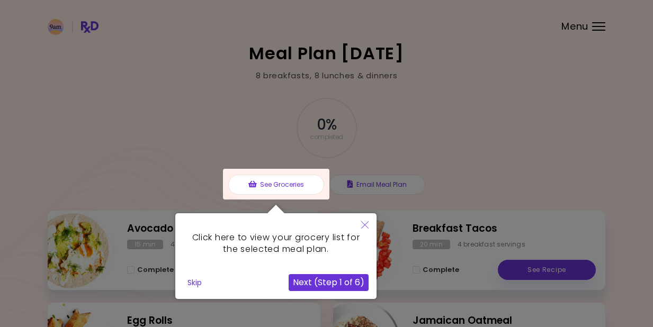
click at [324, 286] on button "Next (Step 1 of 6)" at bounding box center [329, 282] width 80 height 17
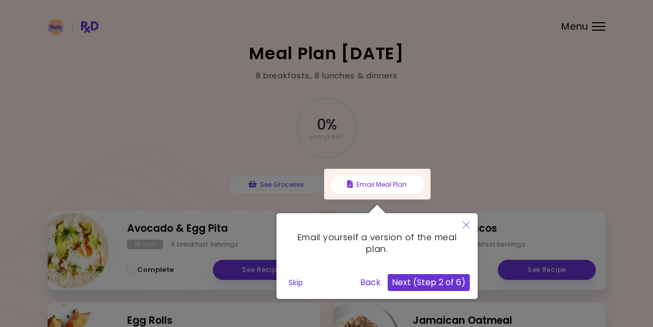
click at [430, 287] on button "Next (Step 2 of 6)" at bounding box center [429, 282] width 82 height 17
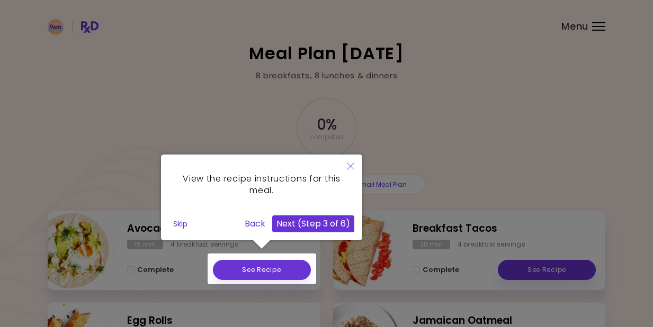
click at [332, 219] on button "Next (Step 3 of 6)" at bounding box center [313, 224] width 82 height 17
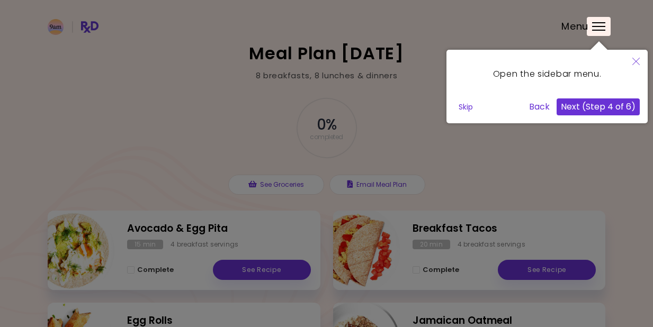
click at [611, 108] on button "Next (Step 4 of 6)" at bounding box center [598, 107] width 83 height 17
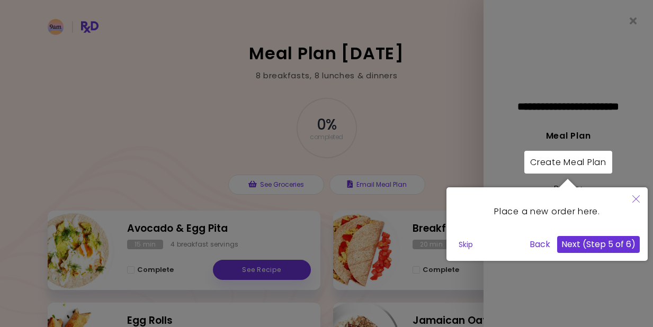
click at [603, 245] on button "Next (Step 5 of 6)" at bounding box center [598, 244] width 83 height 17
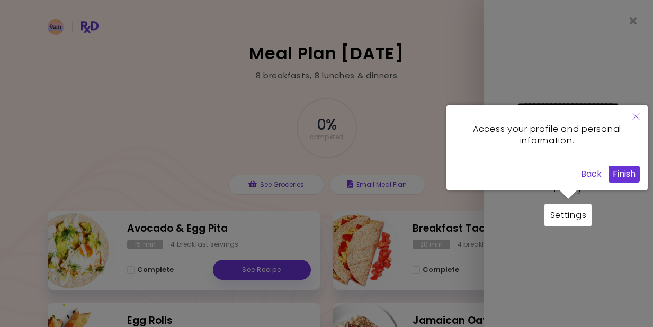
click at [627, 174] on button "Finish" at bounding box center [624, 174] width 31 height 17
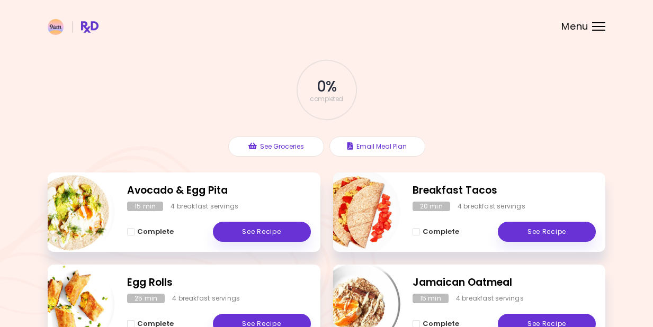
scroll to position [77, 0]
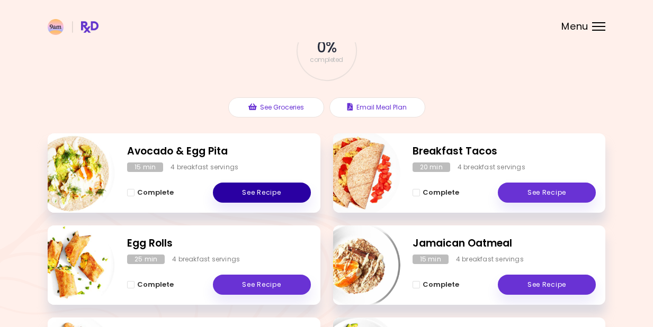
click at [258, 194] on link "See Recipe" at bounding box center [262, 193] width 98 height 20
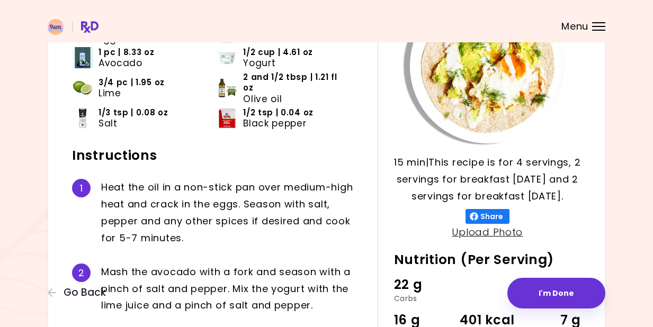
scroll to position [120, 0]
